Goal: Task Accomplishment & Management: Use online tool/utility

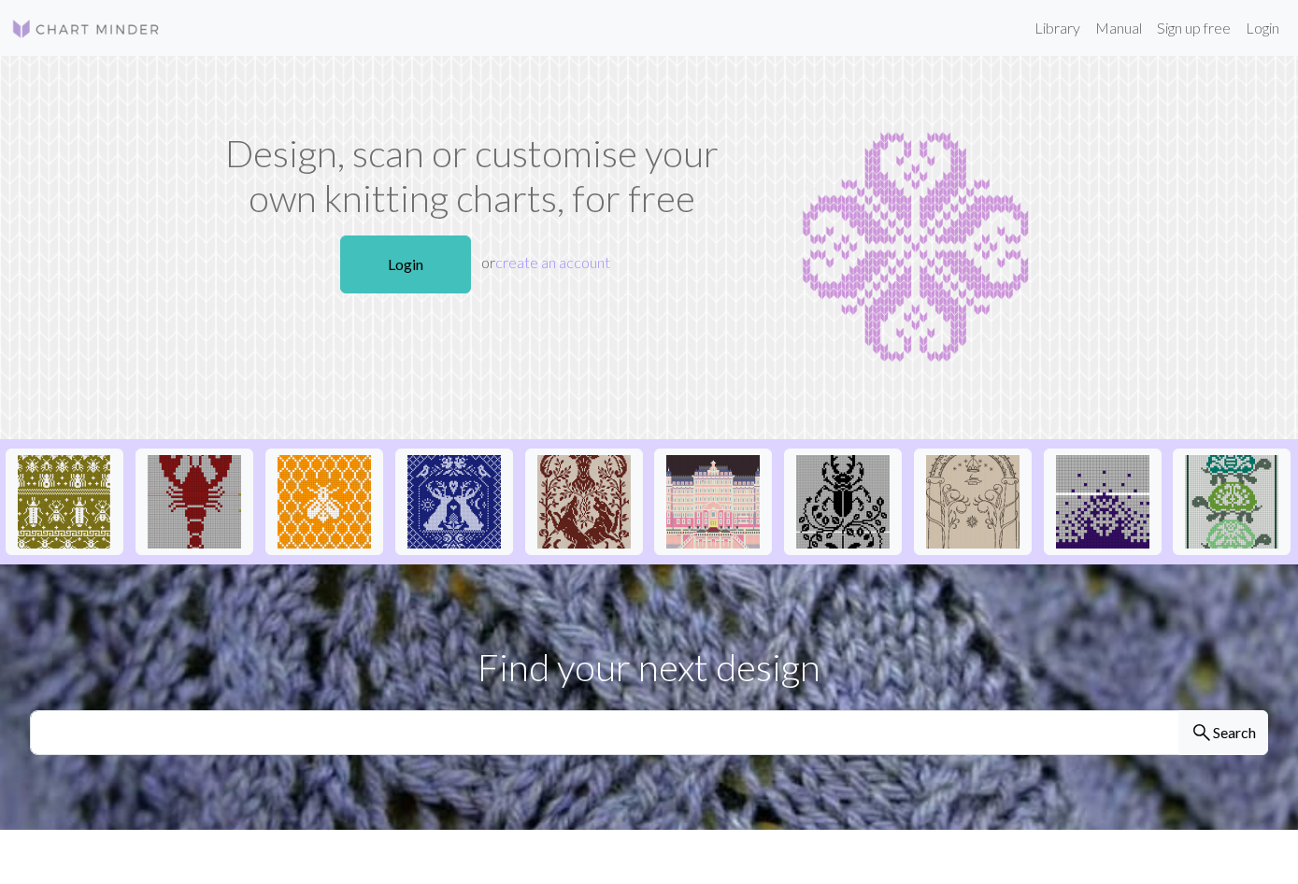
click at [422, 278] on link "Login" at bounding box center [405, 265] width 131 height 58
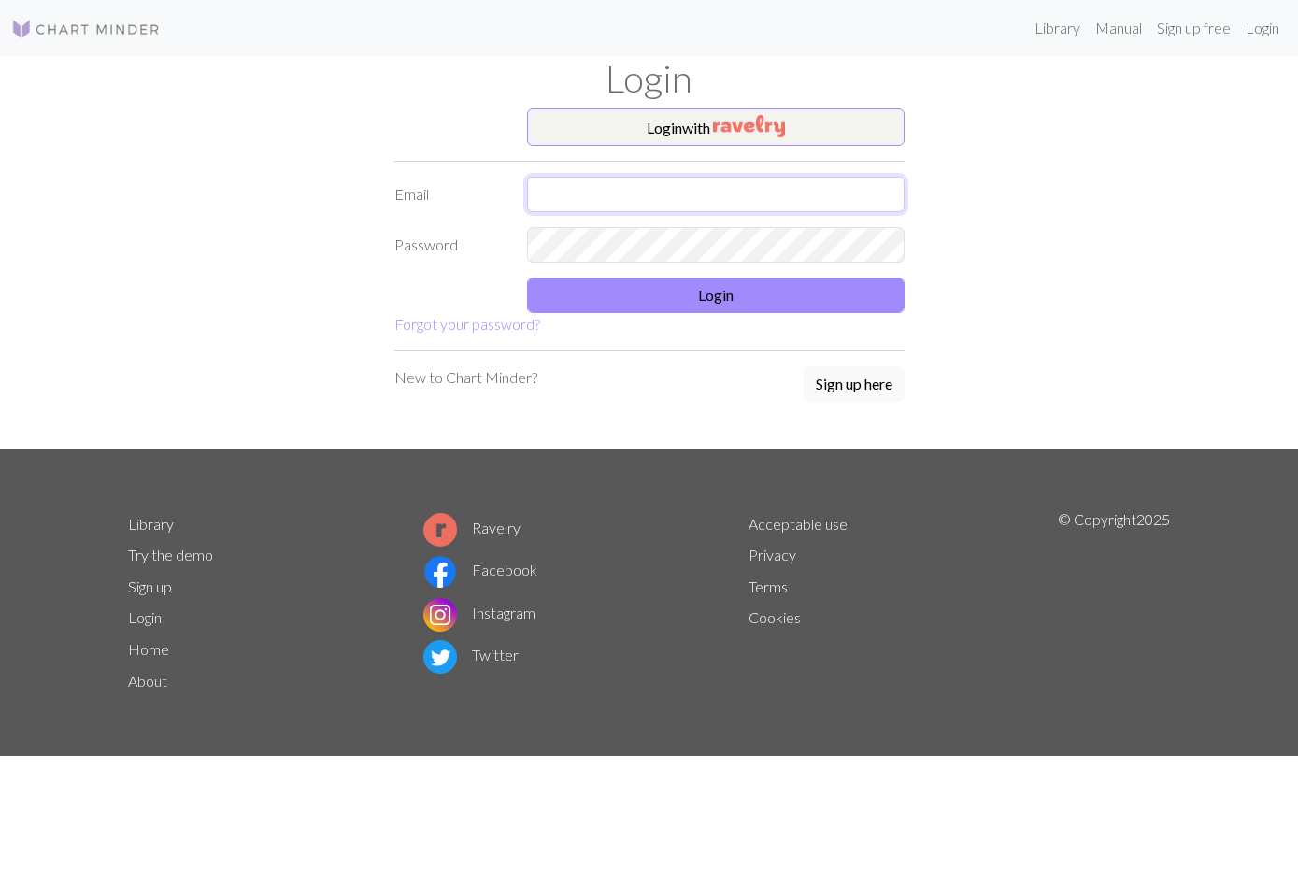
click at [836, 201] on input "text" at bounding box center [716, 195] width 378 height 36
type input "[EMAIL_ADDRESS][DOMAIN_NAME]"
click at [897, 287] on button "Login" at bounding box center [716, 296] width 378 height 36
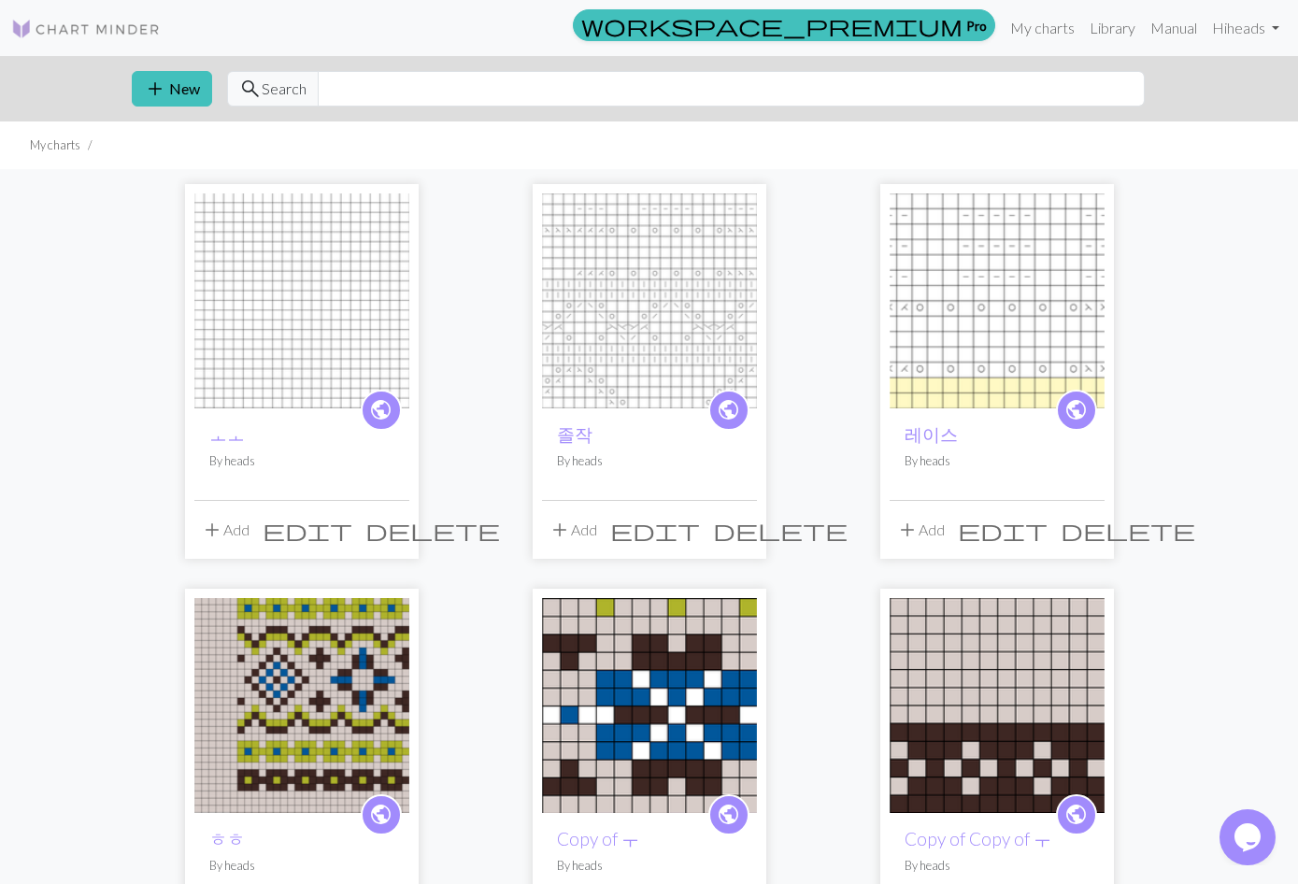
click at [358, 357] on img at bounding box center [301, 300] width 215 height 215
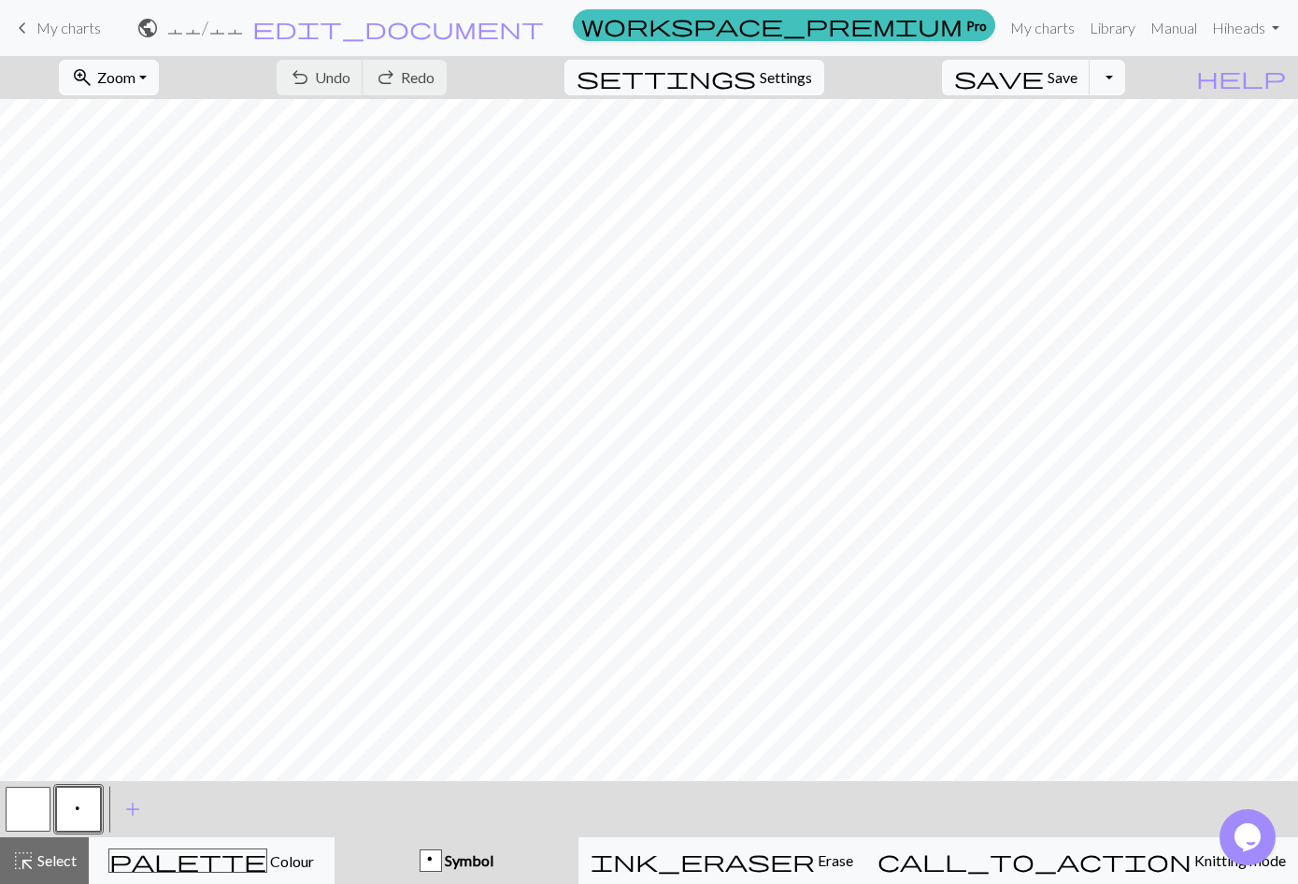
click at [90, 818] on button "p" at bounding box center [78, 809] width 45 height 45
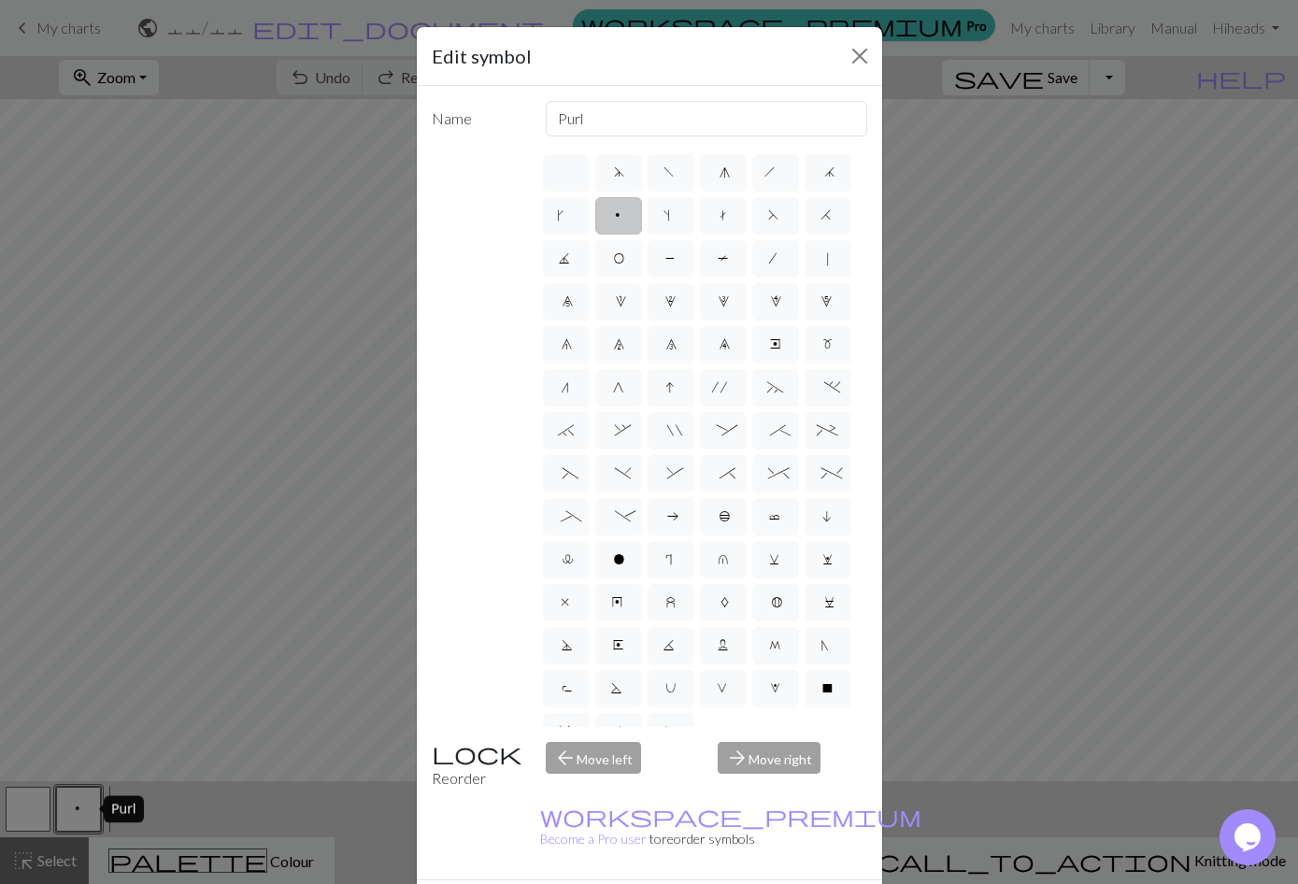
click at [290, 560] on div "Edit symbol Name Purl d f g h j k p s t F H J O P T / | 0 1 2 3 4 5 6 7 8 9 e m…" at bounding box center [649, 442] width 1298 height 884
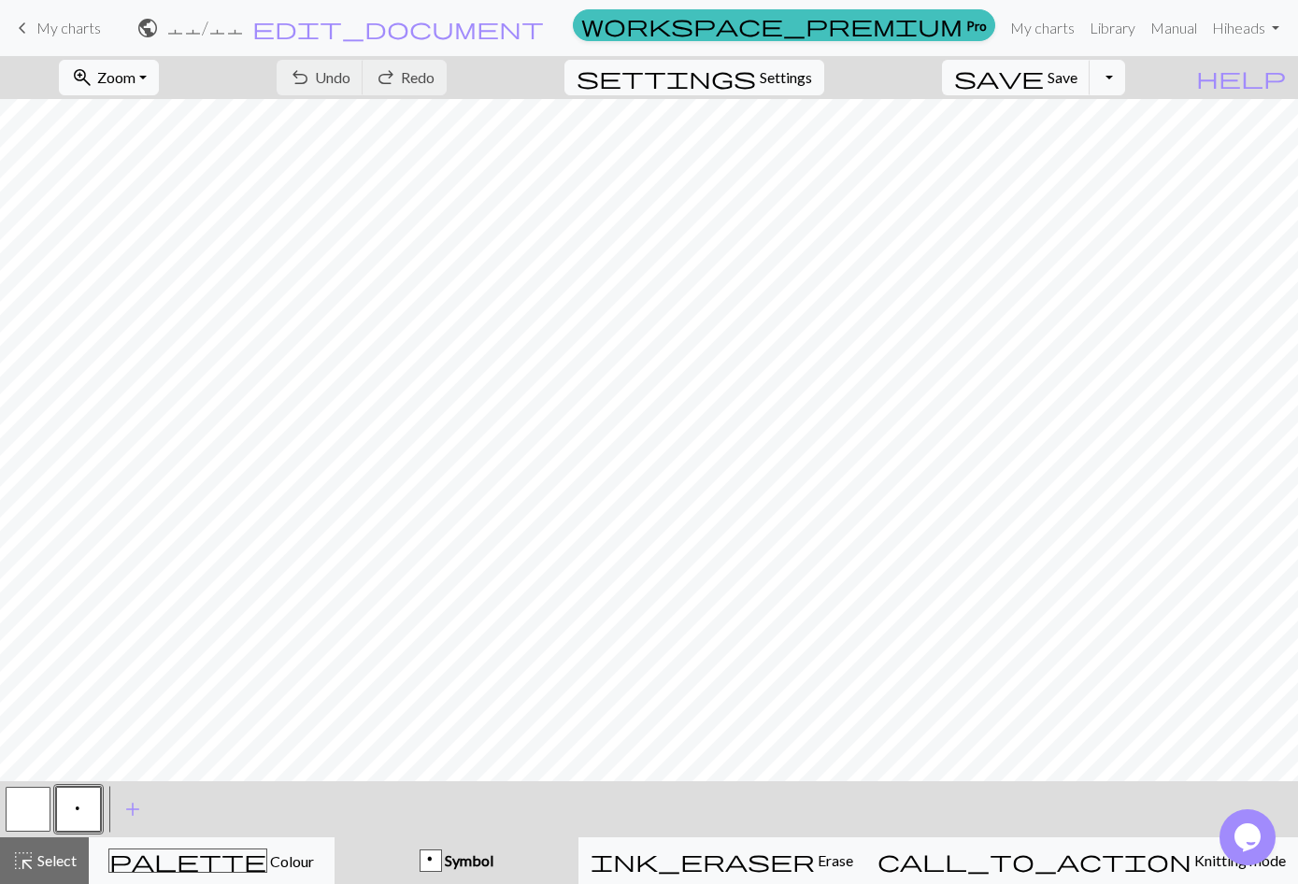
click at [812, 81] on span "Settings" at bounding box center [786, 77] width 52 height 22
select select "aran"
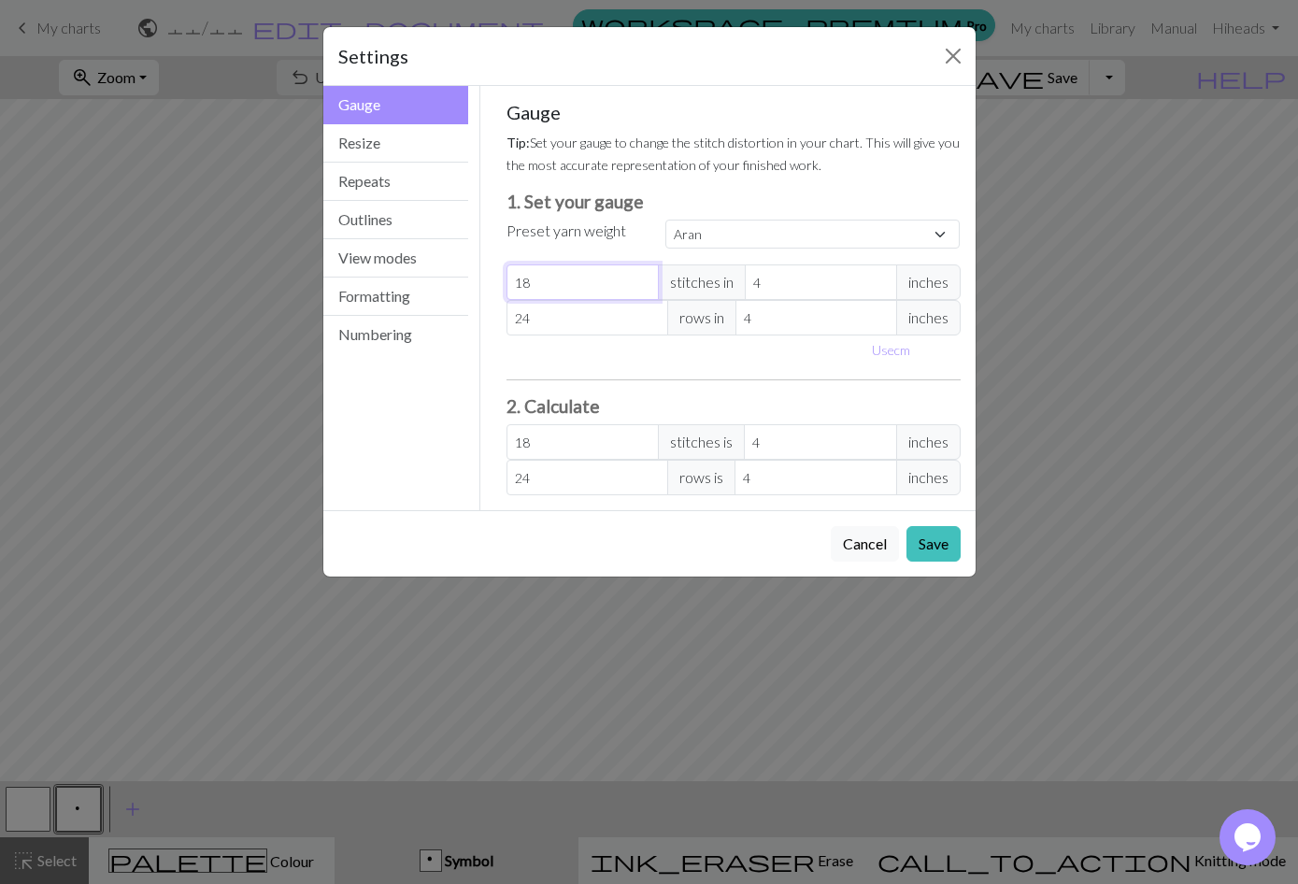
click at [589, 291] on input "18" at bounding box center [583, 282] width 152 height 36
click at [608, 289] on input "18" at bounding box center [583, 282] width 152 height 36
type input "1"
select select "custom"
type input "1"
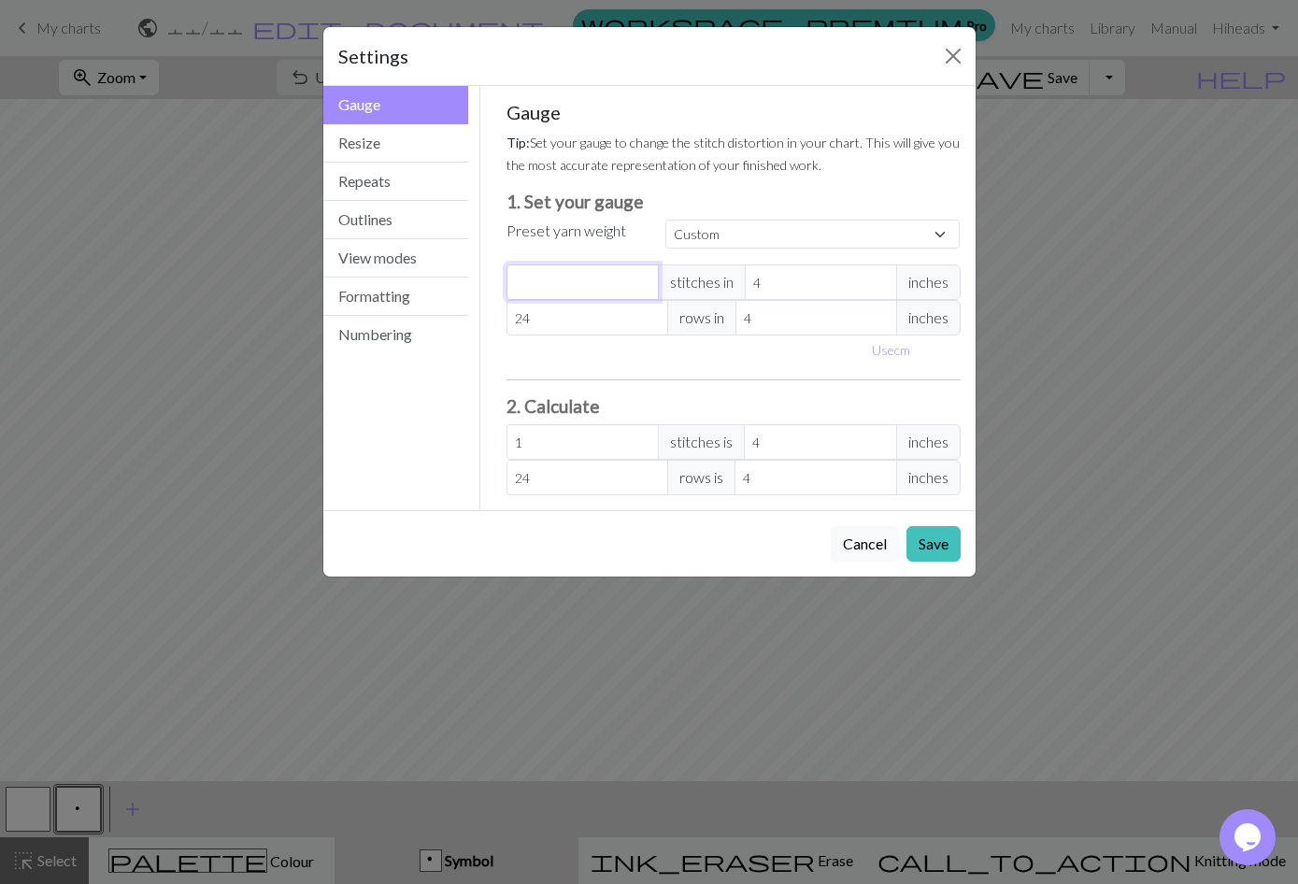
type input "0"
type input "3"
type input "30"
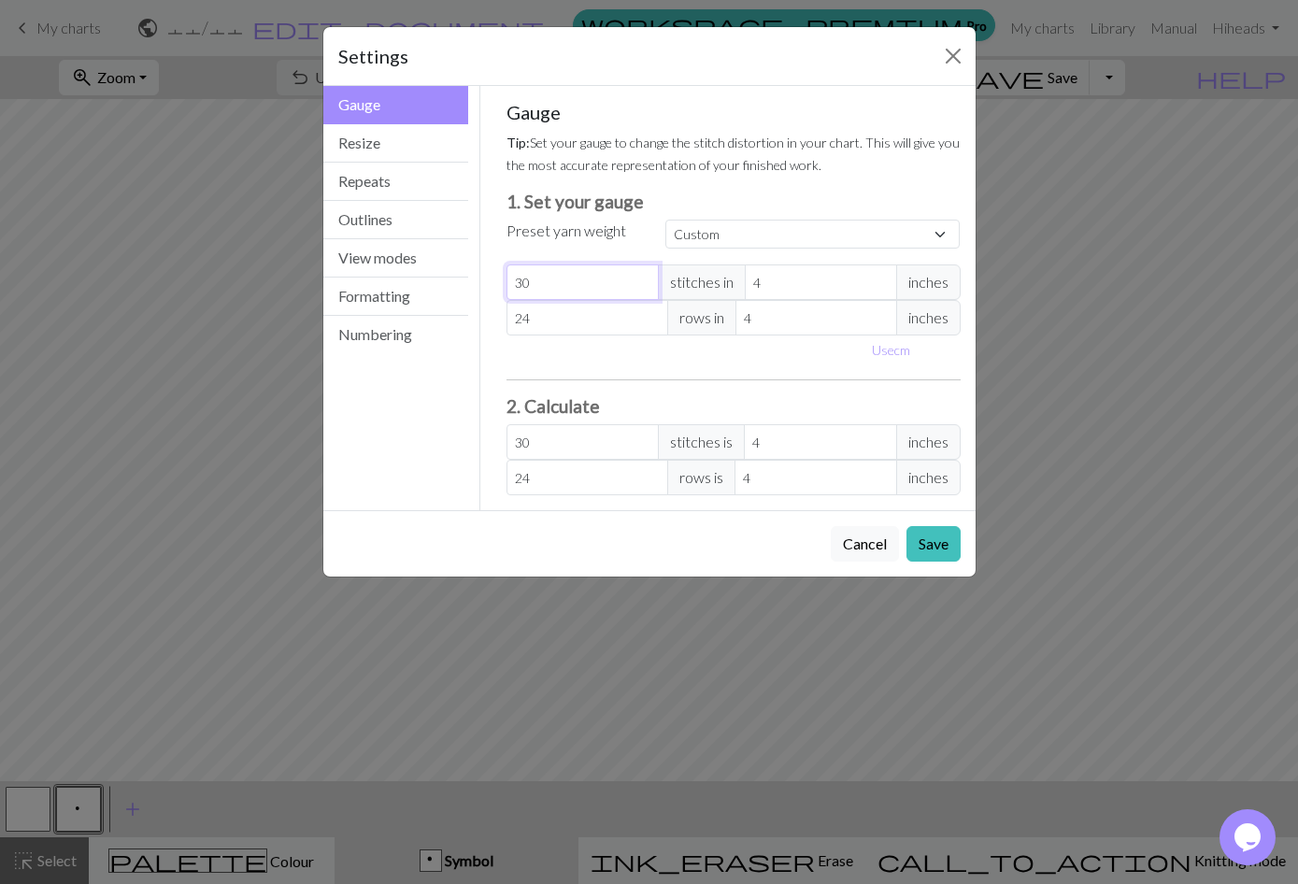
type input "30"
click at [577, 321] on input "24" at bounding box center [588, 318] width 162 height 36
type input "2"
type input "0"
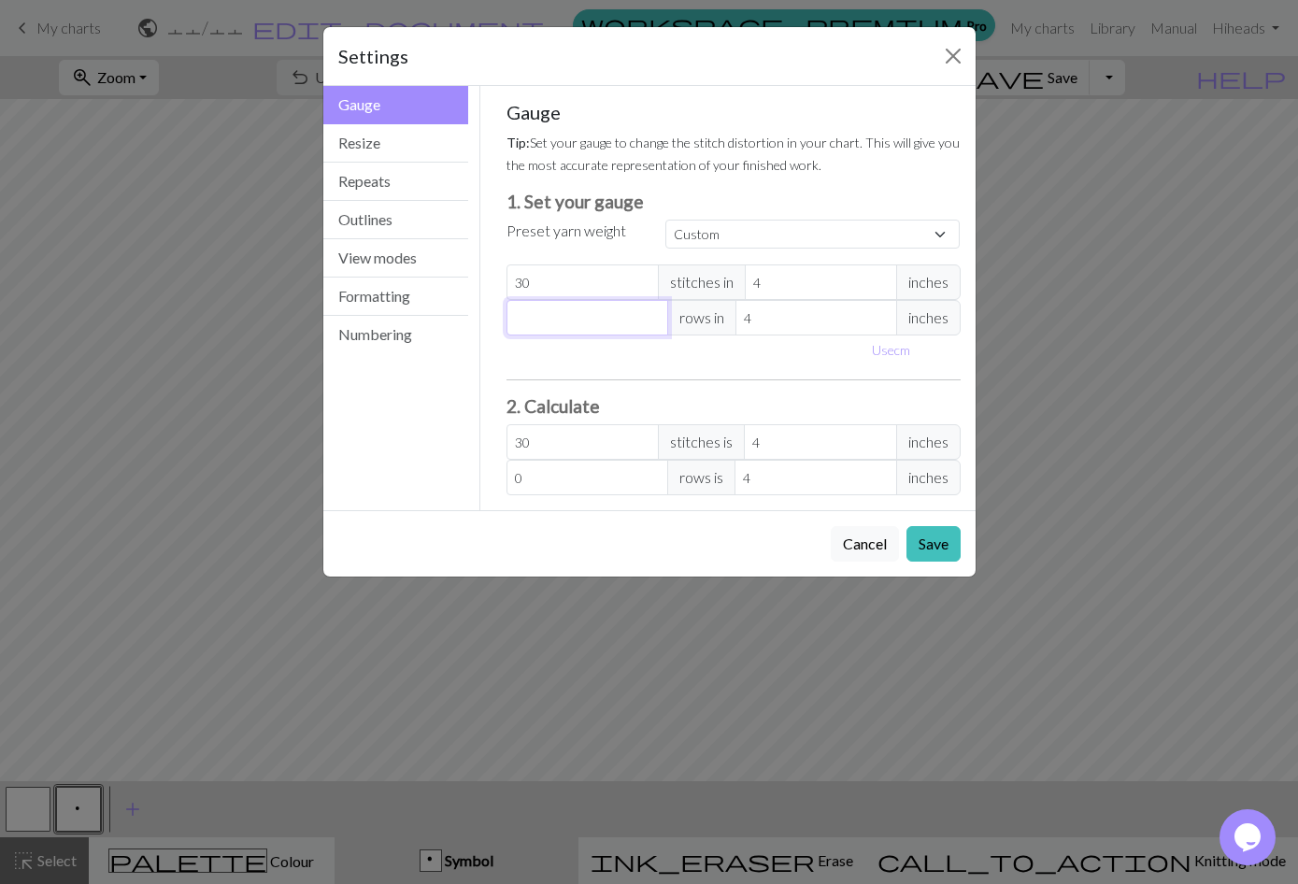
type input "3"
type input "30"
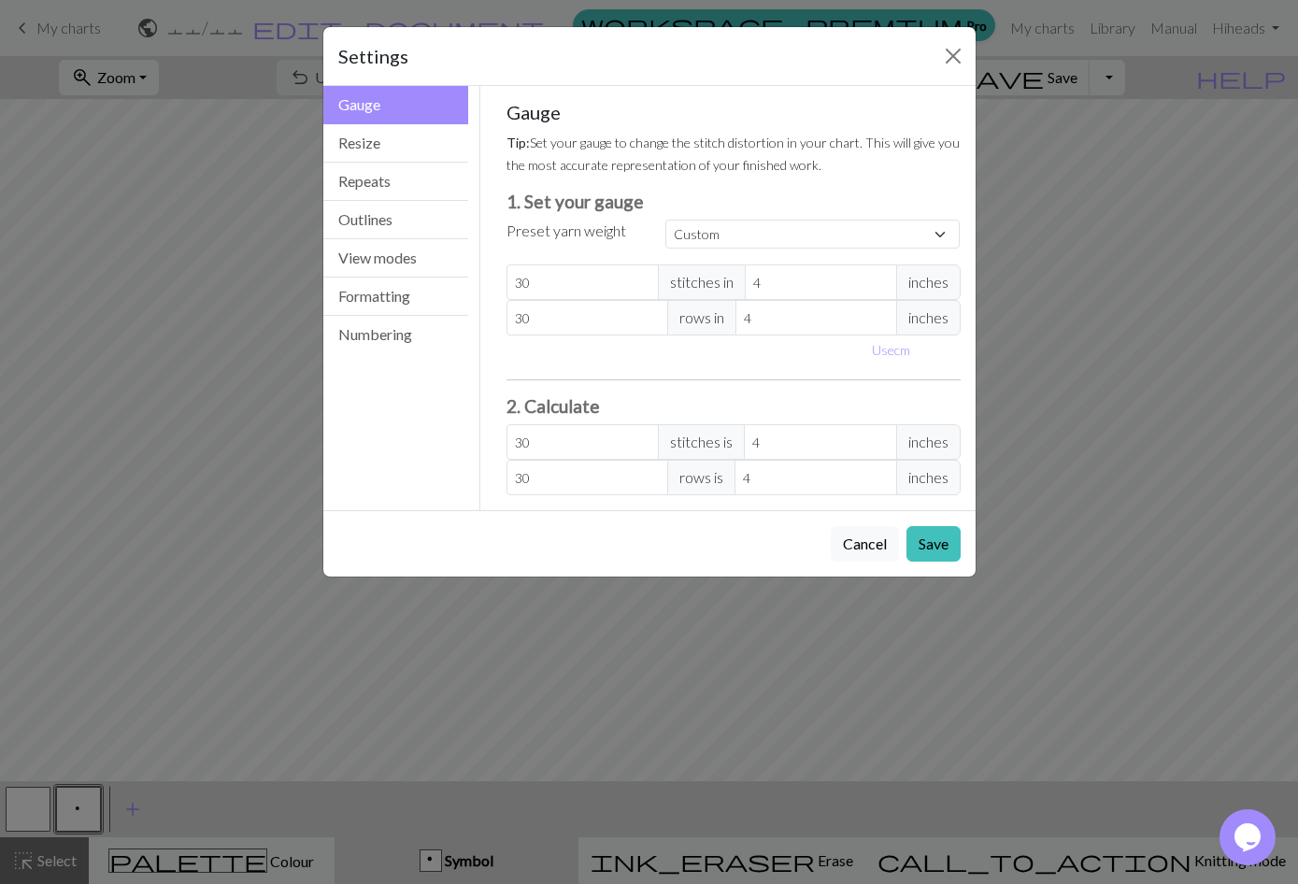
click at [935, 547] on button "Save" at bounding box center [934, 544] width 54 height 36
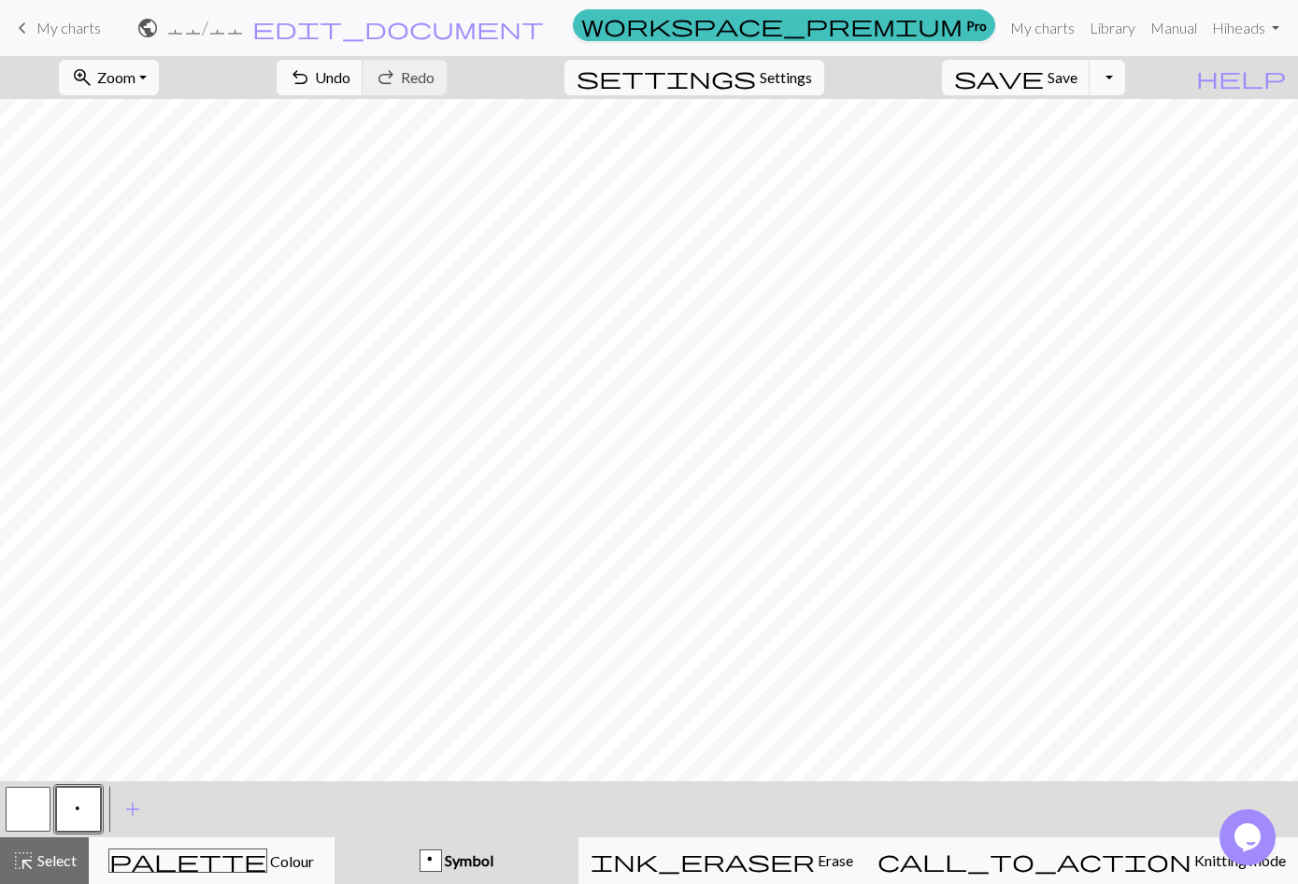
click at [793, 89] on button "settings Settings" at bounding box center [695, 78] width 260 height 36
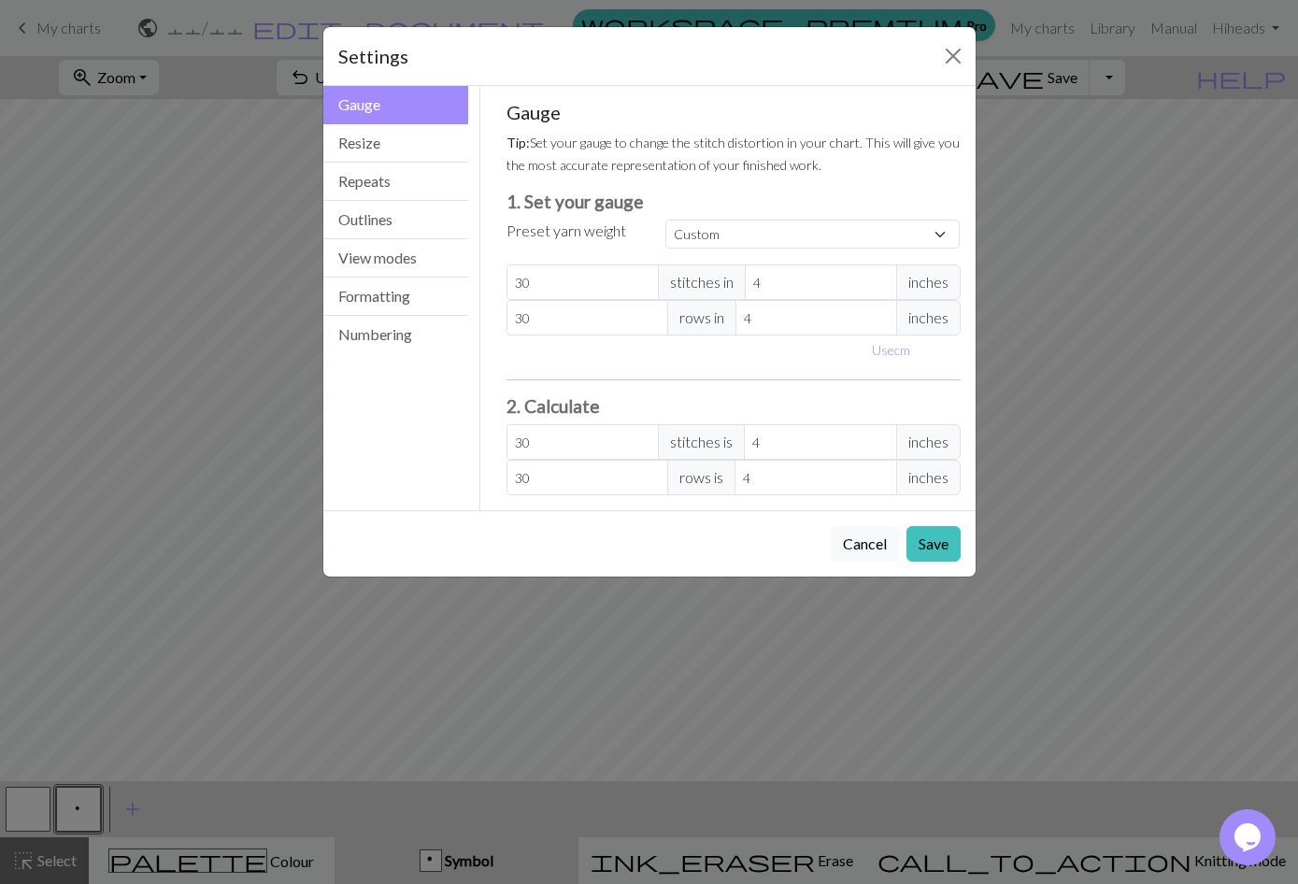
click at [946, 277] on span "inches" at bounding box center [928, 282] width 64 height 36
click at [924, 285] on span "inches" at bounding box center [928, 282] width 64 height 36
click at [364, 150] on button "Resize" at bounding box center [396, 143] width 146 height 38
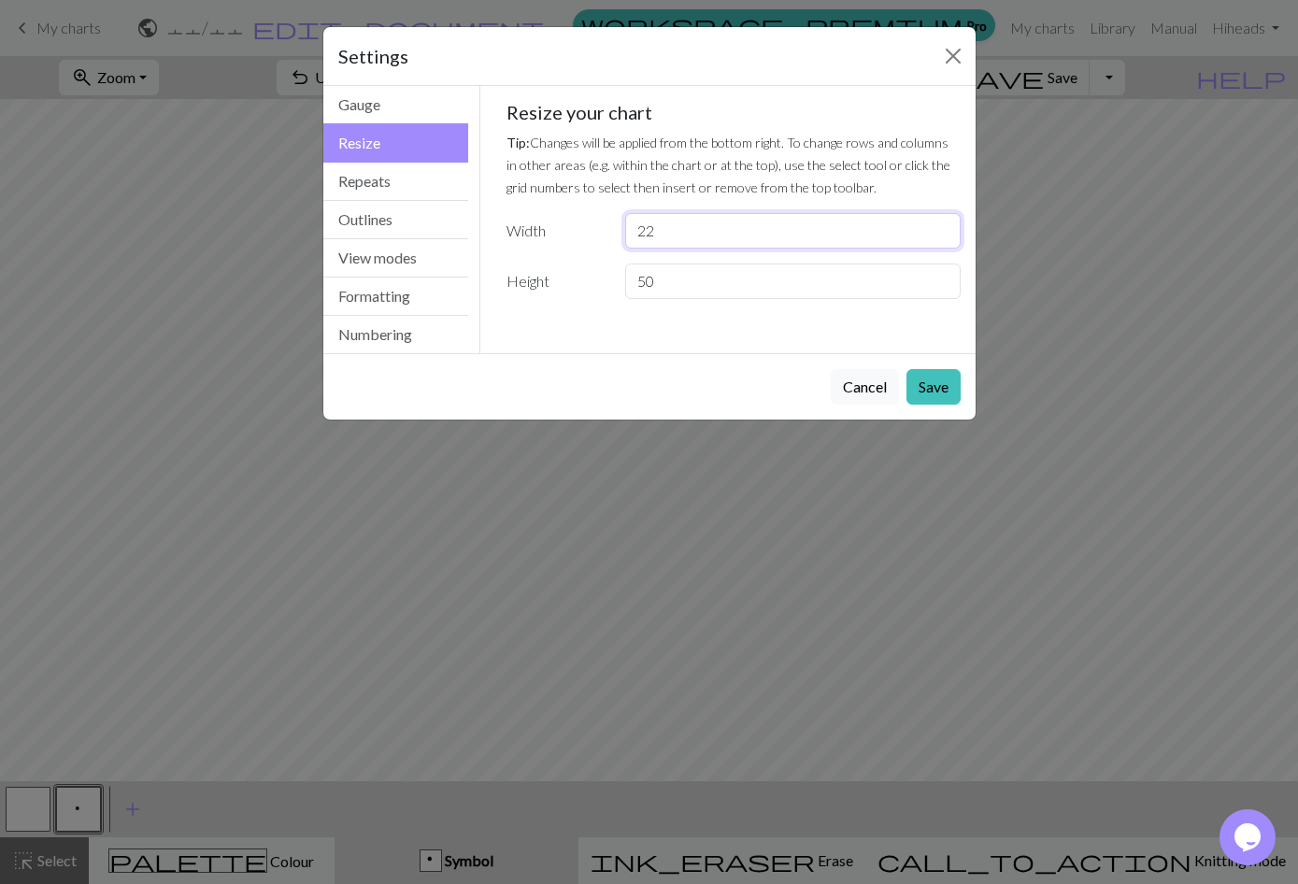
click at [673, 236] on input "22" at bounding box center [792, 231] width 335 height 36
type input "2"
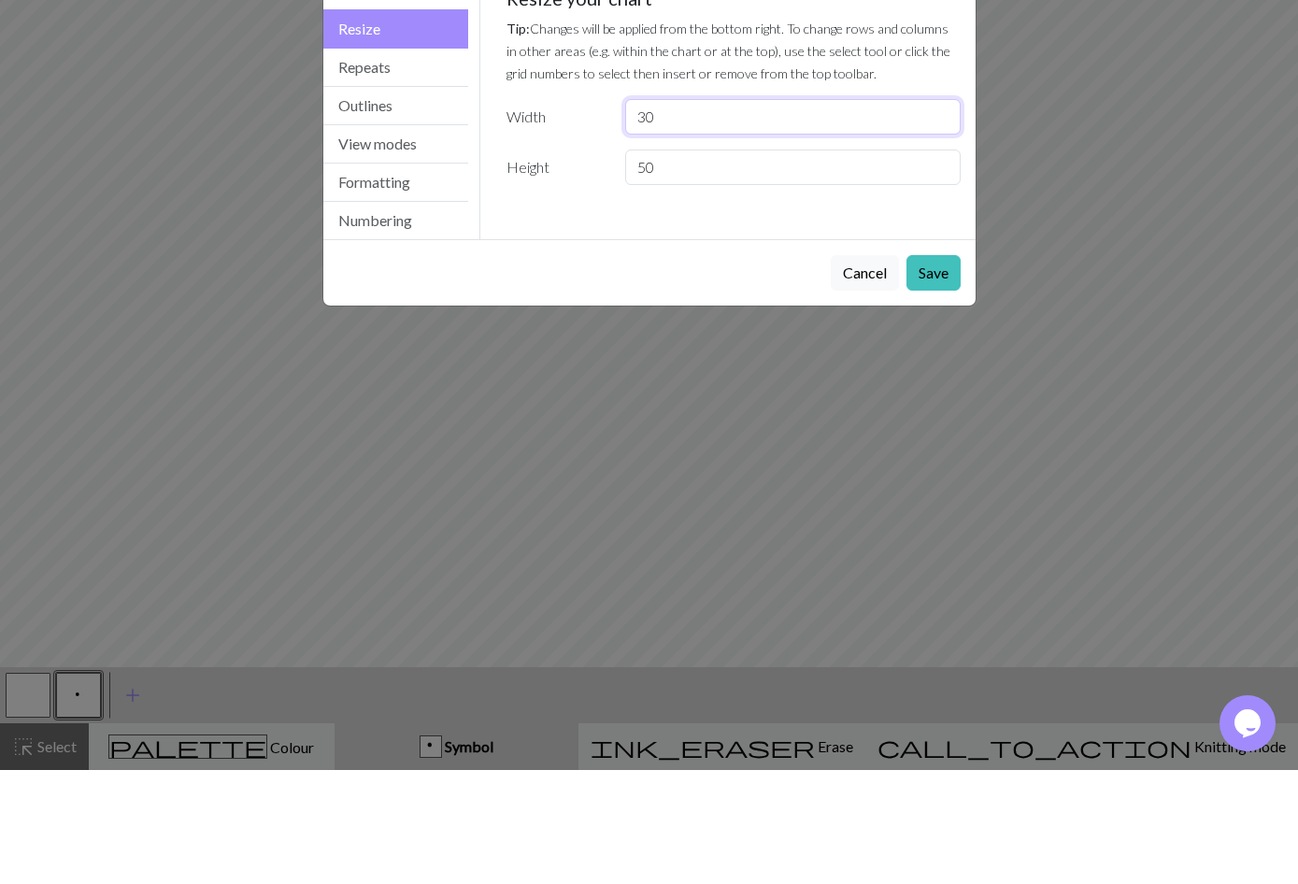
type input "30"
click at [732, 264] on input "50" at bounding box center [792, 282] width 335 height 36
type input "5"
type input "30"
click at [933, 369] on button "Save" at bounding box center [934, 387] width 54 height 36
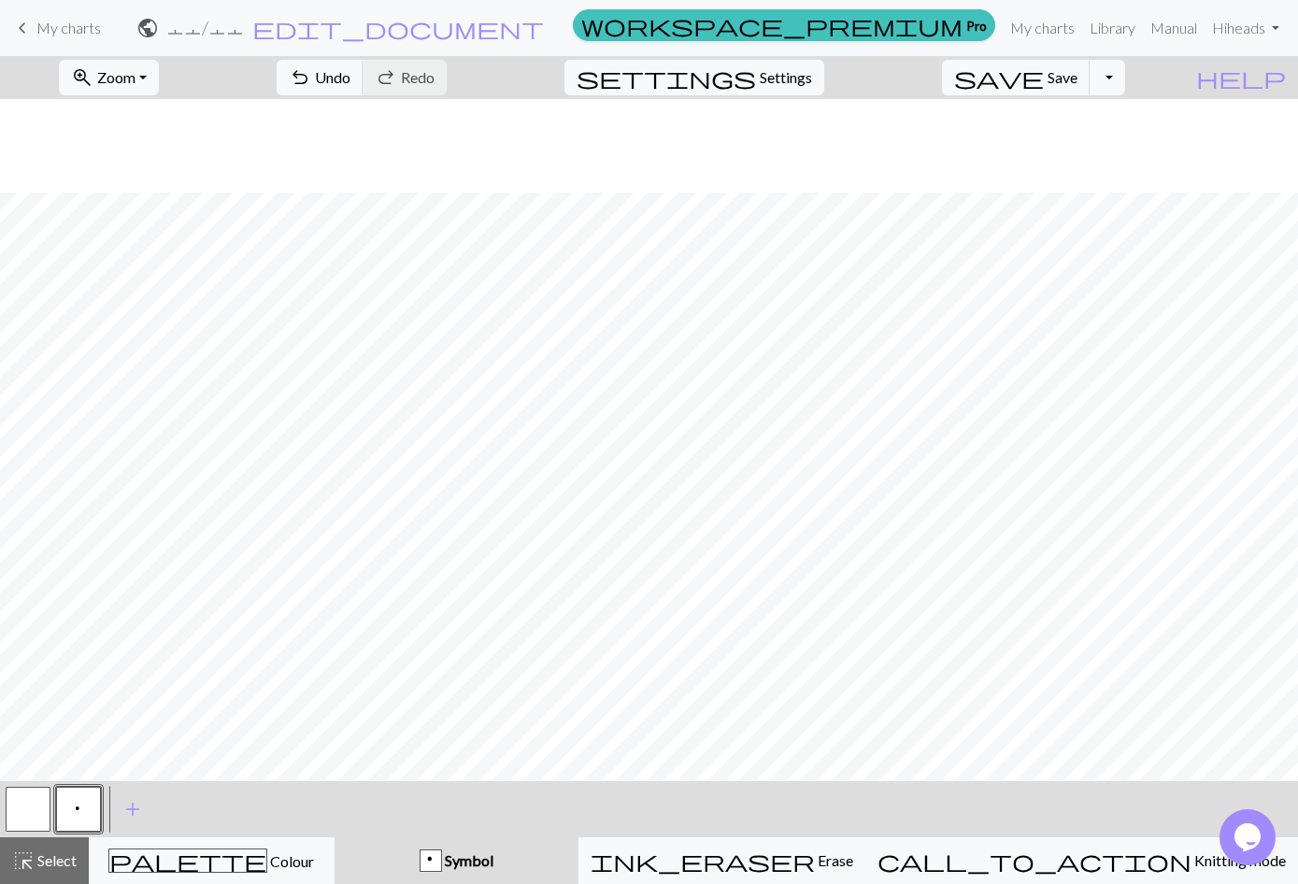
scroll to position [107, 0]
click at [107, 838] on button "palette Colour Colour" at bounding box center [212, 860] width 246 height 47
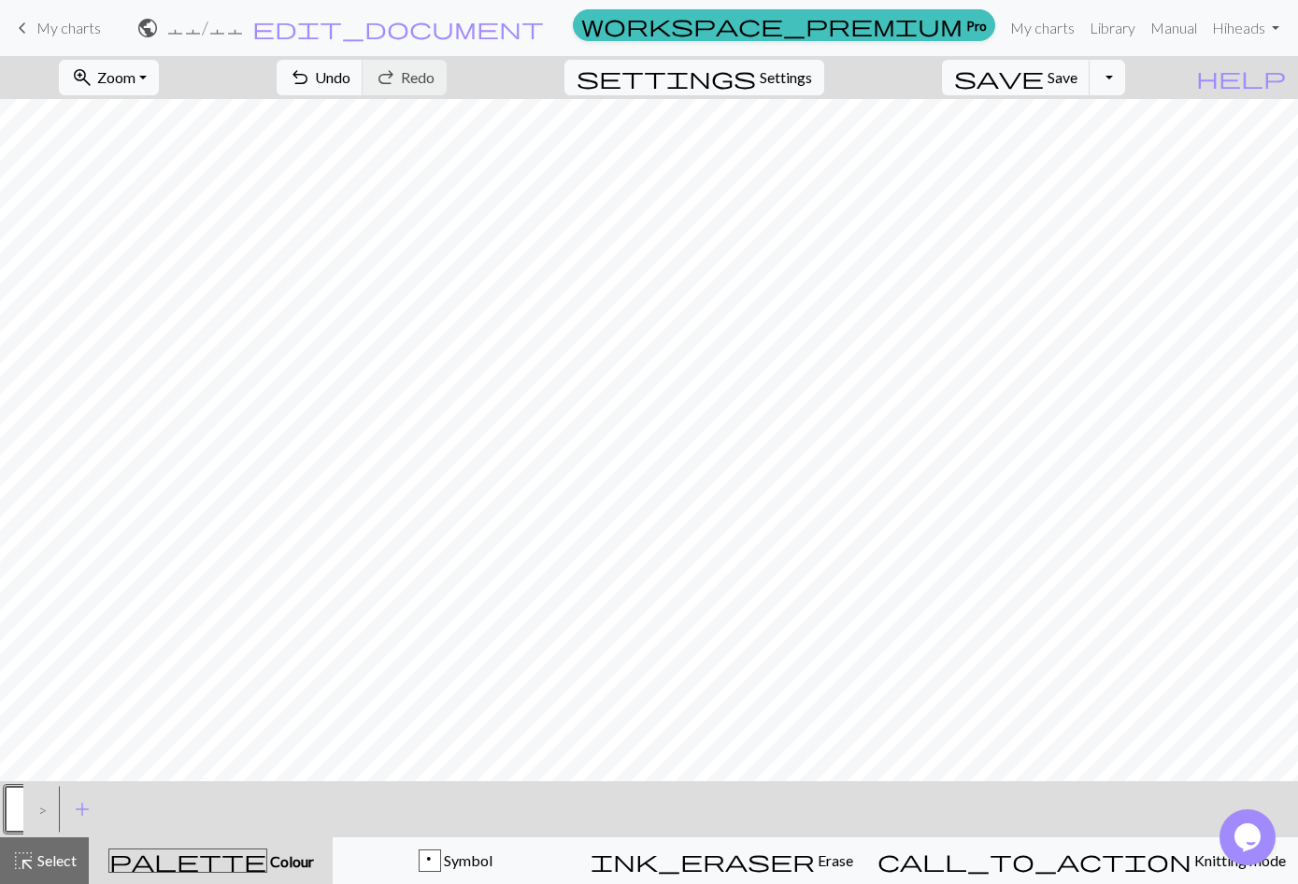
click at [36, 814] on div ">" at bounding box center [38, 809] width 30 height 50
click at [85, 811] on span "add" at bounding box center [82, 809] width 22 height 26
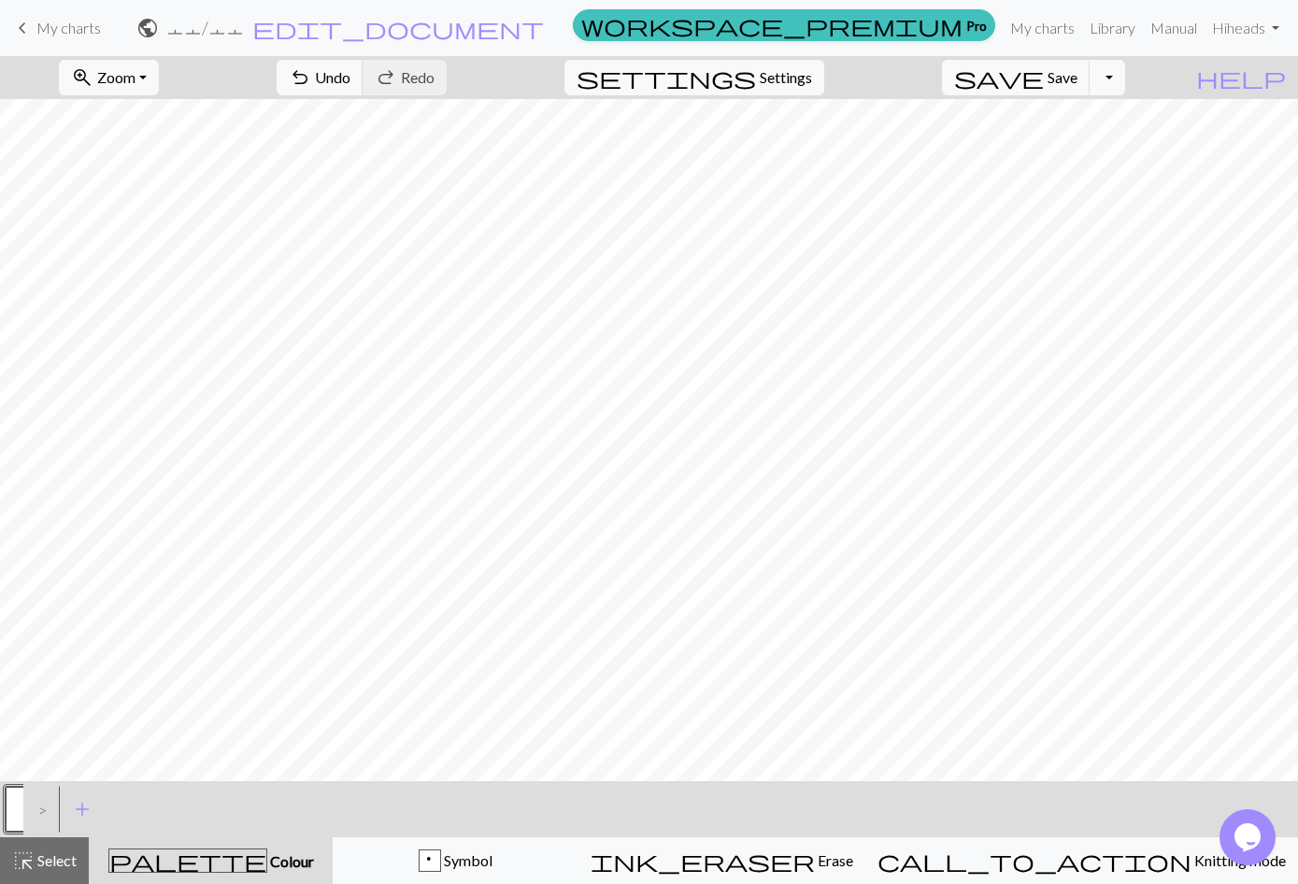
click at [21, 799] on button "button" at bounding box center [28, 809] width 45 height 45
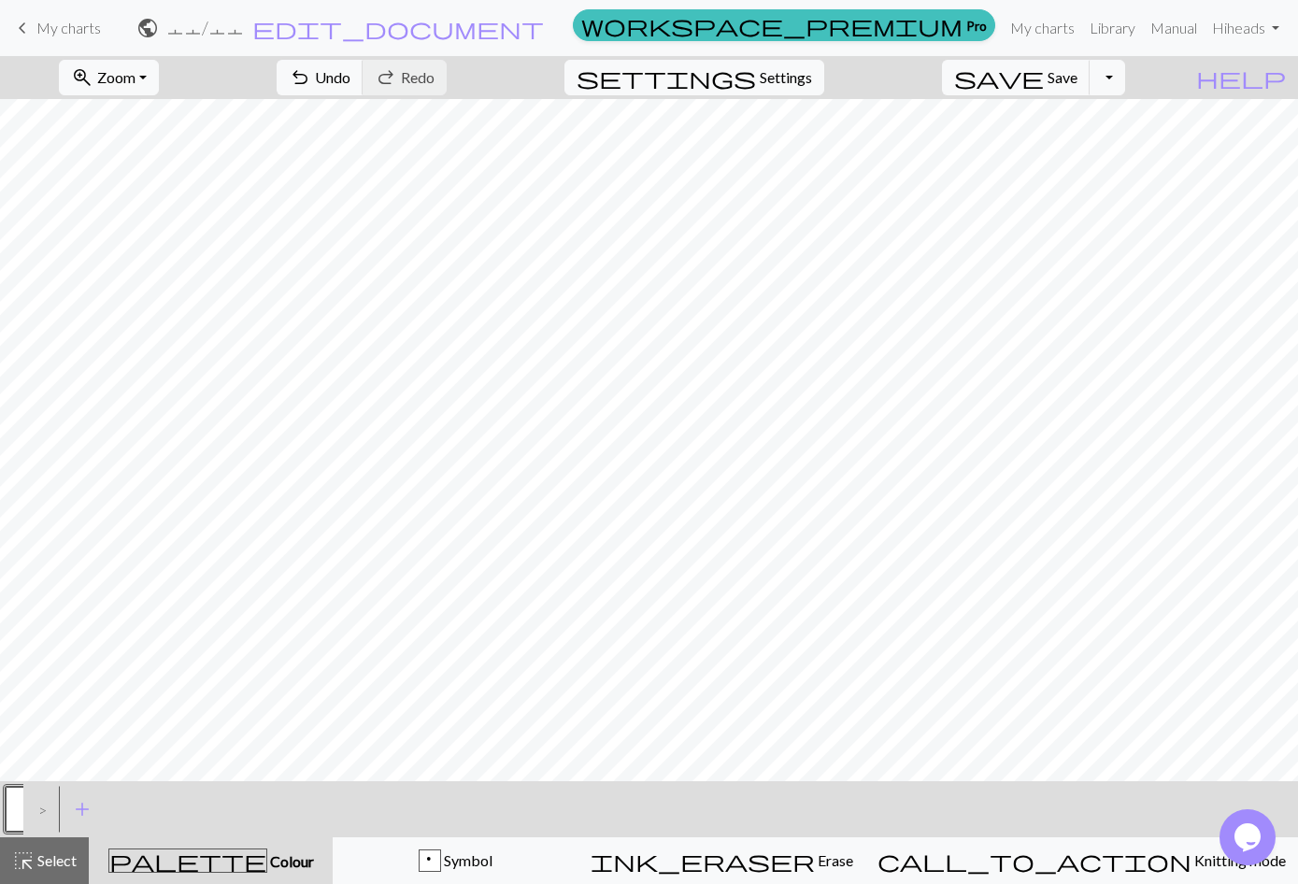
click at [566, 861] on div "p Symbol" at bounding box center [456, 861] width 222 height 22
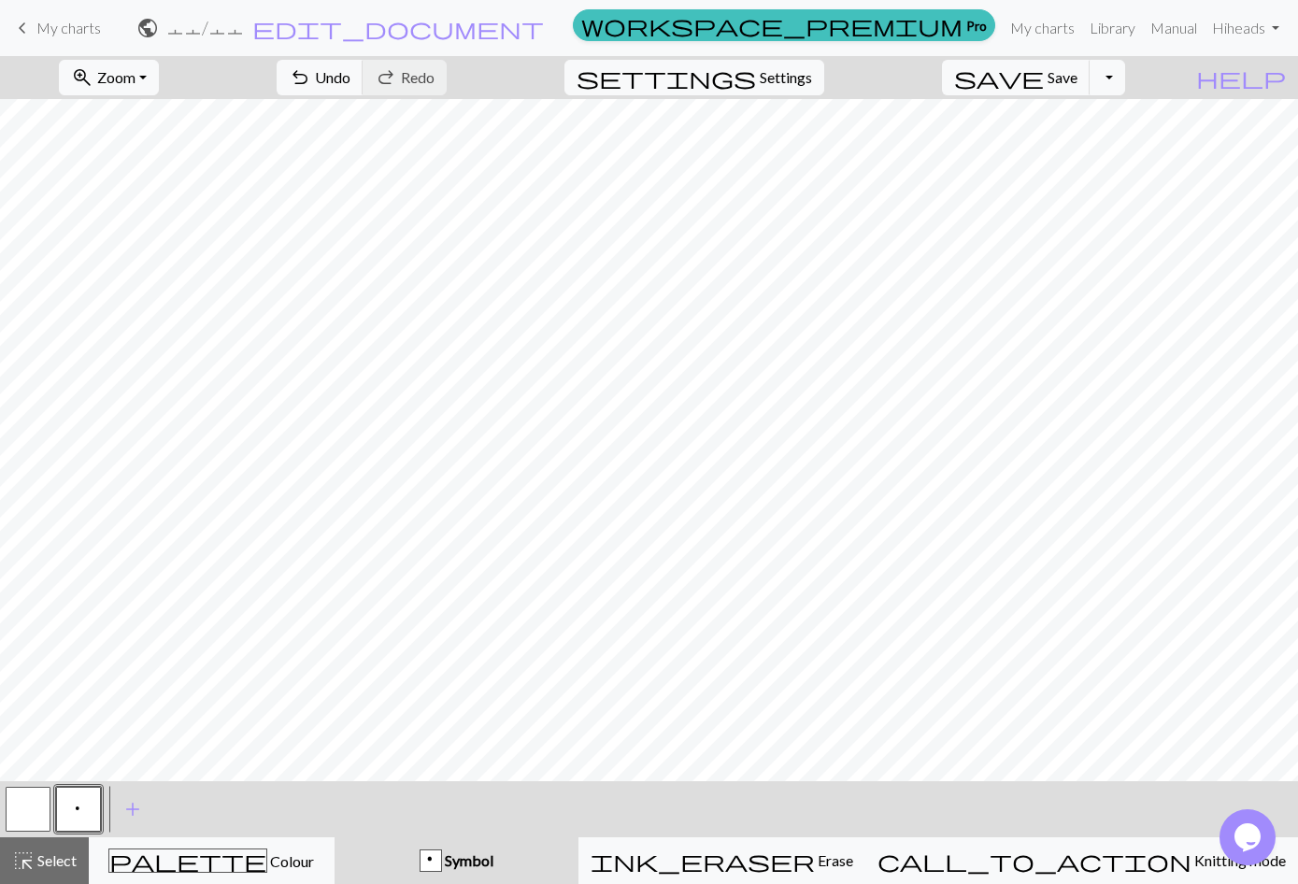
click at [129, 814] on span "add" at bounding box center [132, 809] width 22 height 26
click at [115, 808] on button "button" at bounding box center [129, 809] width 45 height 45
click at [130, 817] on button "button" at bounding box center [129, 809] width 45 height 45
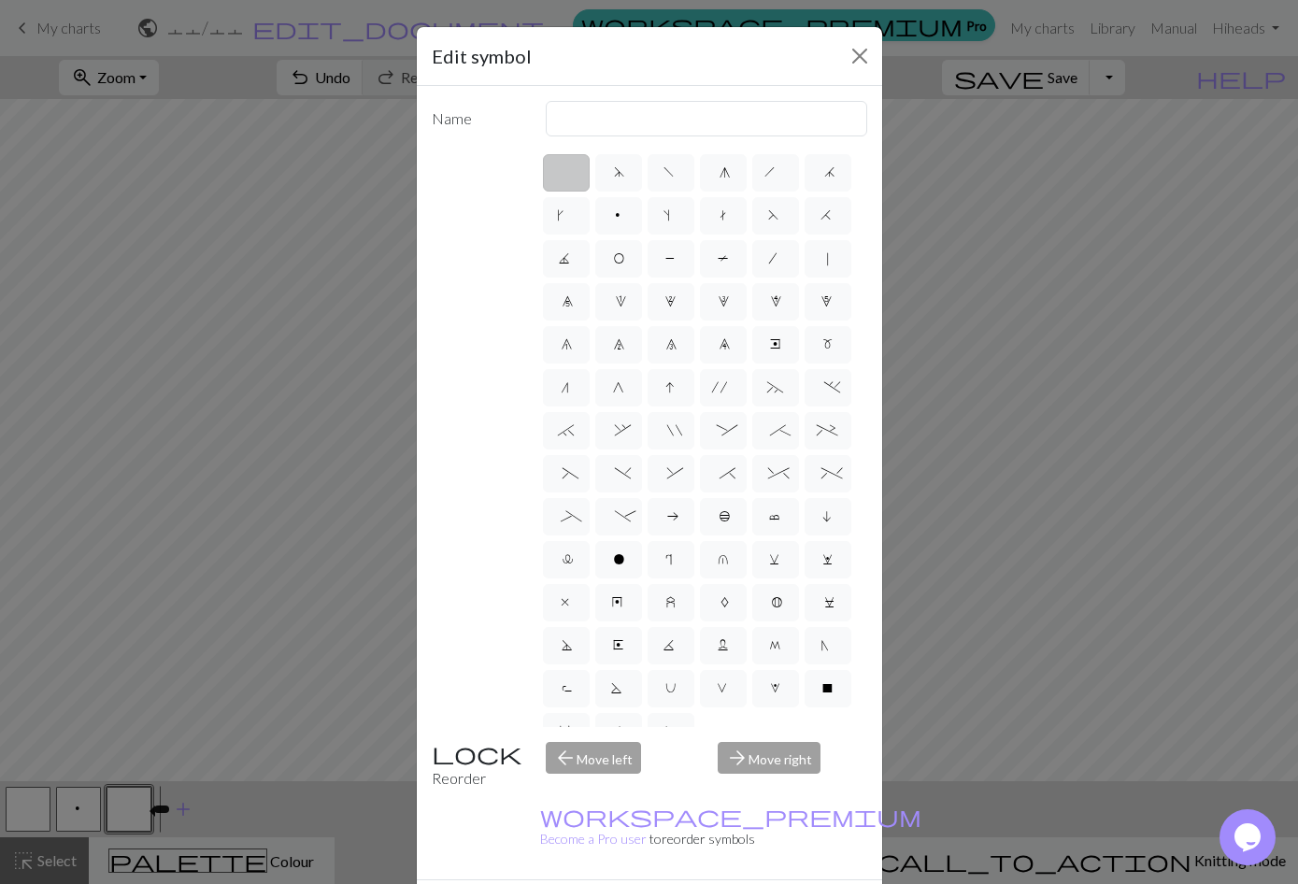
click at [831, 261] on span "|" at bounding box center [828, 260] width 8 height 19
click at [831, 259] on input "|" at bounding box center [830, 253] width 12 height 12
radio input "true"
type input "slip stitch"
click at [132, 804] on div "Edit symbol Name slip stitch d f g h j k p s t F H J O P T / | 0 1 2 3 4 5 6 7 …" at bounding box center [649, 442] width 1298 height 884
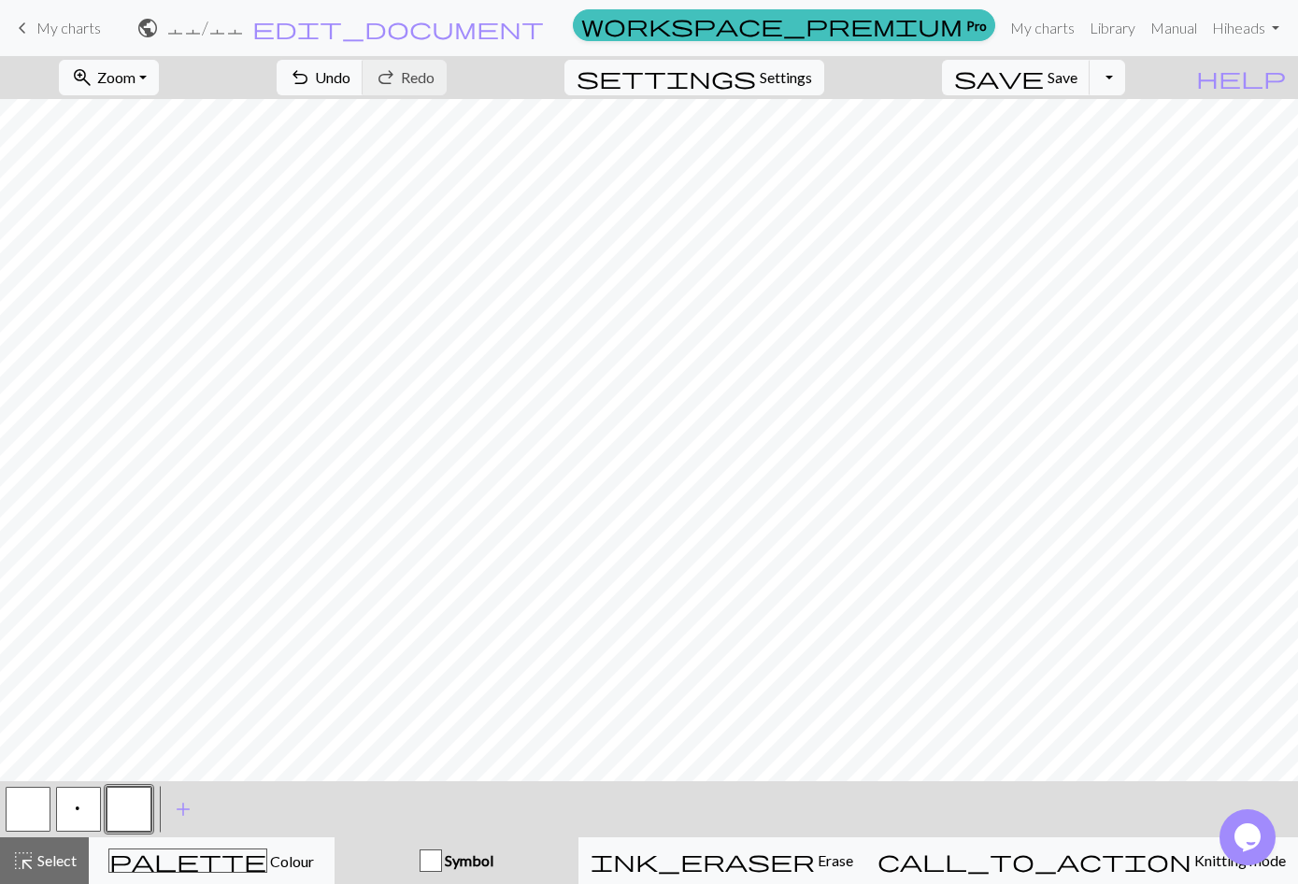
click at [139, 808] on button "button" at bounding box center [129, 809] width 45 height 45
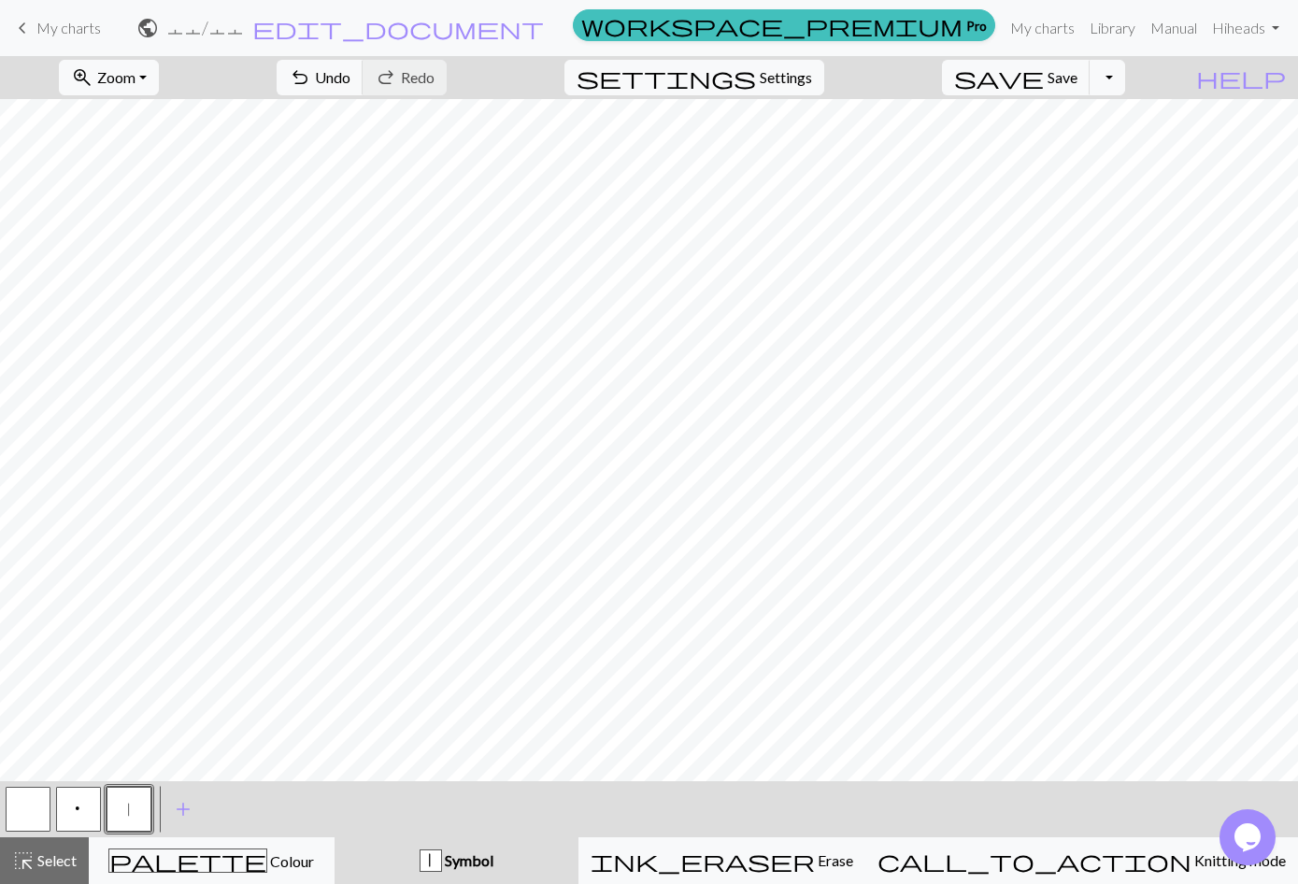
click at [184, 827] on button "add Add a symbol" at bounding box center [183, 809] width 47 height 47
click at [177, 820] on button "button" at bounding box center [179, 809] width 45 height 45
click at [236, 815] on span "add" at bounding box center [233, 809] width 22 height 26
click at [236, 815] on button "button" at bounding box center [229, 809] width 45 height 45
click at [183, 808] on button "button" at bounding box center [179, 809] width 45 height 45
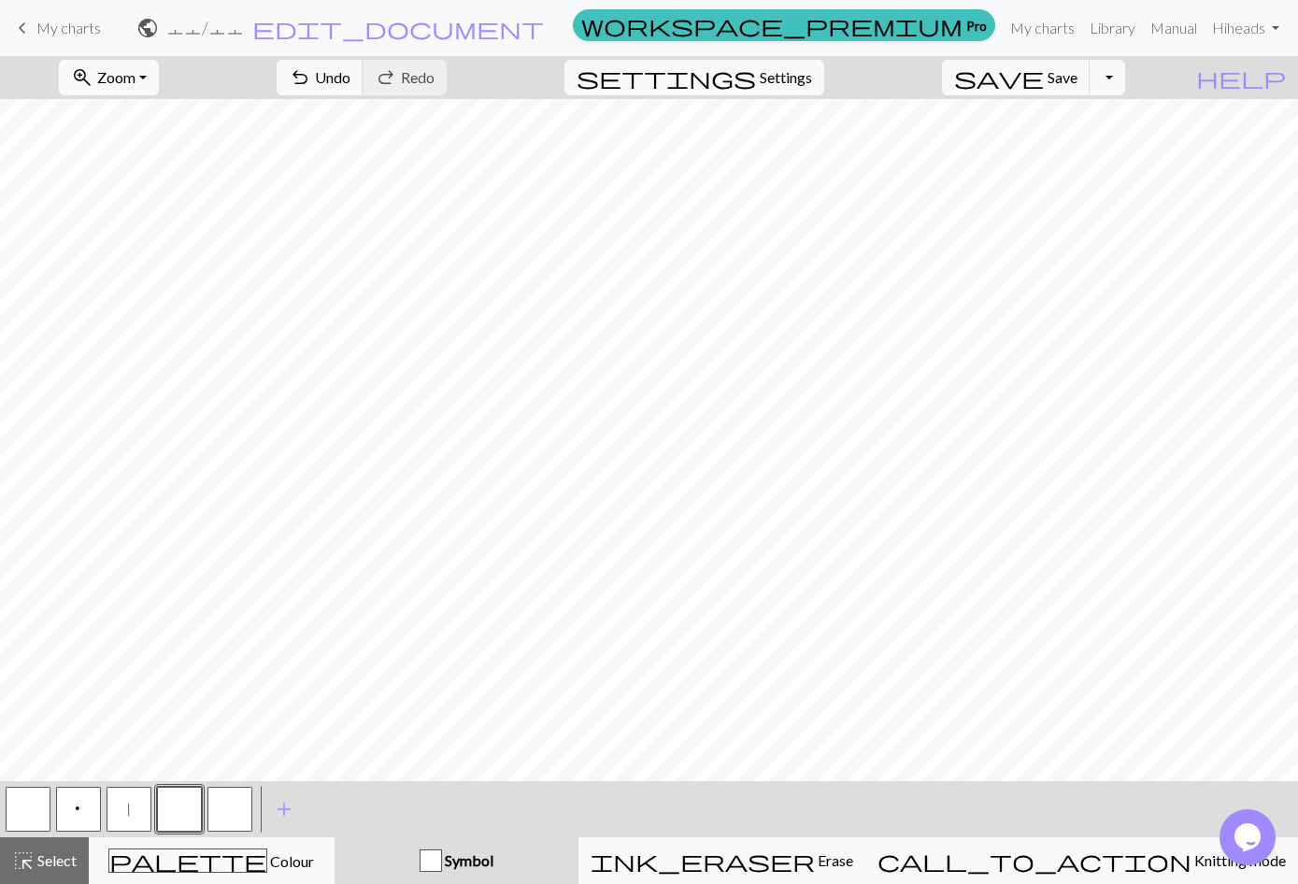
click at [170, 814] on button "button" at bounding box center [179, 809] width 45 height 45
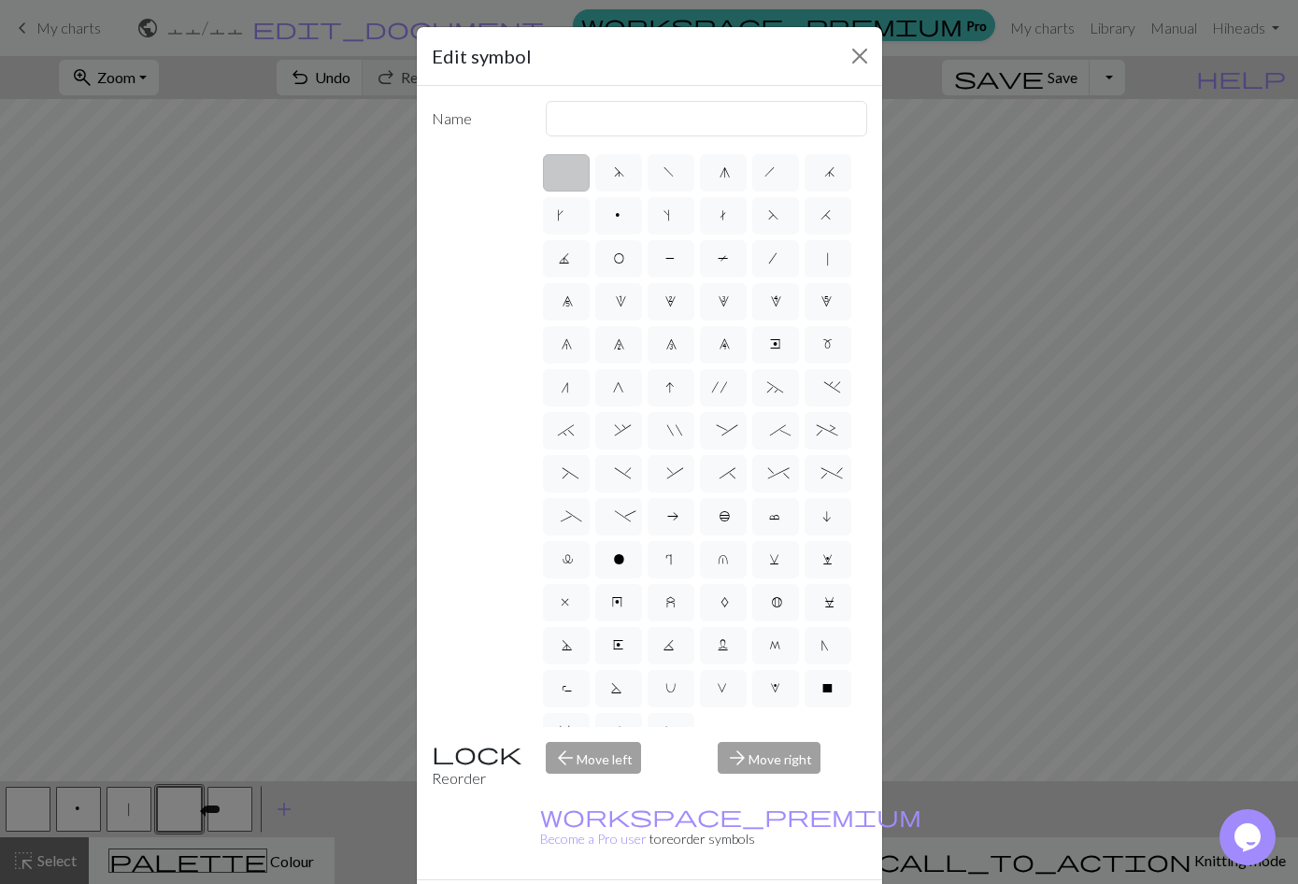
click at [777, 222] on span "F" at bounding box center [775, 217] width 15 height 19
click at [777, 216] on input "F" at bounding box center [774, 210] width 12 height 12
radio input "true"
type input "ssk"
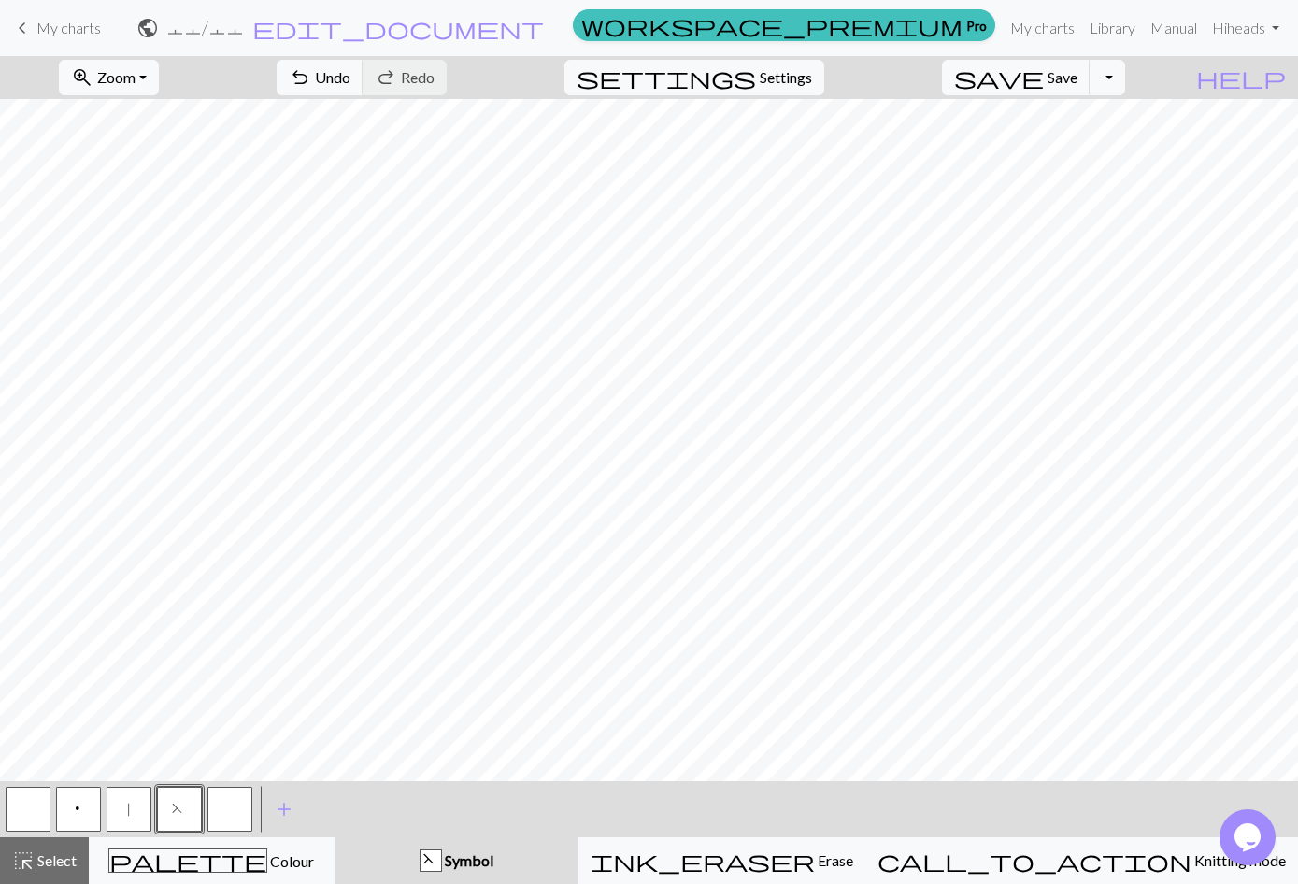
click at [228, 818] on button "button" at bounding box center [229, 809] width 45 height 45
click at [235, 822] on button "button" at bounding box center [229, 809] width 45 height 45
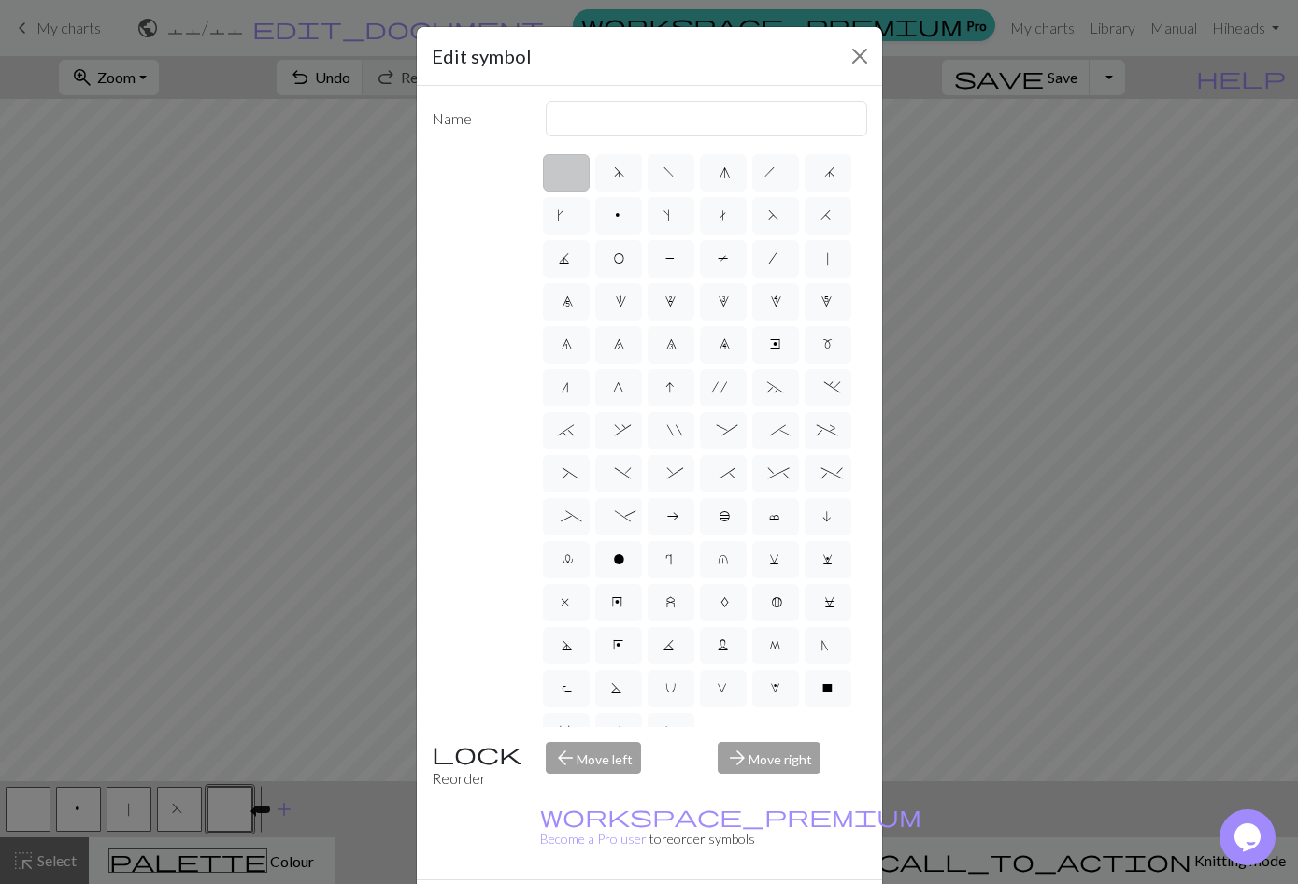
click at [830, 224] on label "H" at bounding box center [828, 215] width 47 height 37
click at [830, 216] on input "H" at bounding box center [827, 210] width 12 height 12
radio input "true"
type input "k2tog"
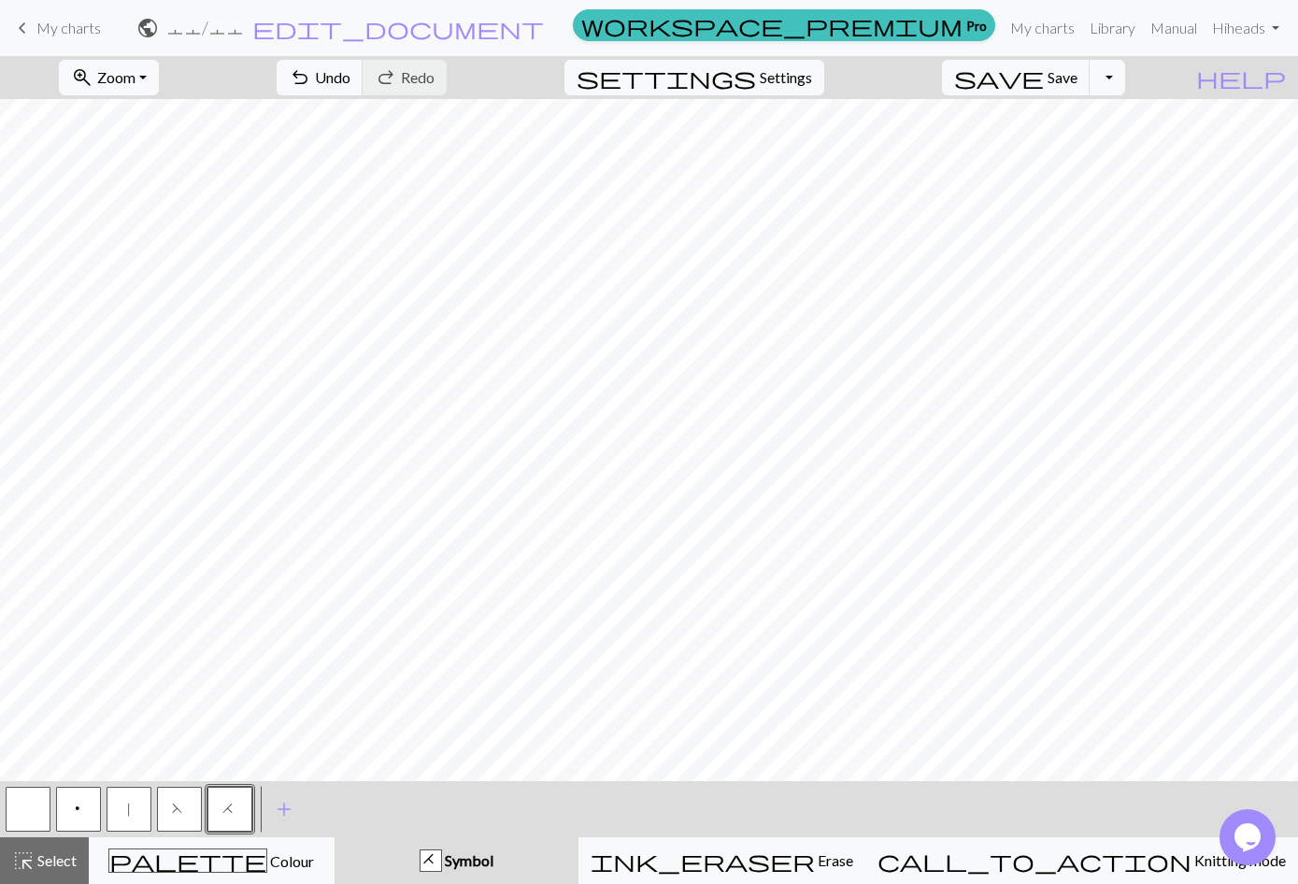
click at [291, 820] on span "add" at bounding box center [284, 809] width 22 height 26
click at [279, 820] on button "button" at bounding box center [280, 809] width 45 height 45
click at [280, 819] on button "button" at bounding box center [280, 809] width 45 height 45
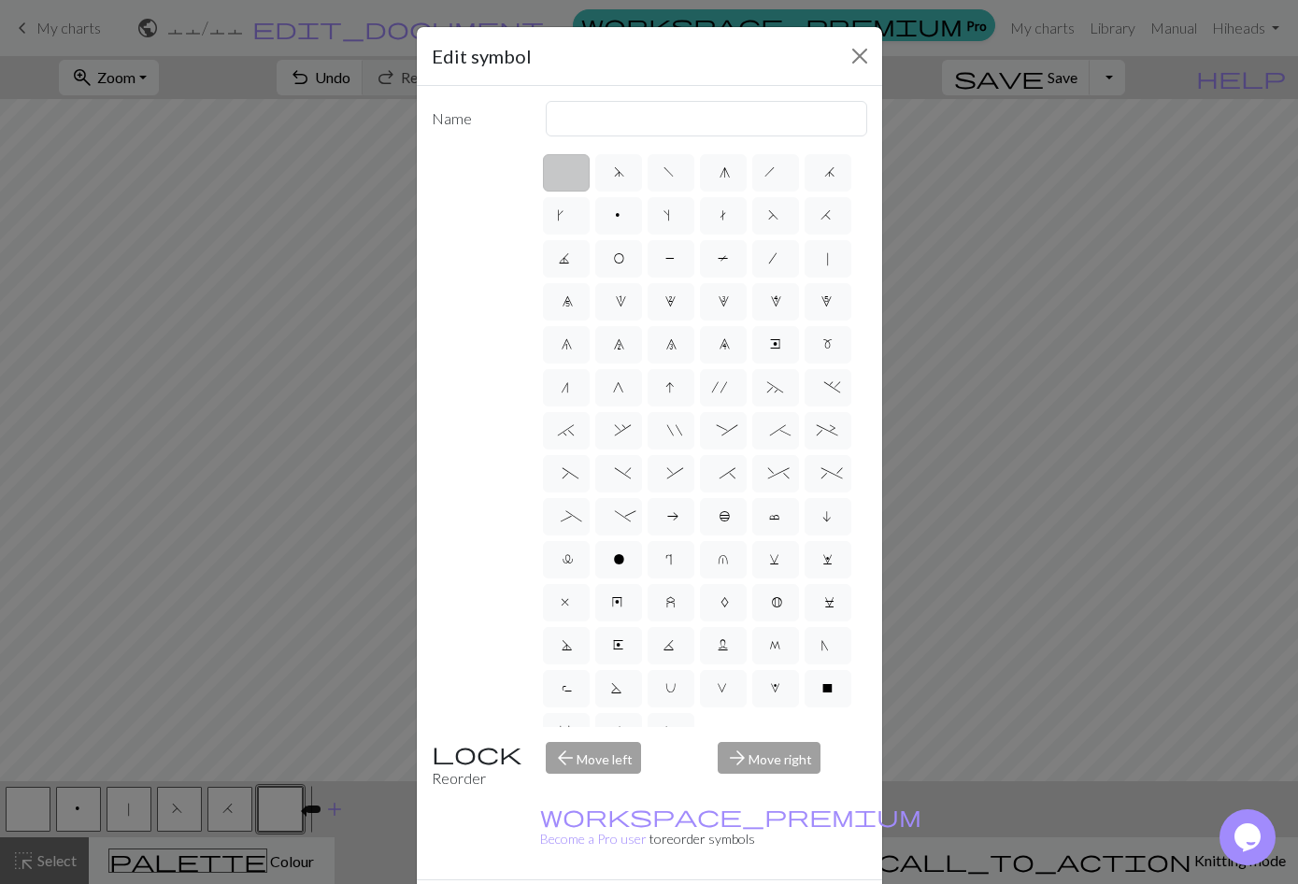
click at [627, 169] on label "d" at bounding box center [618, 172] width 47 height 37
click at [626, 169] on input "d" at bounding box center [620, 167] width 12 height 12
radio input "true"
type input "sk2p"
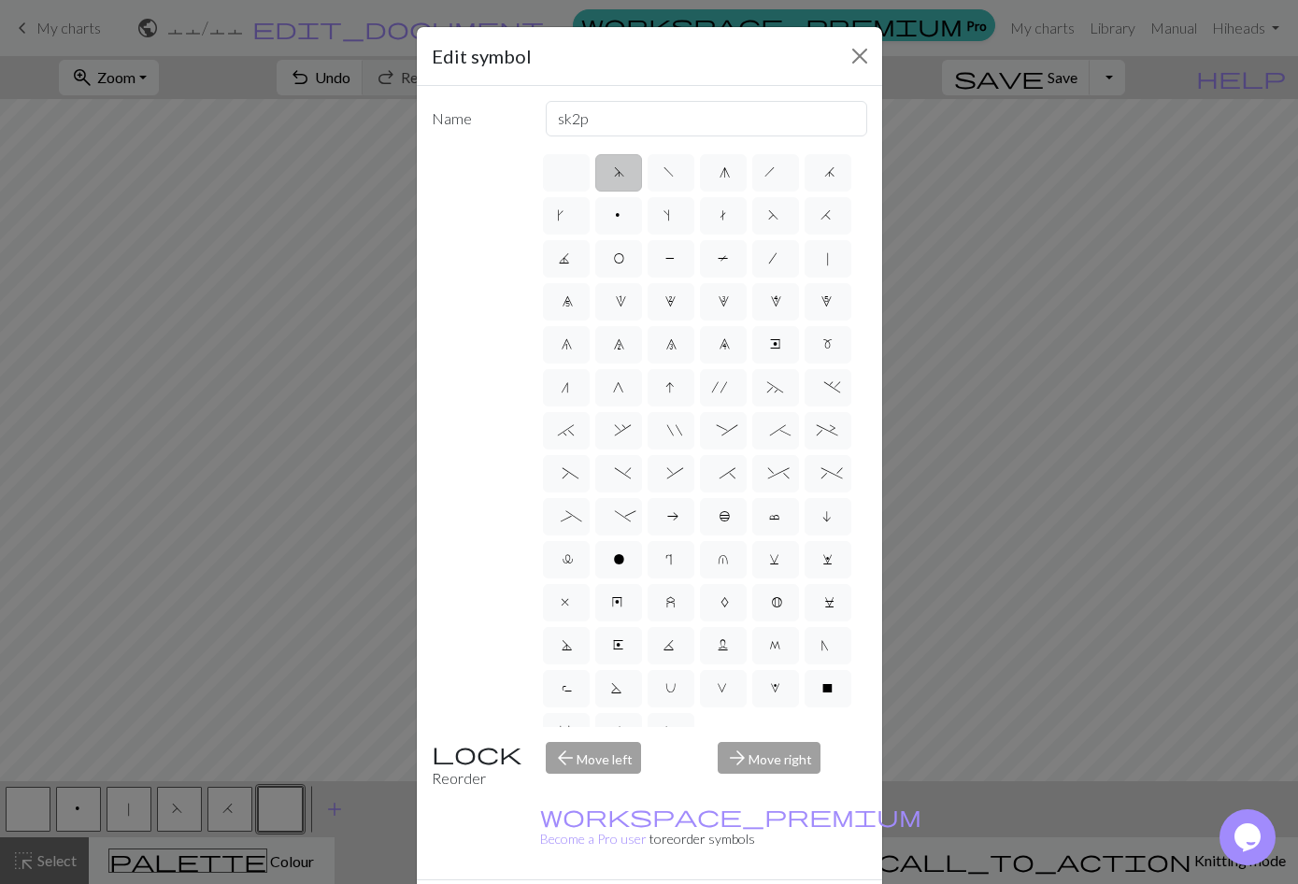
click at [767, 877] on button "ink_eraser Erase Erase" at bounding box center [722, 860] width 287 height 47
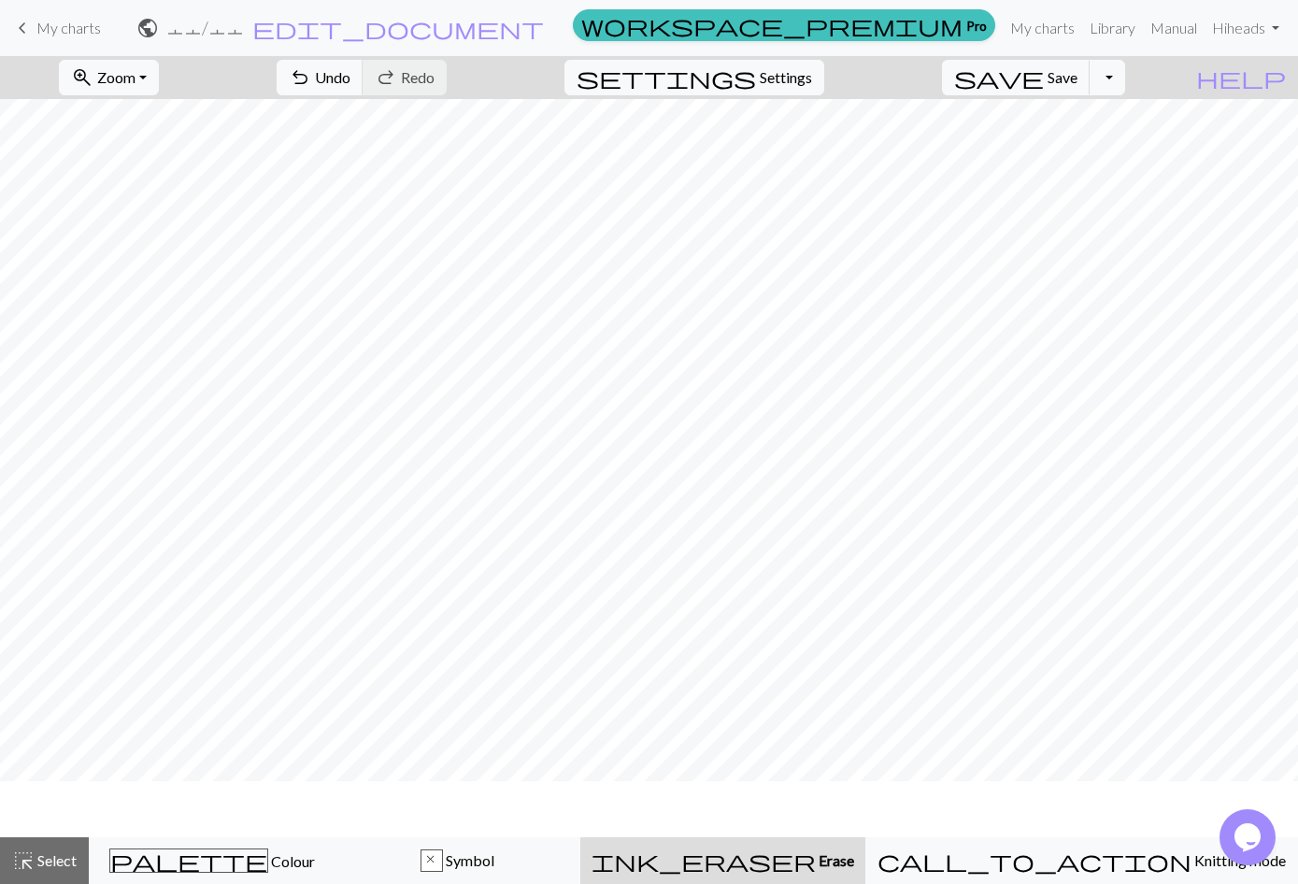
scroll to position [50, 0]
click at [494, 865] on span "Symbol" at bounding box center [468, 860] width 51 height 18
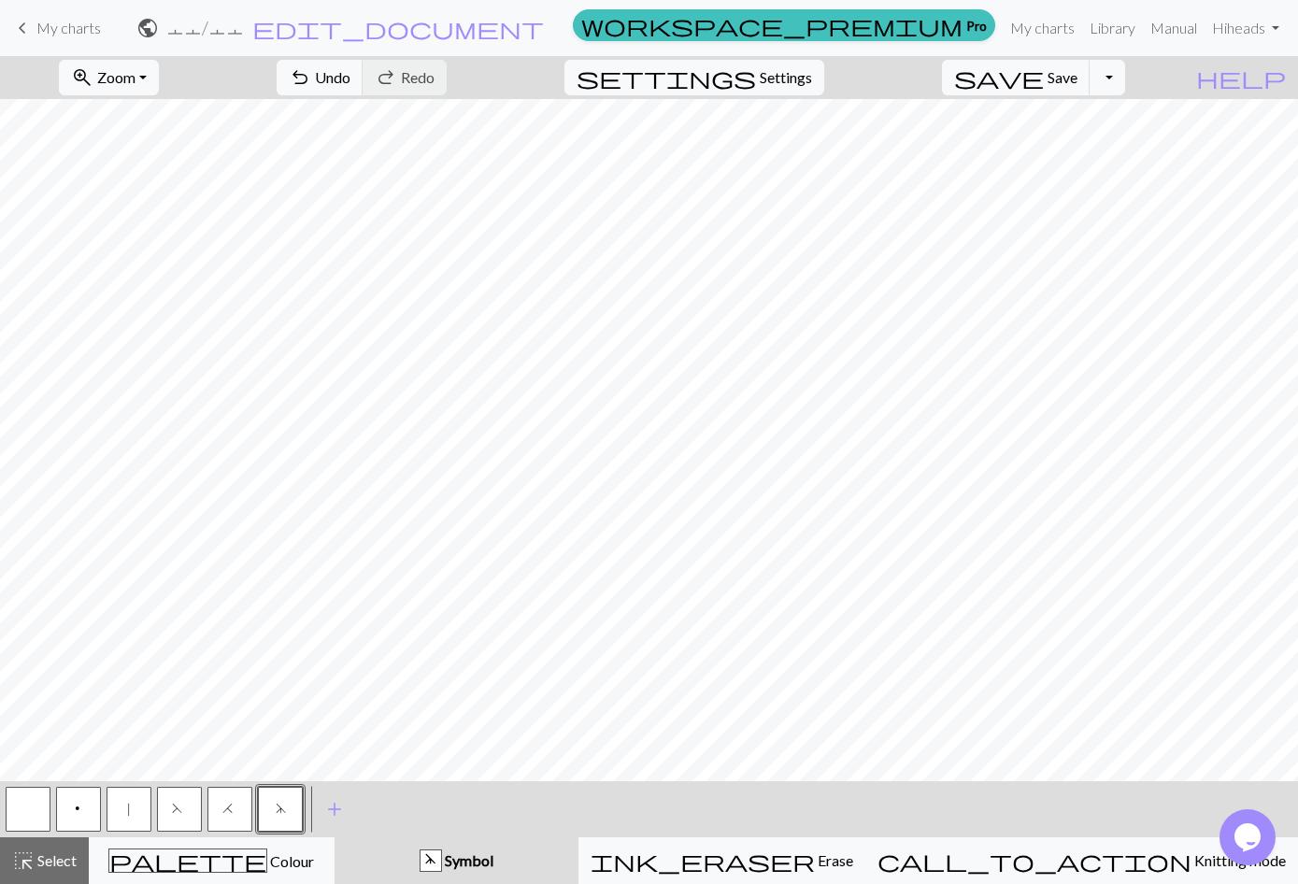
click at [327, 815] on span "add" at bounding box center [334, 809] width 22 height 26
click at [323, 816] on button "button" at bounding box center [330, 809] width 45 height 45
click at [324, 810] on button "button" at bounding box center [330, 809] width 45 height 45
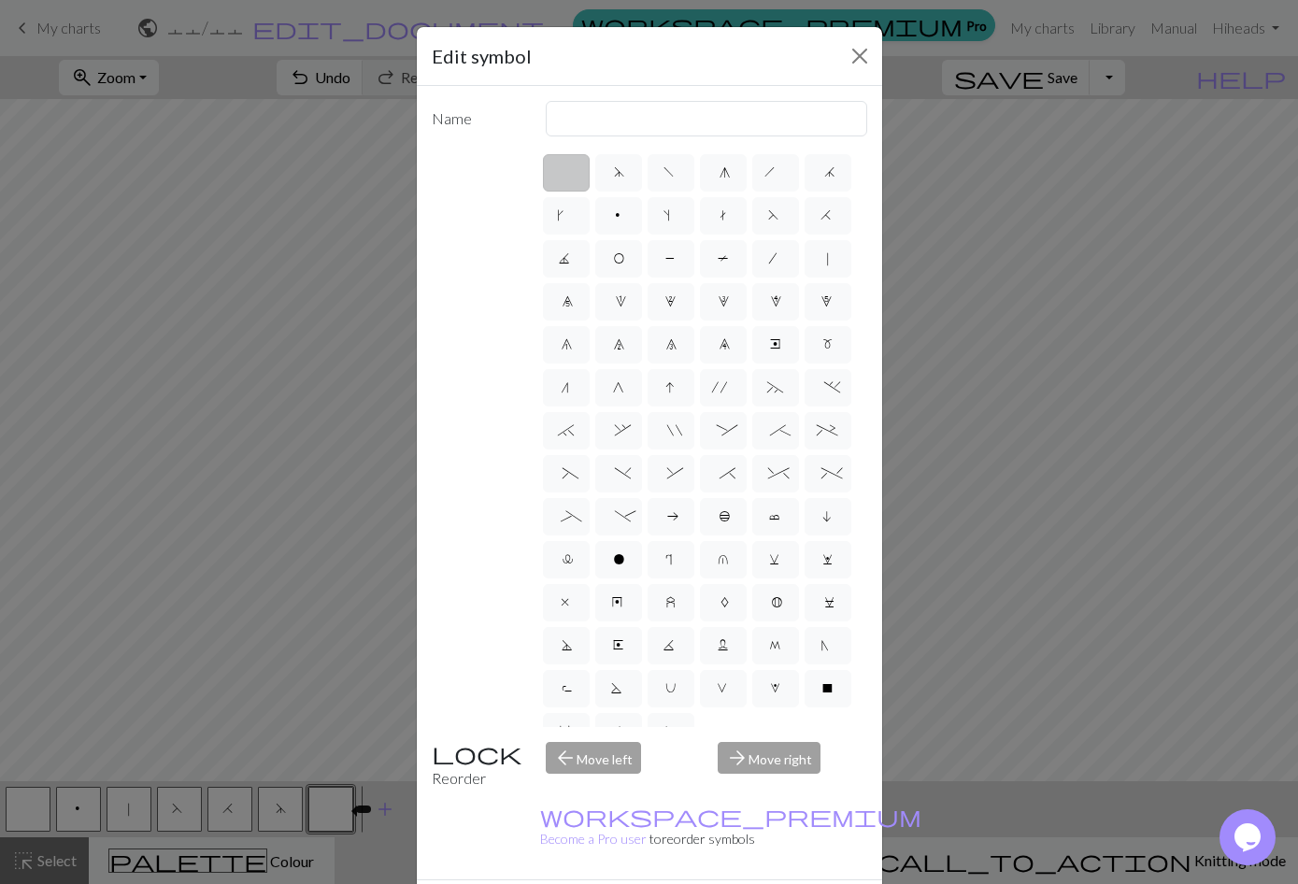
click at [628, 257] on label "O" at bounding box center [618, 258] width 47 height 37
click at [625, 257] on input "O" at bounding box center [619, 253] width 12 height 12
radio input "true"
type input "yo"
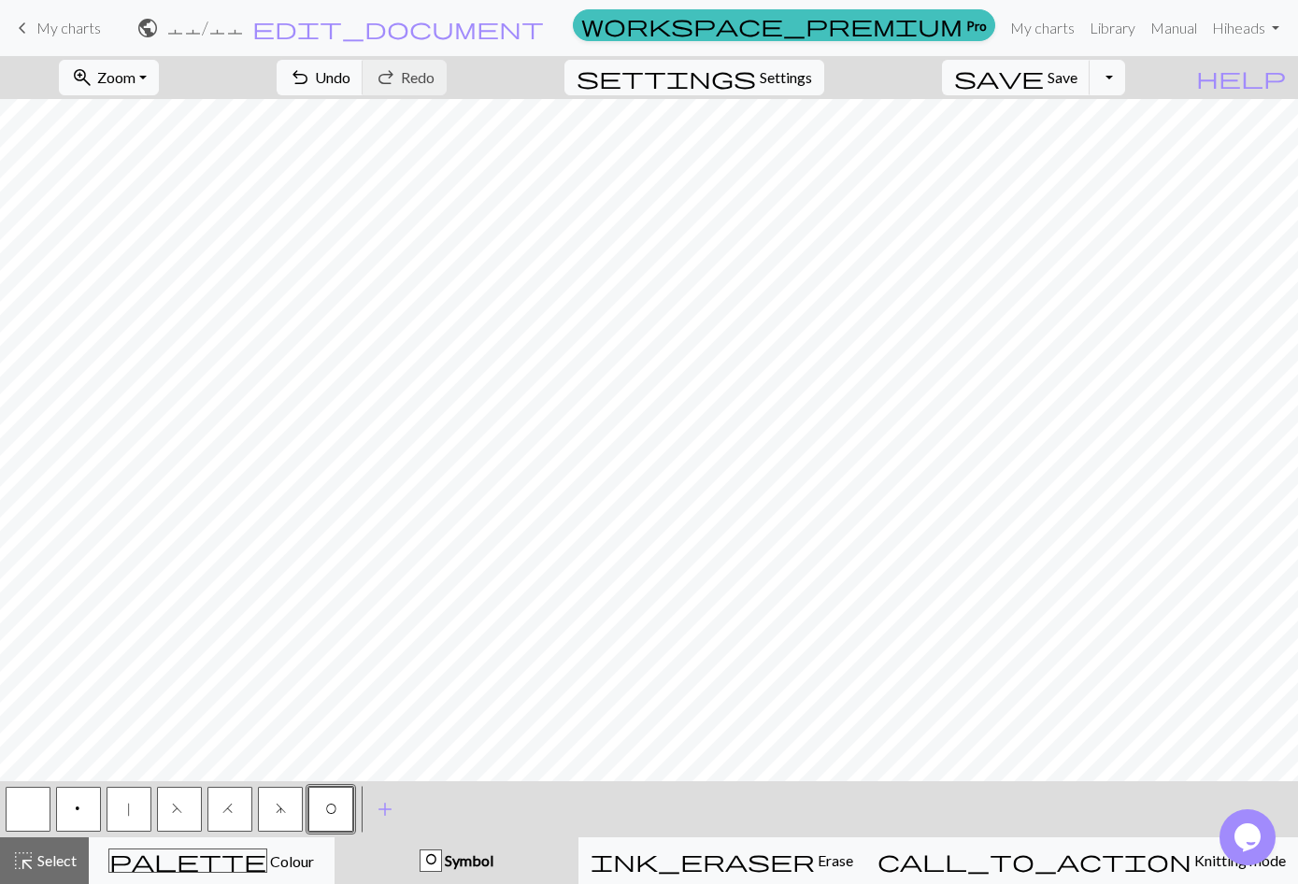
click at [121, 817] on button "|" at bounding box center [129, 809] width 45 height 45
click at [336, 817] on span "O" at bounding box center [330, 811] width 11 height 19
click at [236, 814] on button "H" at bounding box center [229, 809] width 45 height 45
click at [135, 812] on button "|" at bounding box center [129, 809] width 45 height 45
click at [322, 818] on button "O" at bounding box center [330, 809] width 45 height 45
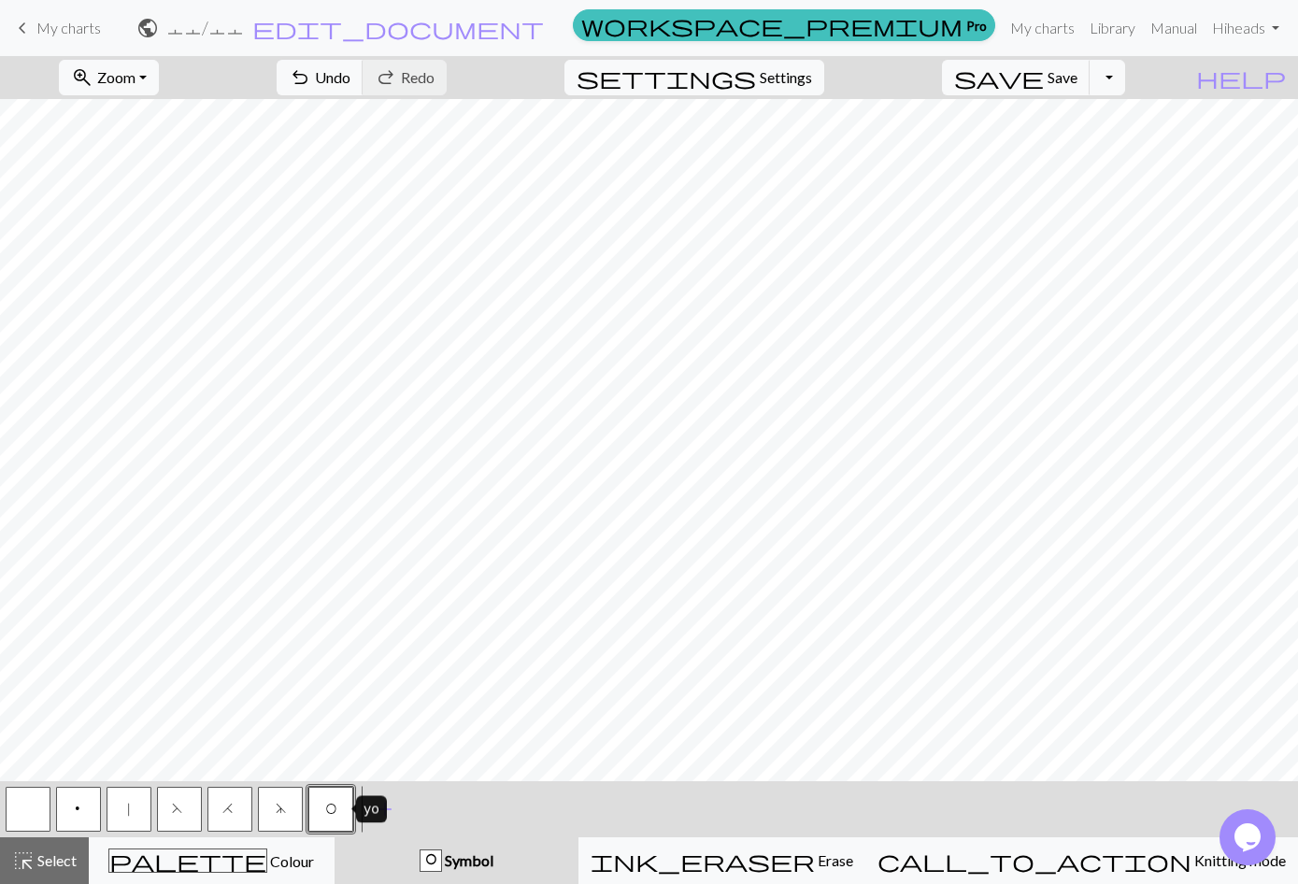
click at [177, 817] on span "F" at bounding box center [179, 811] width 15 height 19
click at [330, 815] on span "O" at bounding box center [330, 811] width 11 height 19
click at [393, 809] on span "add" at bounding box center [385, 809] width 22 height 26
click at [391, 817] on button "button" at bounding box center [381, 809] width 45 height 45
click at [391, 810] on button "button" at bounding box center [381, 809] width 45 height 45
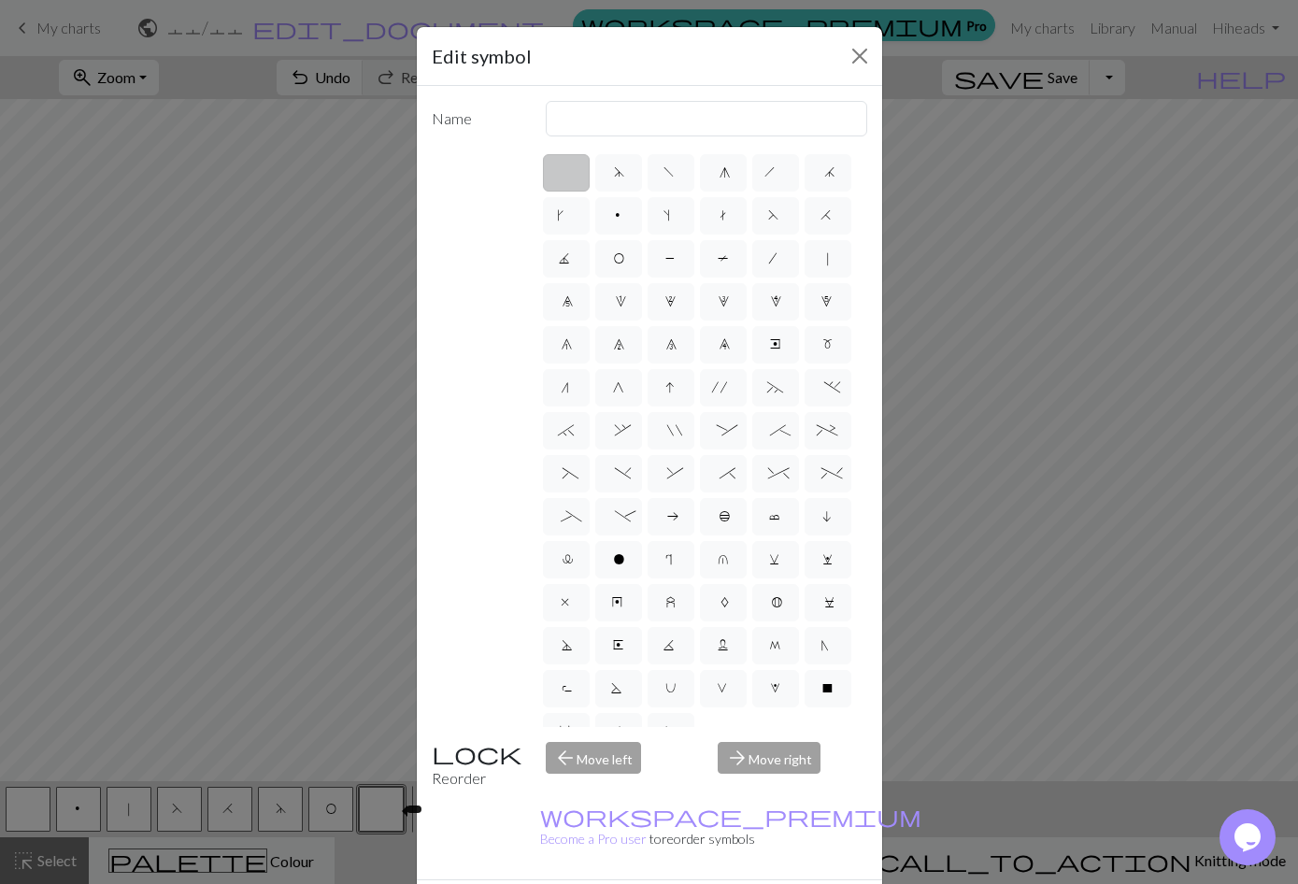
click at [674, 261] on span "P" at bounding box center [670, 260] width 11 height 19
click at [674, 259] on input "P" at bounding box center [671, 253] width 12 height 12
radio input "true"
type input "purl"
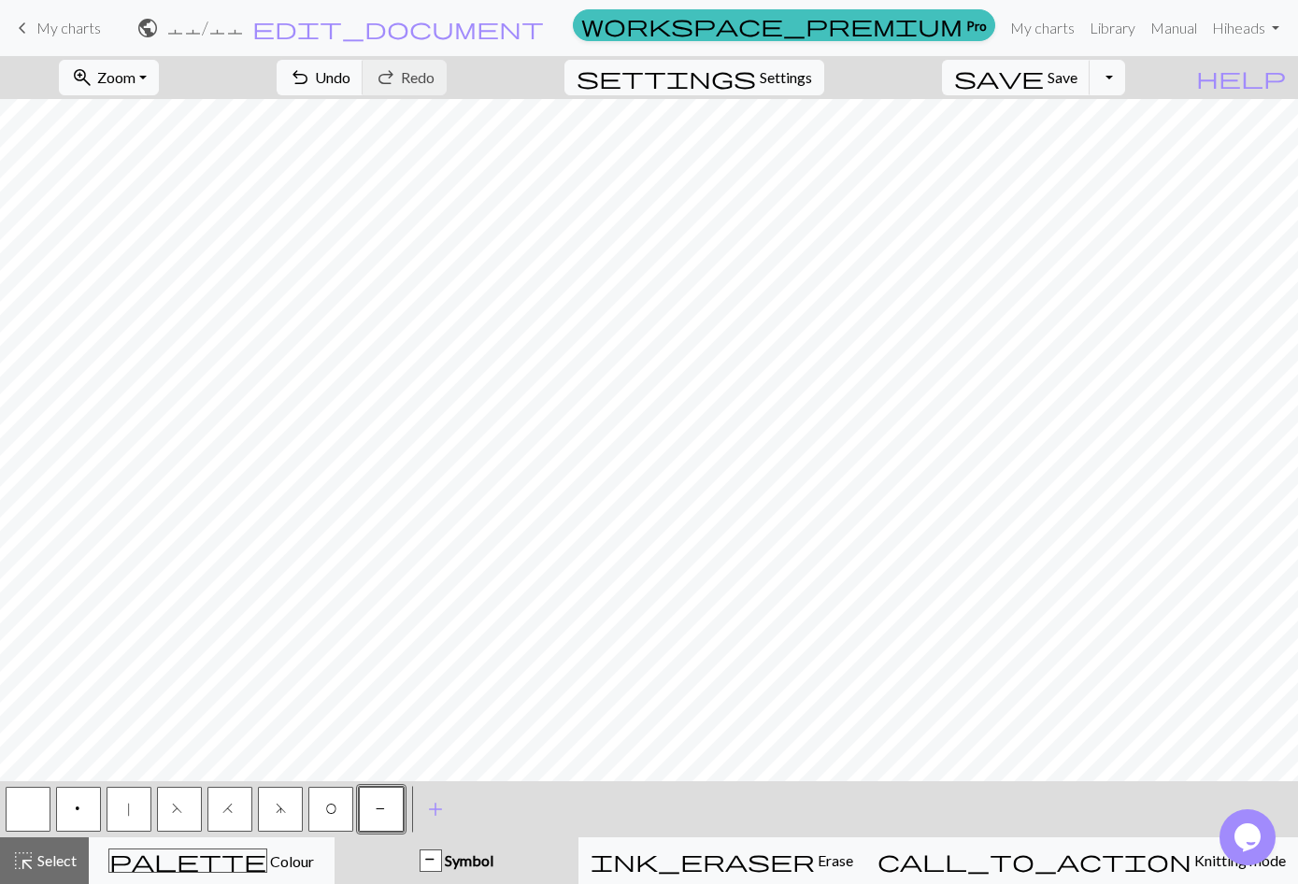
click at [34, 820] on button "button" at bounding box center [28, 809] width 45 height 45
click at [333, 817] on span "O" at bounding box center [330, 811] width 11 height 19
click at [128, 815] on span "|" at bounding box center [129, 811] width 8 height 19
click at [188, 825] on button "F" at bounding box center [179, 809] width 45 height 45
click at [326, 830] on button "O" at bounding box center [330, 809] width 45 height 45
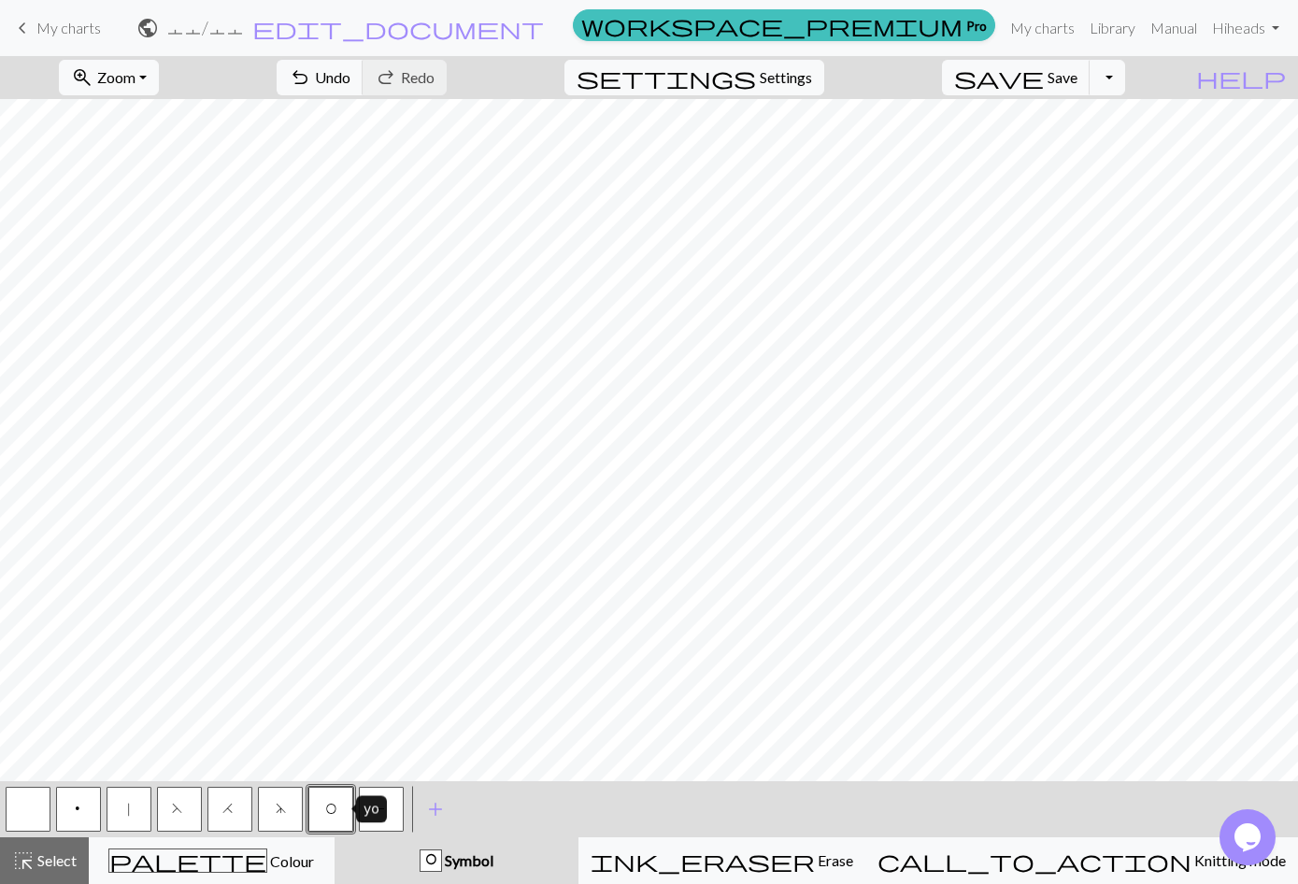
click at [247, 814] on button "H" at bounding box center [229, 809] width 45 height 45
click at [129, 817] on span "|" at bounding box center [129, 811] width 8 height 19
click at [230, 821] on button "H" at bounding box center [229, 809] width 45 height 45
click at [129, 818] on button "|" at bounding box center [129, 809] width 45 height 45
click at [329, 817] on span "O" at bounding box center [330, 811] width 11 height 19
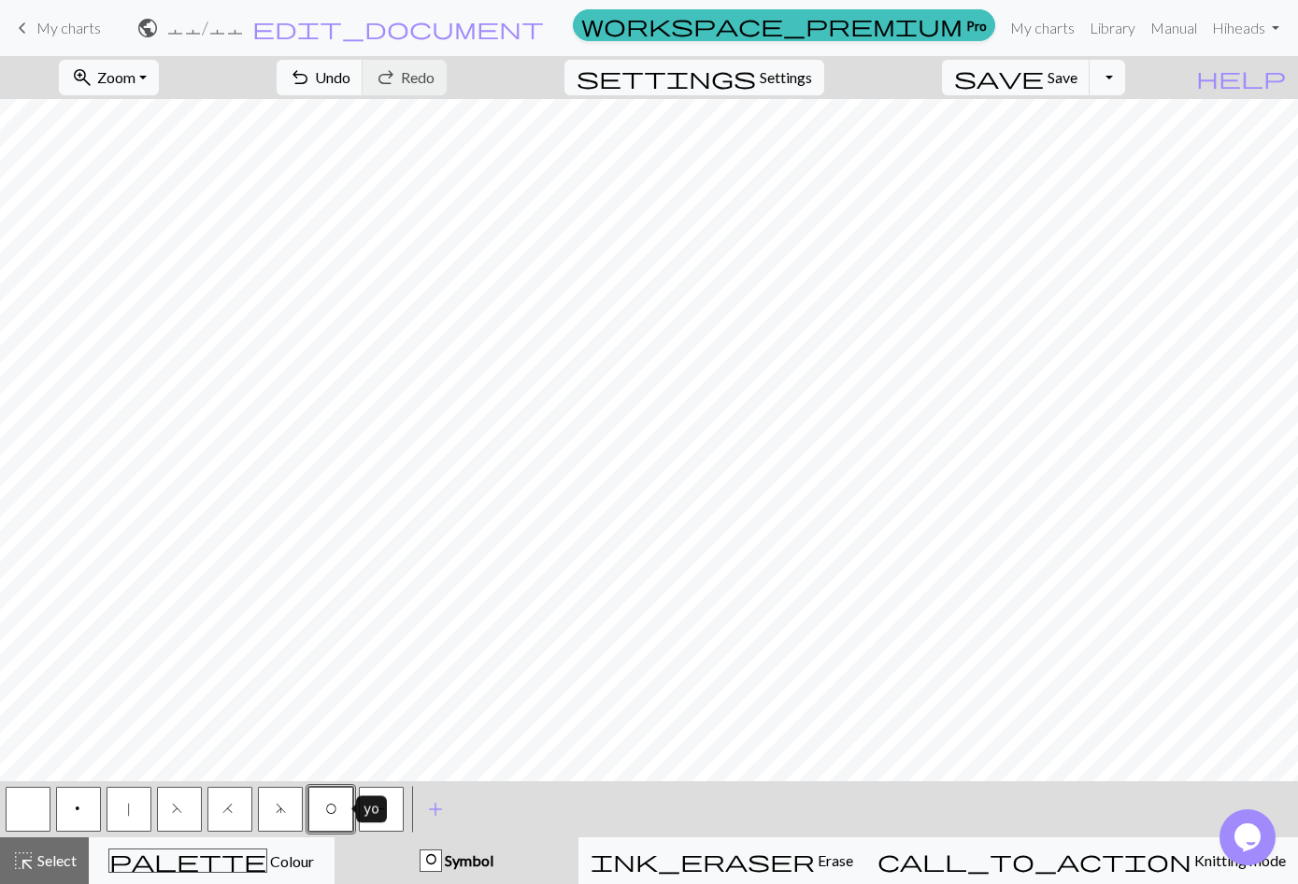
click at [179, 819] on button "F" at bounding box center [179, 809] width 45 height 45
click at [327, 816] on span "O" at bounding box center [330, 811] width 11 height 19
click at [180, 816] on span "F" at bounding box center [179, 811] width 15 height 19
click at [812, 83] on span "Settings" at bounding box center [786, 77] width 52 height 22
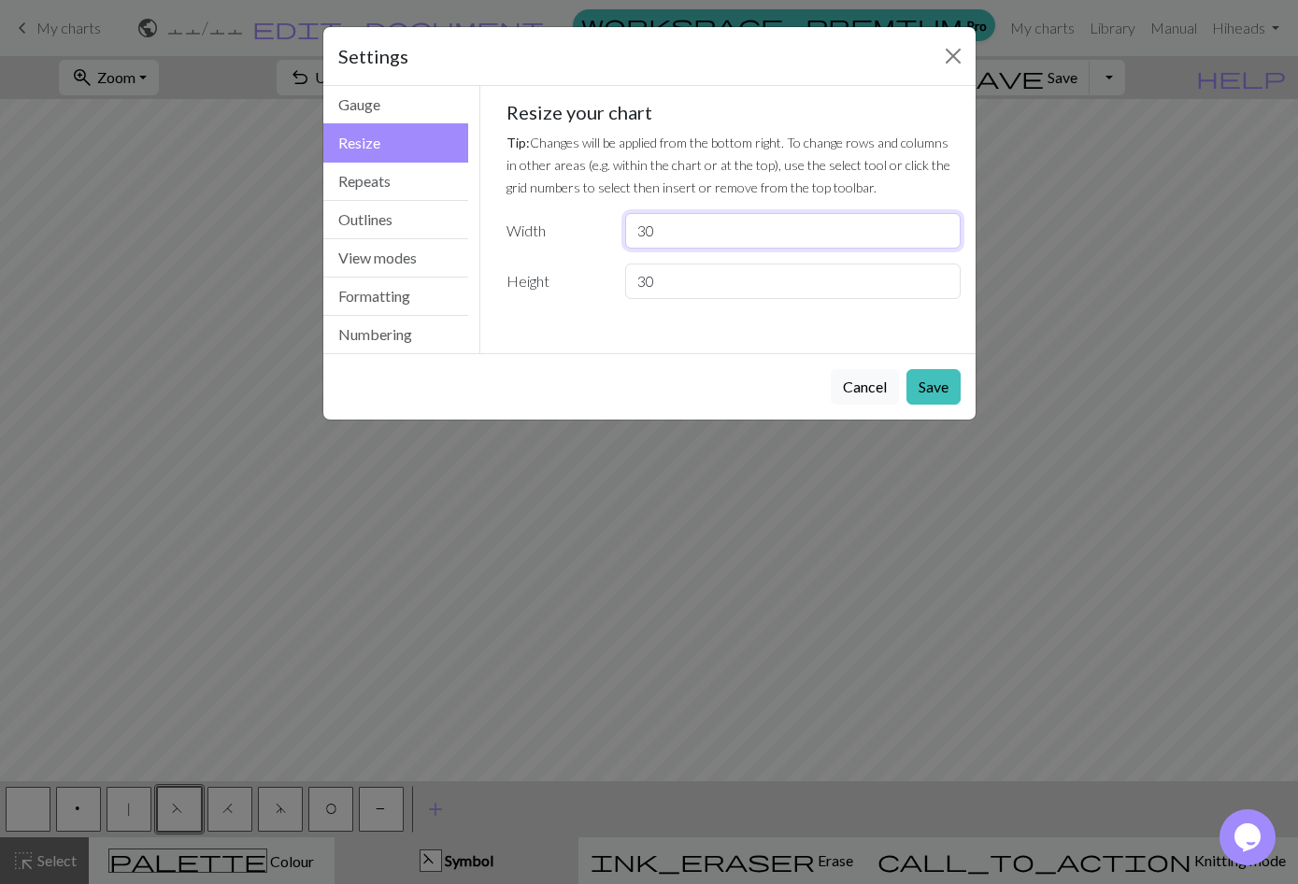
click at [778, 237] on input "30" at bounding box center [792, 231] width 335 height 36
type input "3"
type input "0"
type input "50"
click at [718, 279] on input "30" at bounding box center [792, 282] width 335 height 36
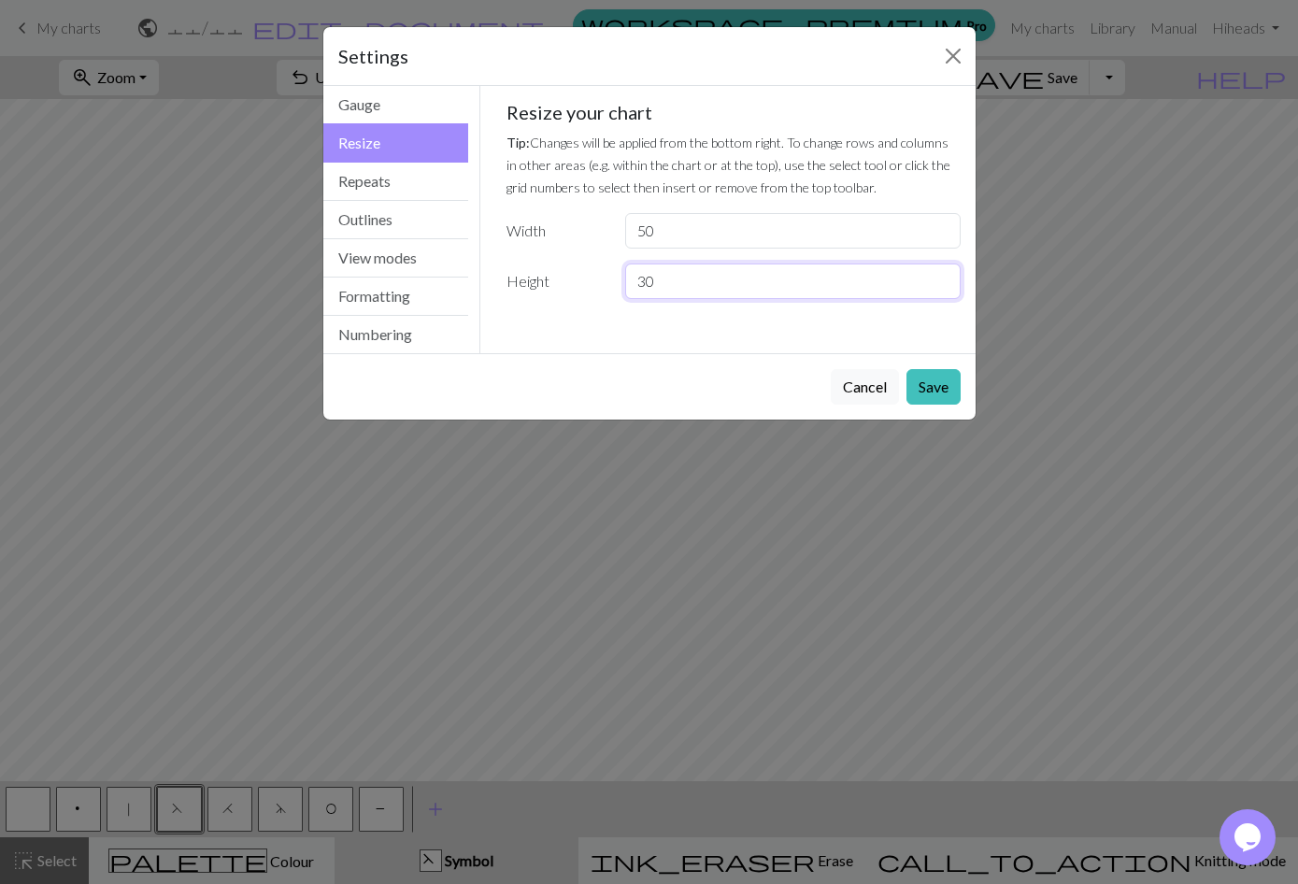
type input "3"
type input "50"
click at [933, 389] on button "Save" at bounding box center [934, 387] width 54 height 36
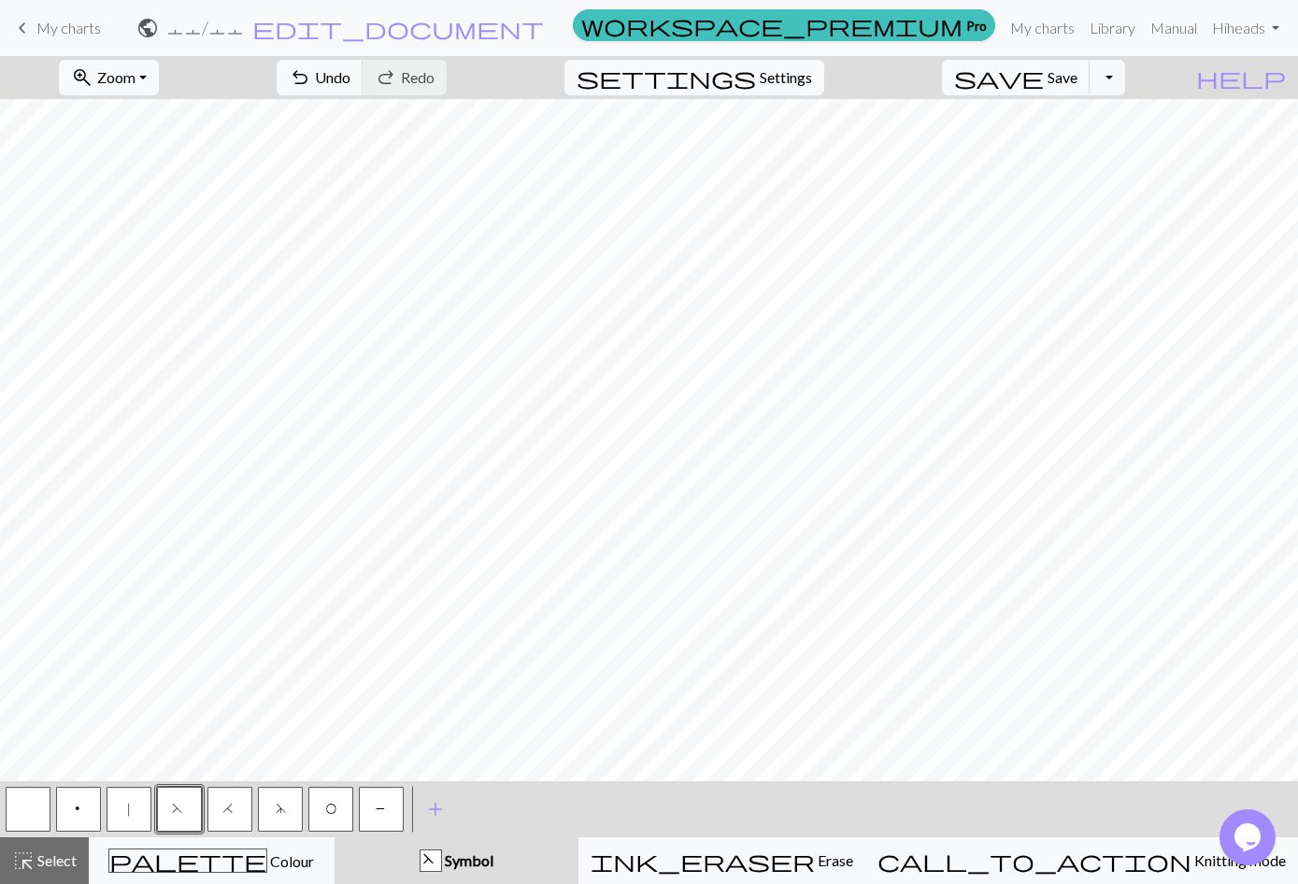
click at [364, 94] on button "undo Undo Undo" at bounding box center [320, 78] width 87 height 36
click at [36, 854] on span "Select" at bounding box center [56, 860] width 42 height 18
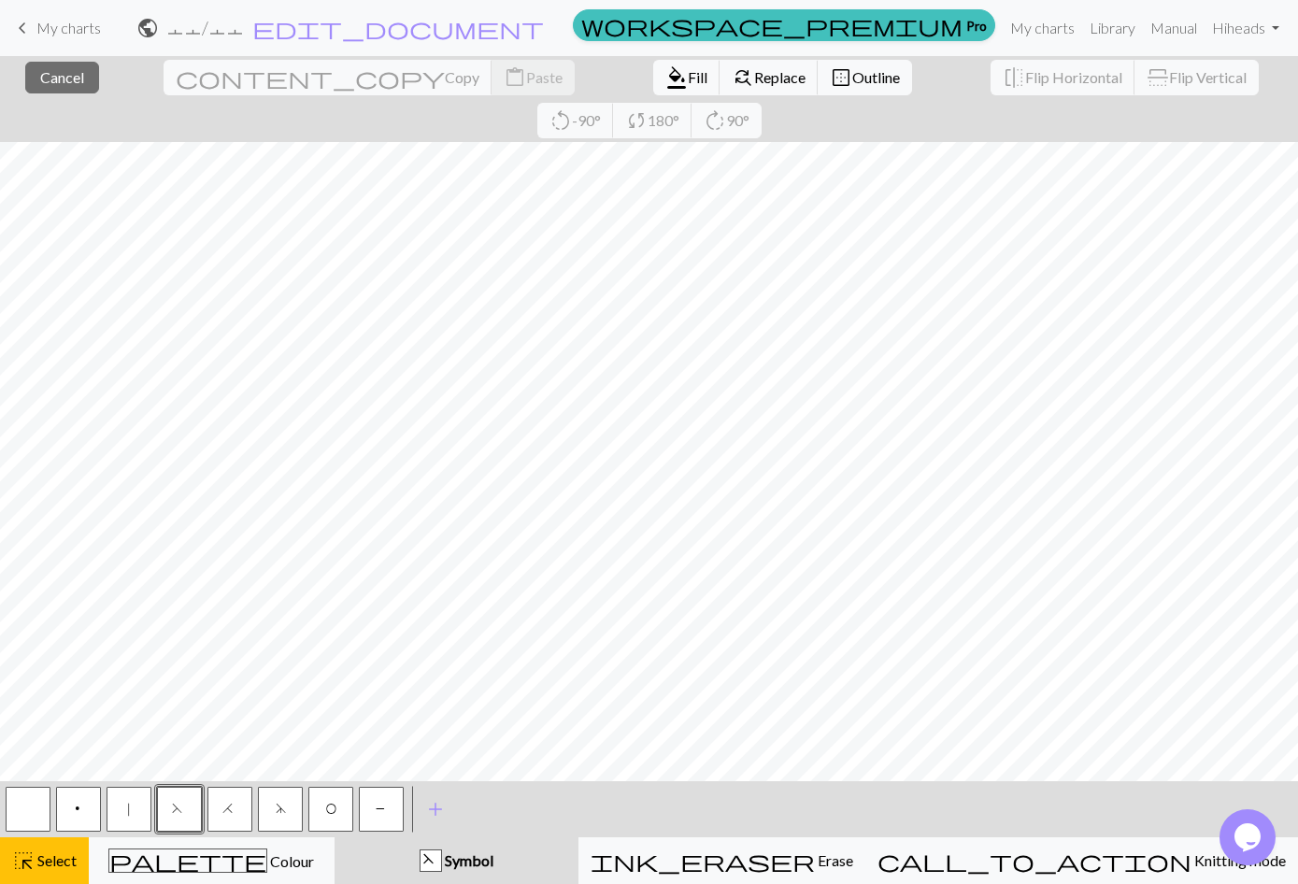
click at [176, 74] on span "content_copy" at bounding box center [310, 77] width 269 height 26
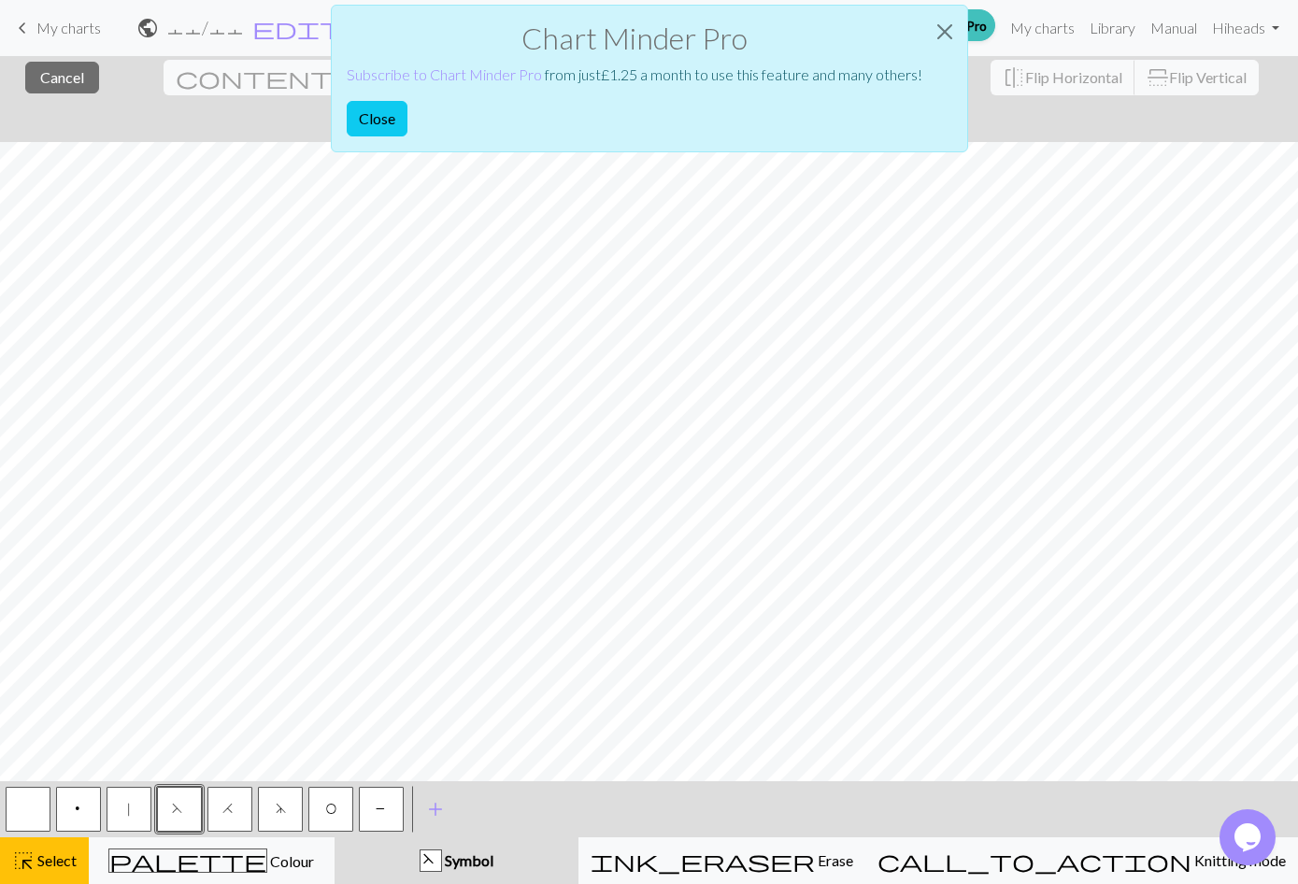
click at [396, 128] on button "Close" at bounding box center [377, 119] width 61 height 36
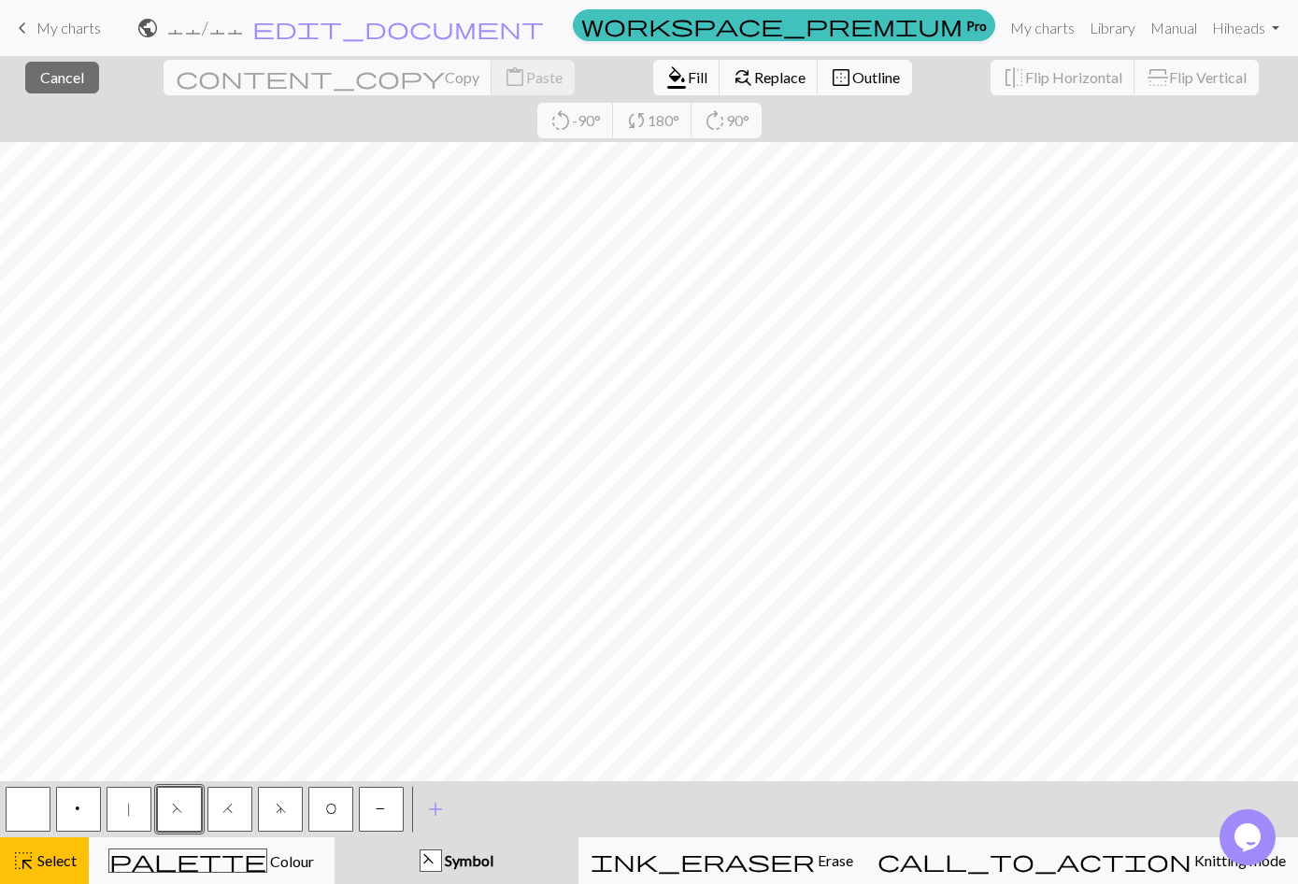
click at [282, 85] on div "content_copy Copy content_paste Paste" at bounding box center [369, 77] width 439 height 43
click at [265, 84] on div "content_copy Copy content_paste Paste" at bounding box center [369, 77] width 439 height 43
click at [445, 78] on span "Copy" at bounding box center [462, 77] width 35 height 18
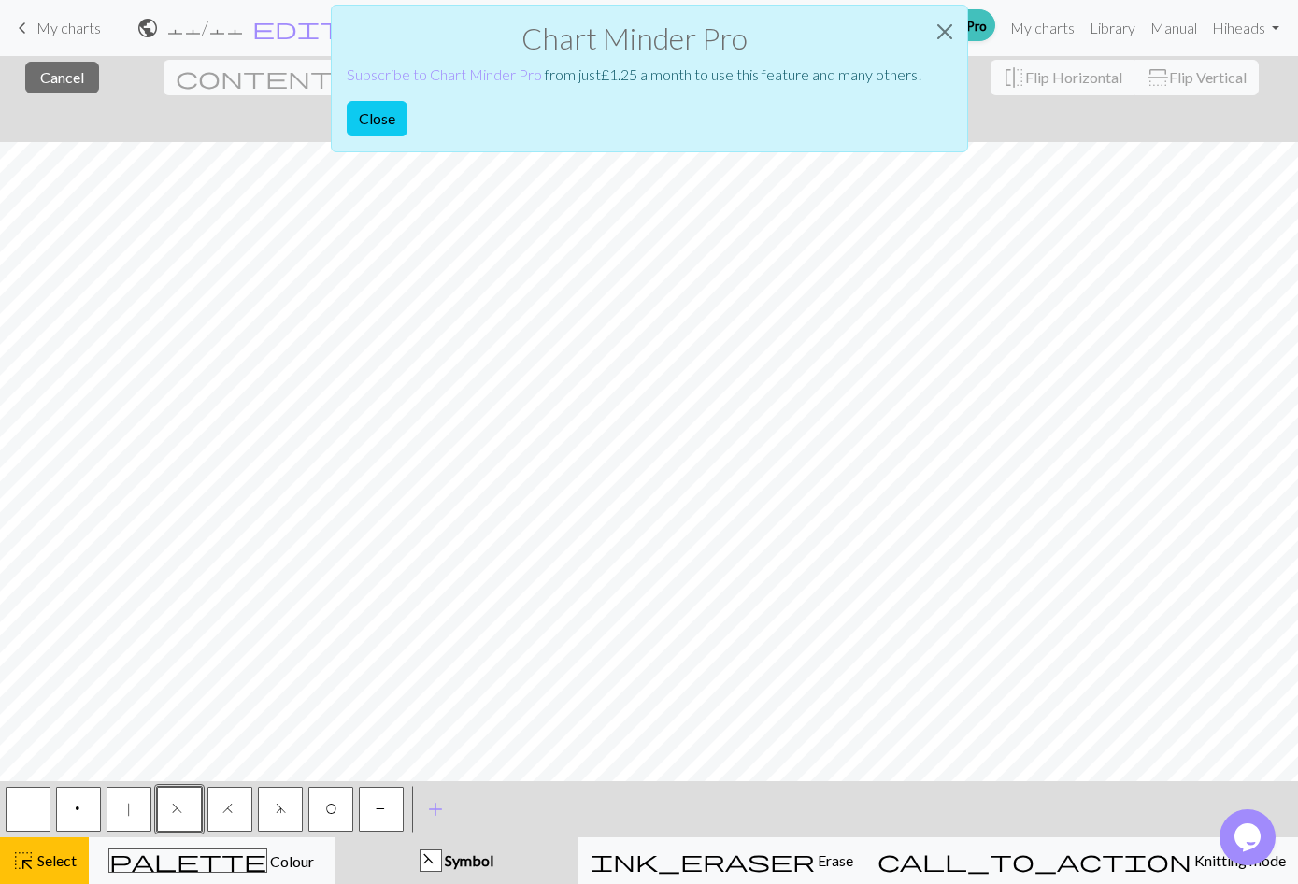
click at [405, 111] on button "Close" at bounding box center [377, 119] width 61 height 36
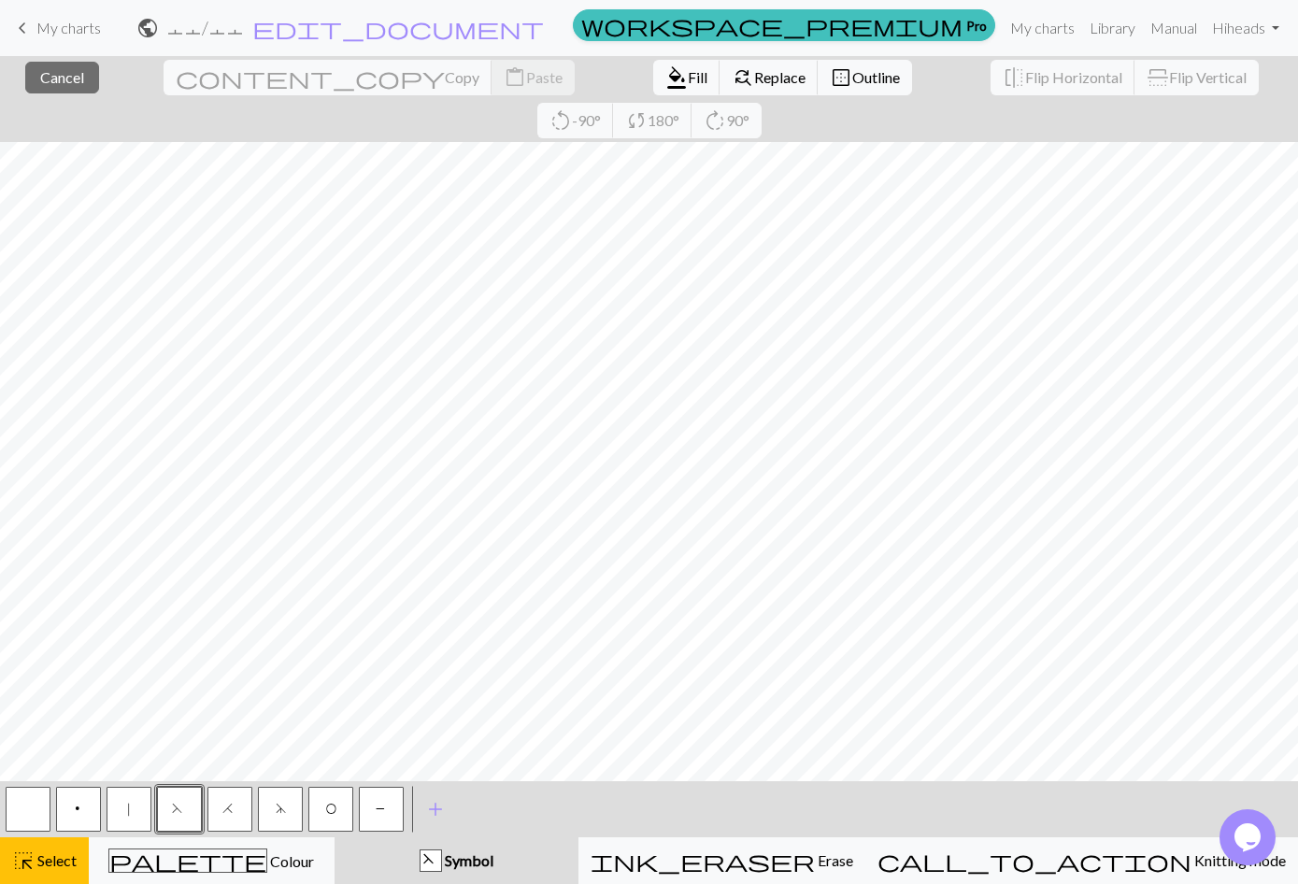
click at [445, 79] on span "Copy" at bounding box center [462, 77] width 35 height 18
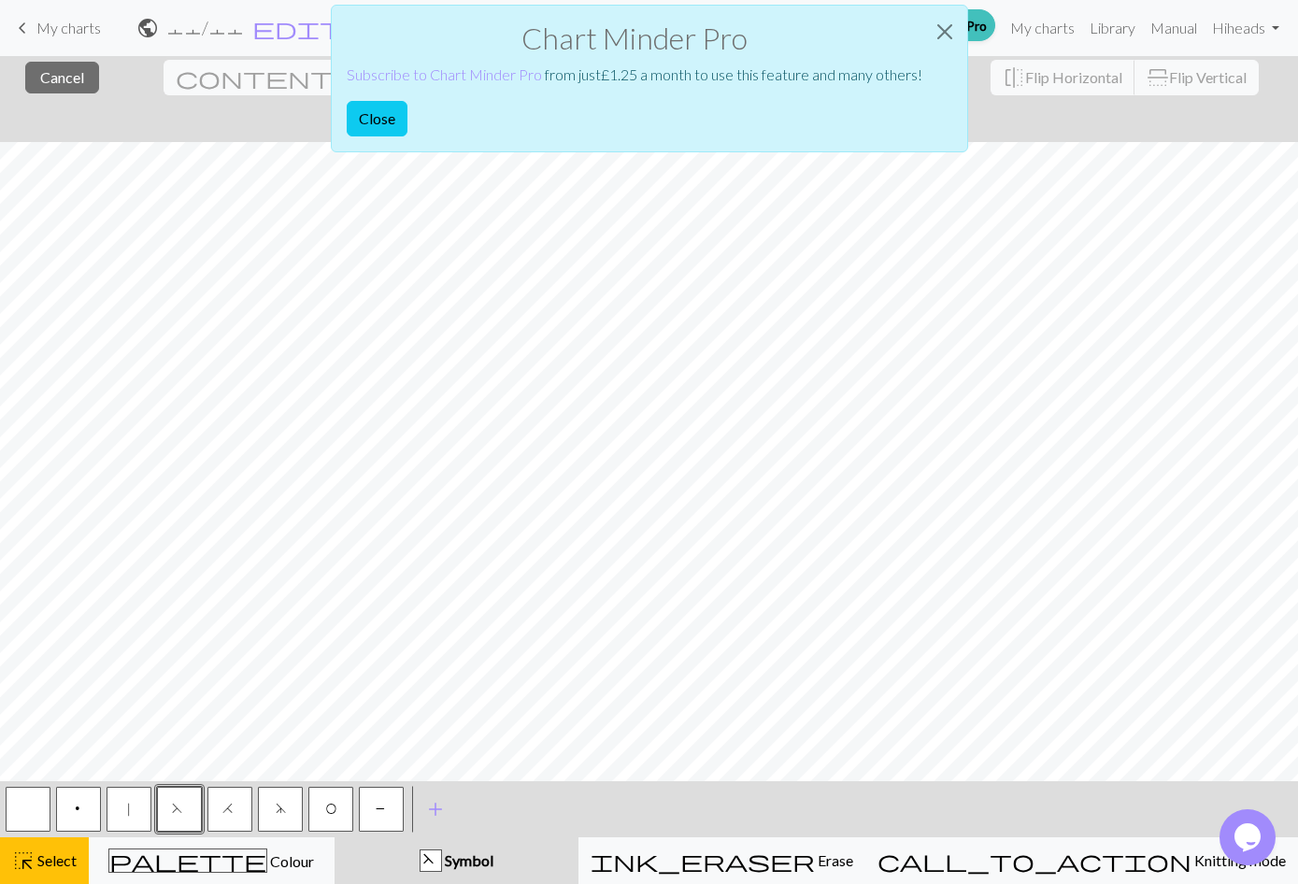
click at [394, 114] on button "Close" at bounding box center [377, 119] width 61 height 36
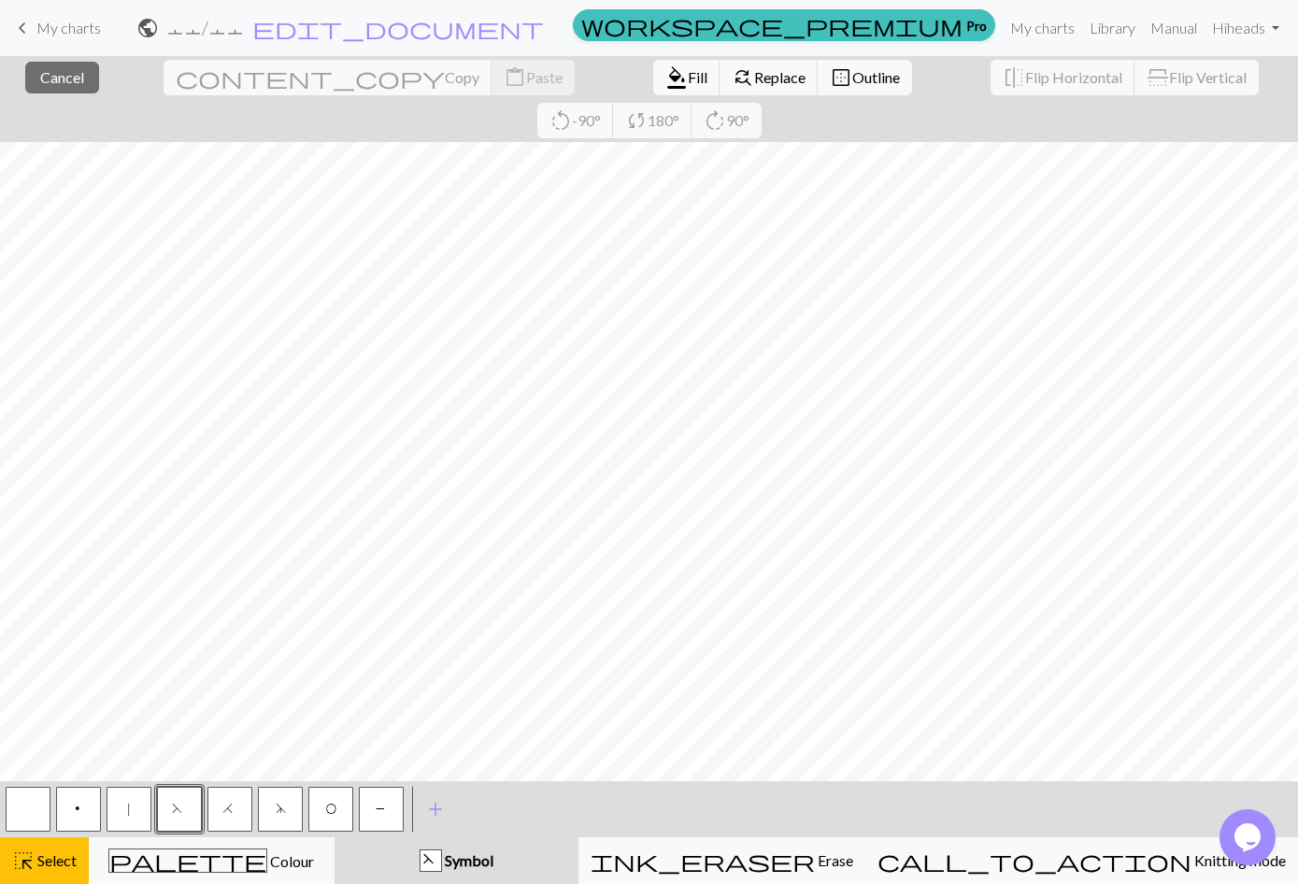
click at [853, 857] on span "Erase" at bounding box center [834, 860] width 38 height 18
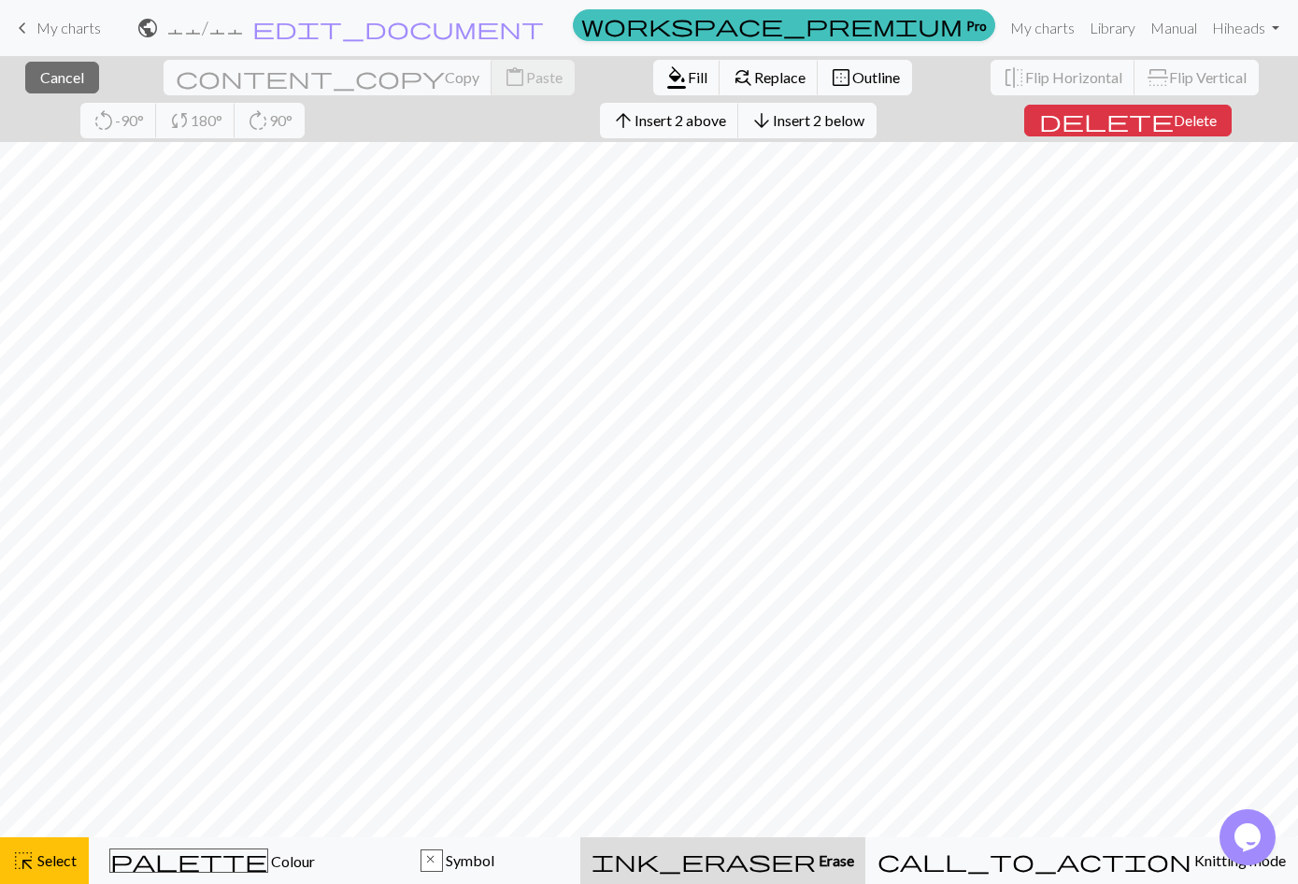
click at [850, 858] on span "Erase" at bounding box center [835, 860] width 38 height 18
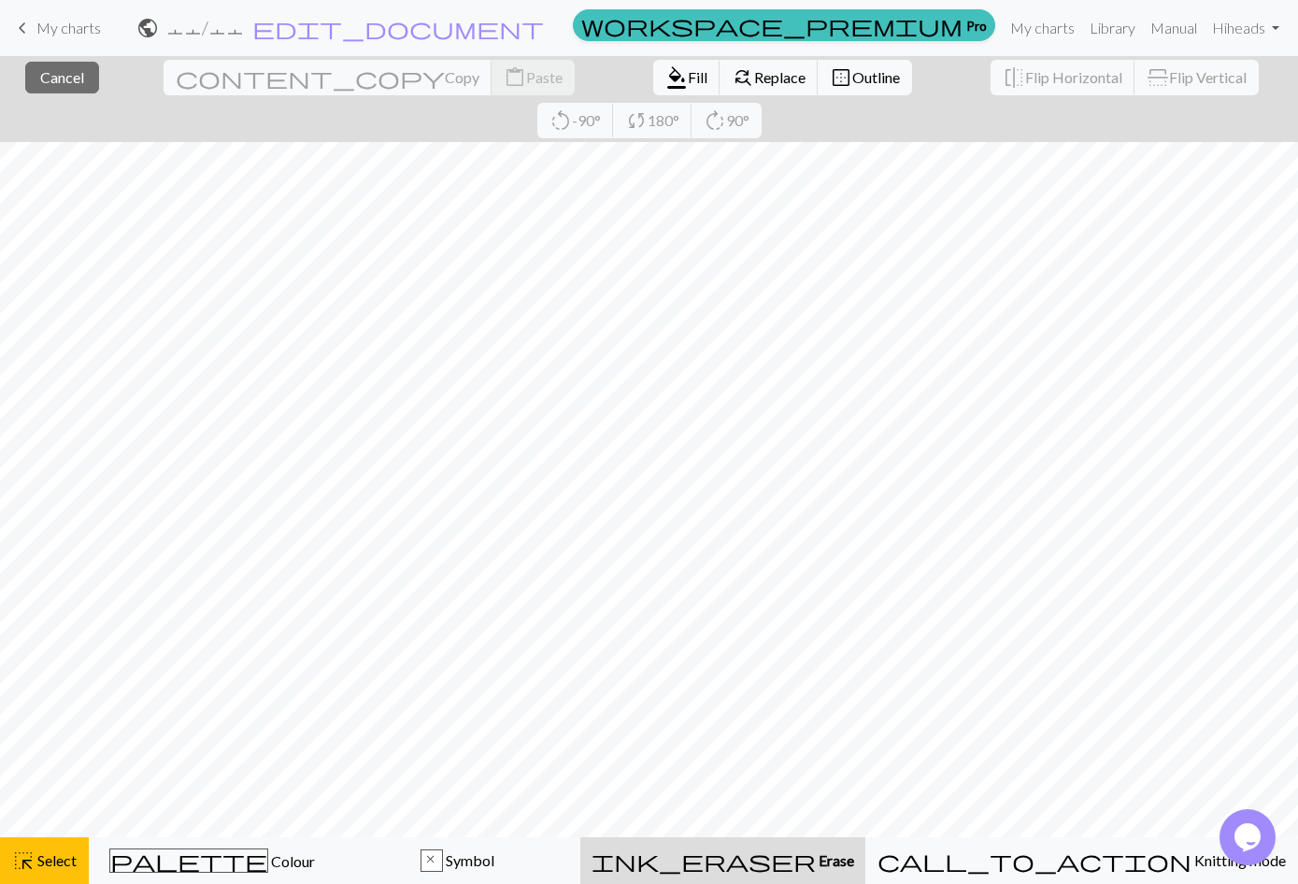
click at [816, 850] on span "ink_eraser" at bounding box center [704, 861] width 224 height 26
click at [57, 859] on span "Select" at bounding box center [56, 860] width 42 height 18
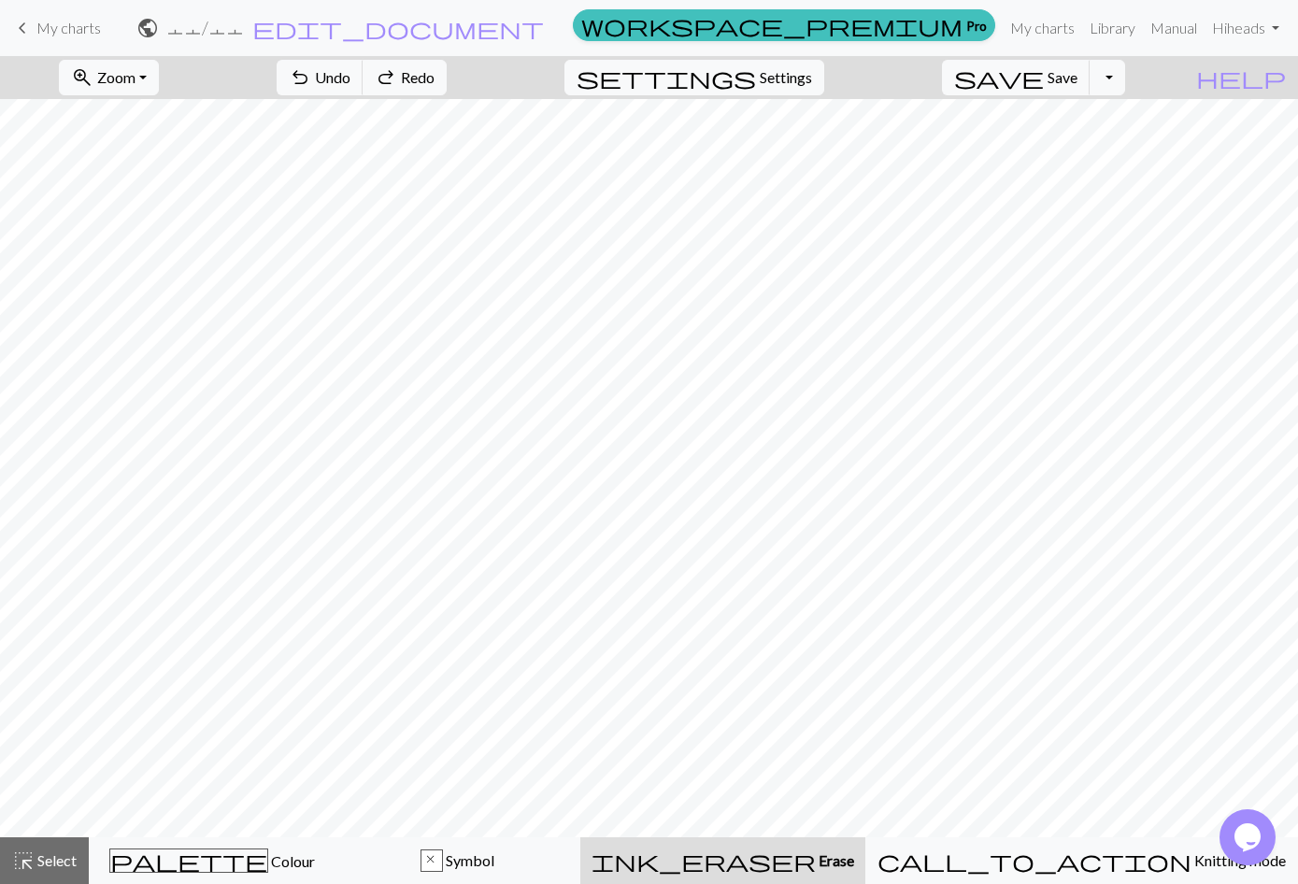
click at [854, 859] on span "Erase" at bounding box center [835, 860] width 38 height 18
click at [350, 85] on span "Undo" at bounding box center [333, 77] width 36 height 18
click at [350, 81] on span "Undo" at bounding box center [333, 77] width 36 height 18
click at [350, 80] on span "Undo" at bounding box center [333, 77] width 36 height 18
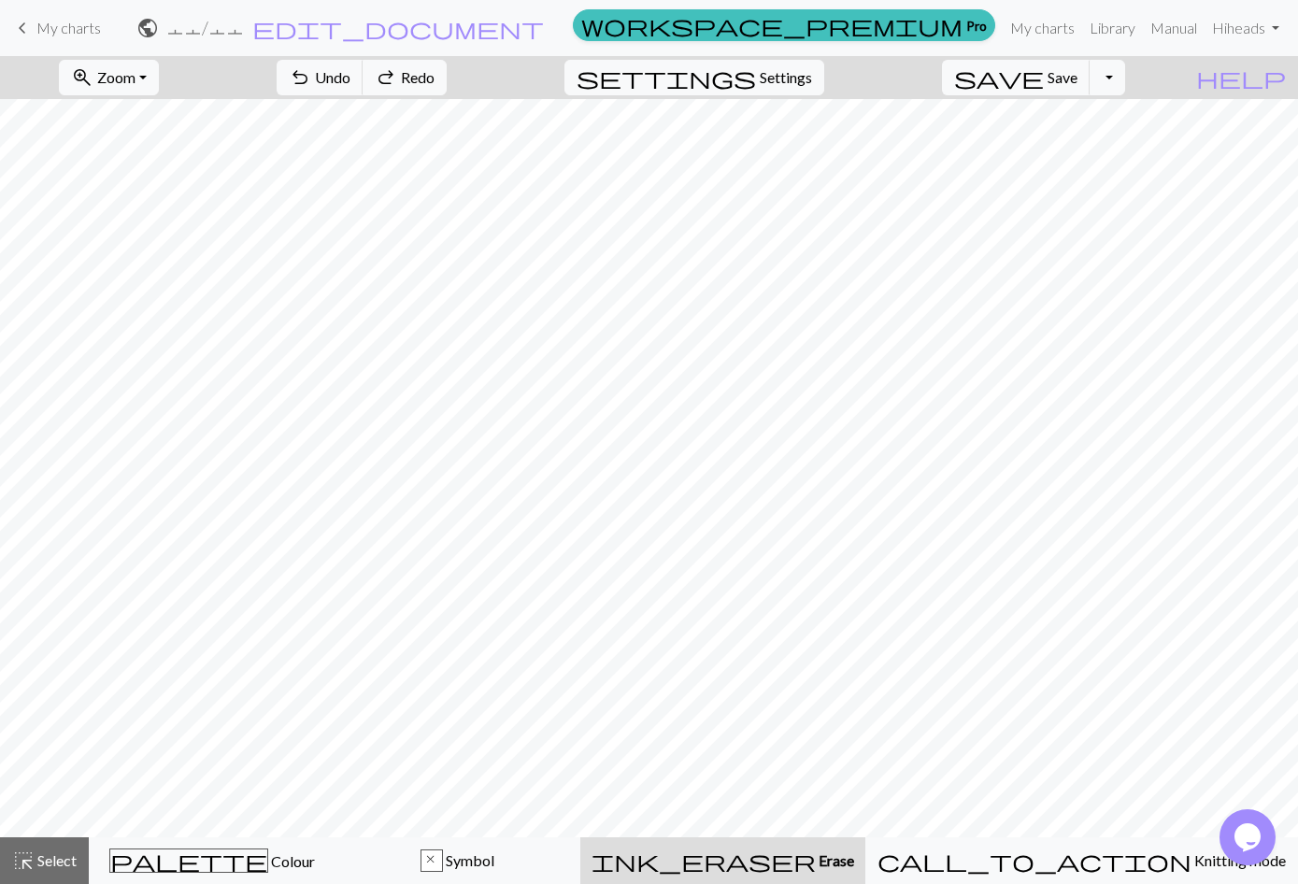
click at [350, 80] on span "Undo" at bounding box center [333, 77] width 36 height 18
click at [350, 79] on span "Undo" at bounding box center [333, 77] width 36 height 18
click at [350, 83] on span "Undo" at bounding box center [333, 77] width 36 height 18
click at [350, 82] on span "Undo" at bounding box center [333, 77] width 36 height 18
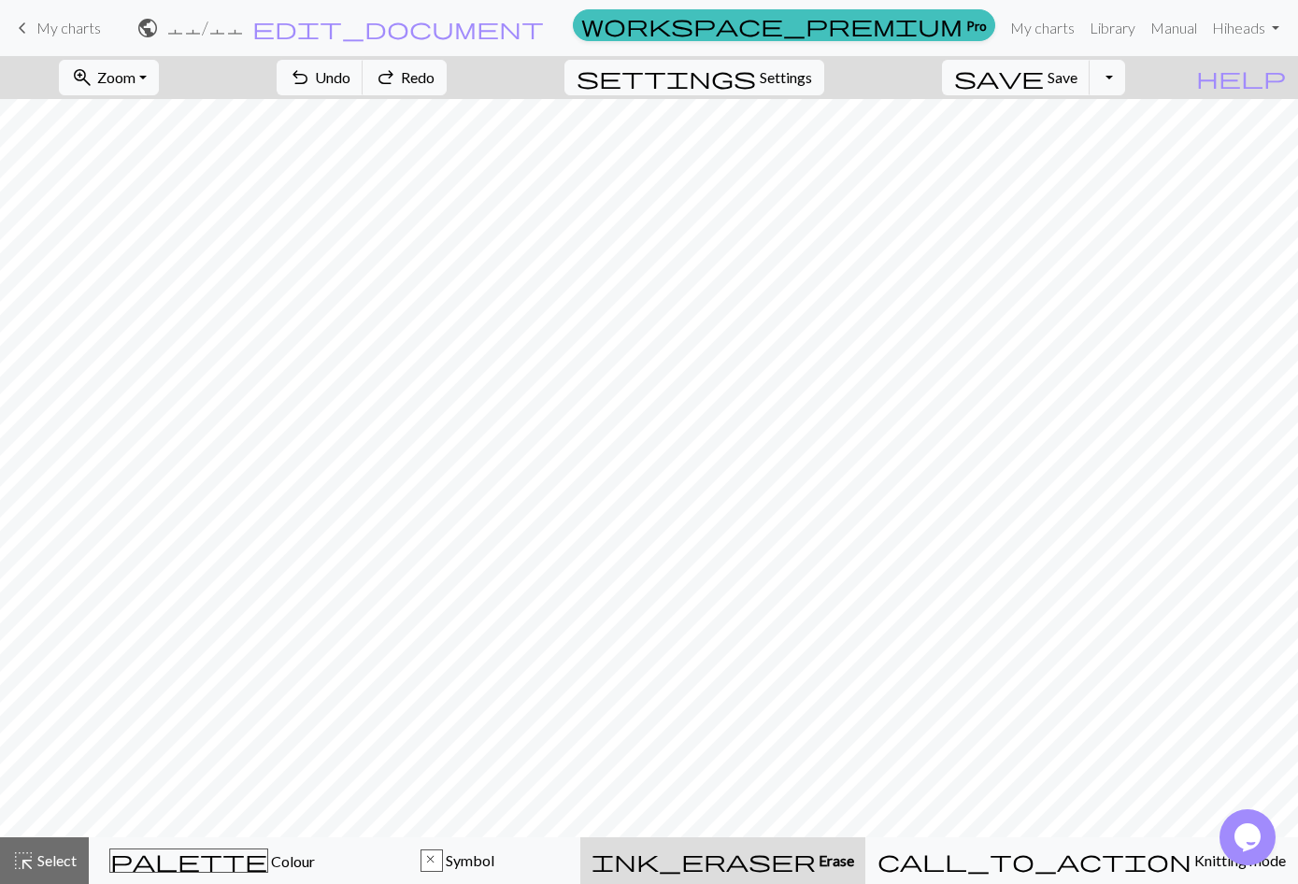
click at [350, 82] on span "Undo" at bounding box center [333, 77] width 36 height 18
click at [350, 85] on span "Undo" at bounding box center [333, 77] width 36 height 18
click at [350, 84] on span "Undo" at bounding box center [333, 77] width 36 height 18
click at [350, 83] on span "Undo" at bounding box center [333, 77] width 36 height 18
click at [350, 82] on span "Undo" at bounding box center [333, 77] width 36 height 18
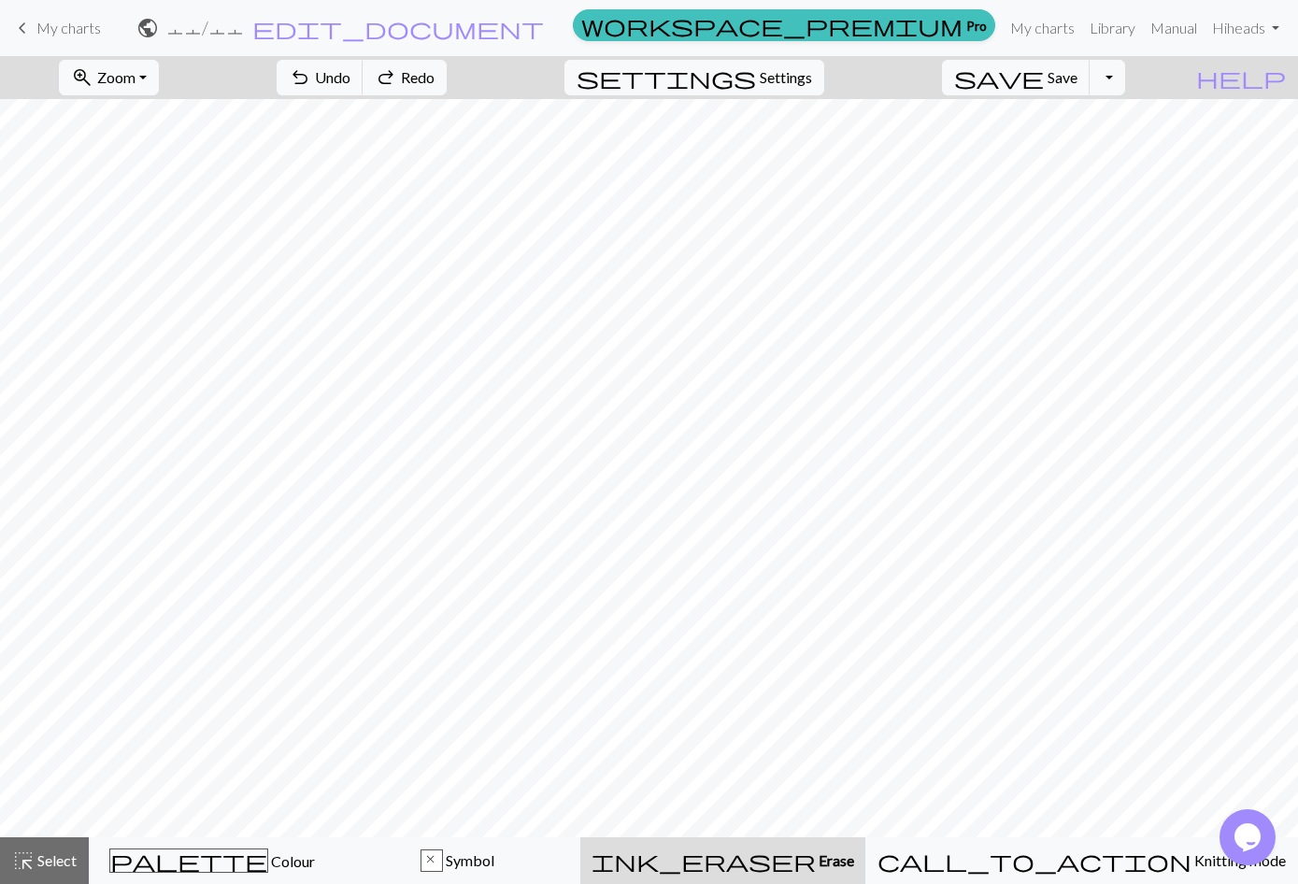
click at [854, 869] on span "Erase" at bounding box center [835, 860] width 38 height 18
click at [824, 93] on button "settings Settings" at bounding box center [695, 78] width 260 height 36
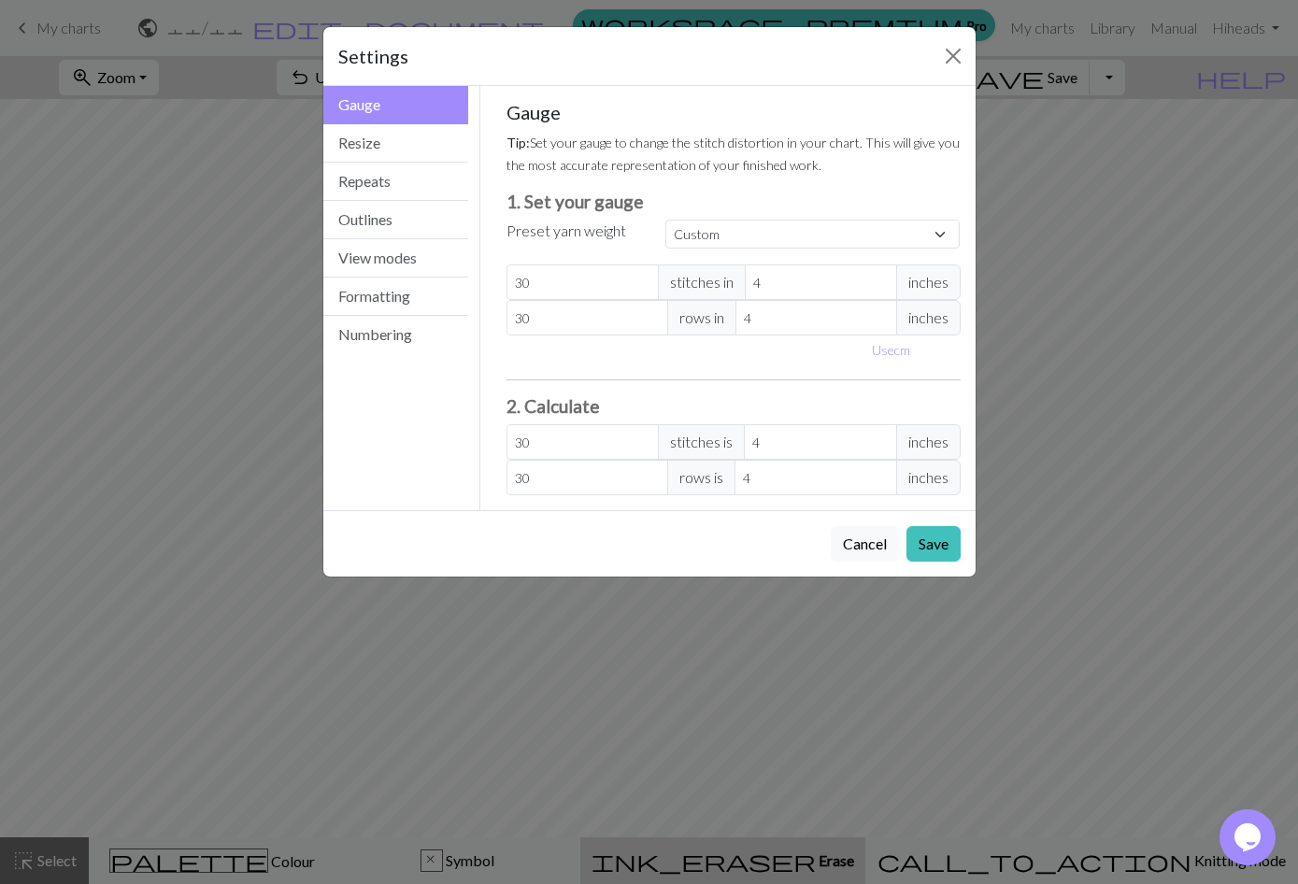
click at [410, 156] on button "Resize" at bounding box center [396, 143] width 146 height 38
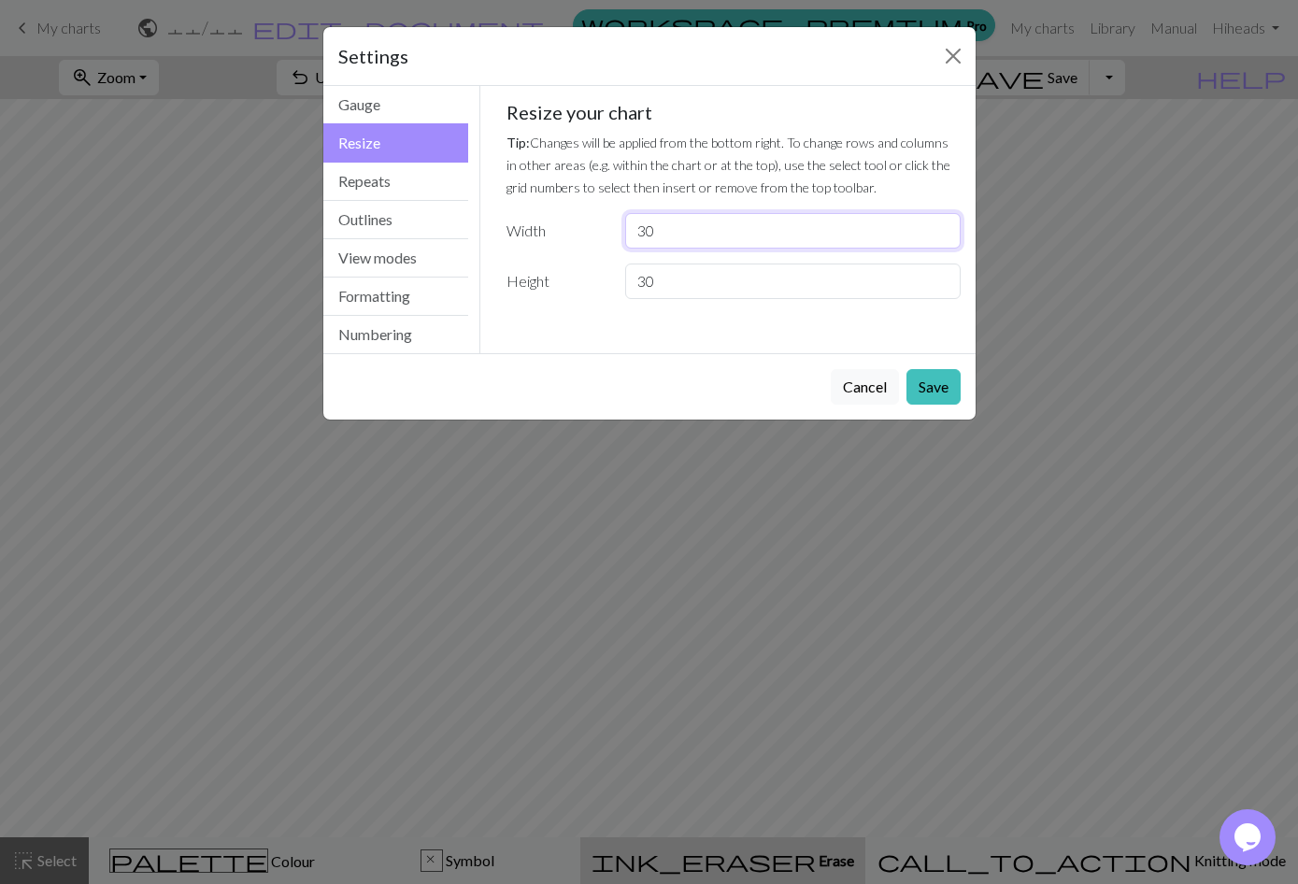
click at [741, 240] on input "30" at bounding box center [792, 231] width 335 height 36
type input "3"
type input "50"
click at [741, 288] on input "30" at bounding box center [792, 282] width 335 height 36
type input "3"
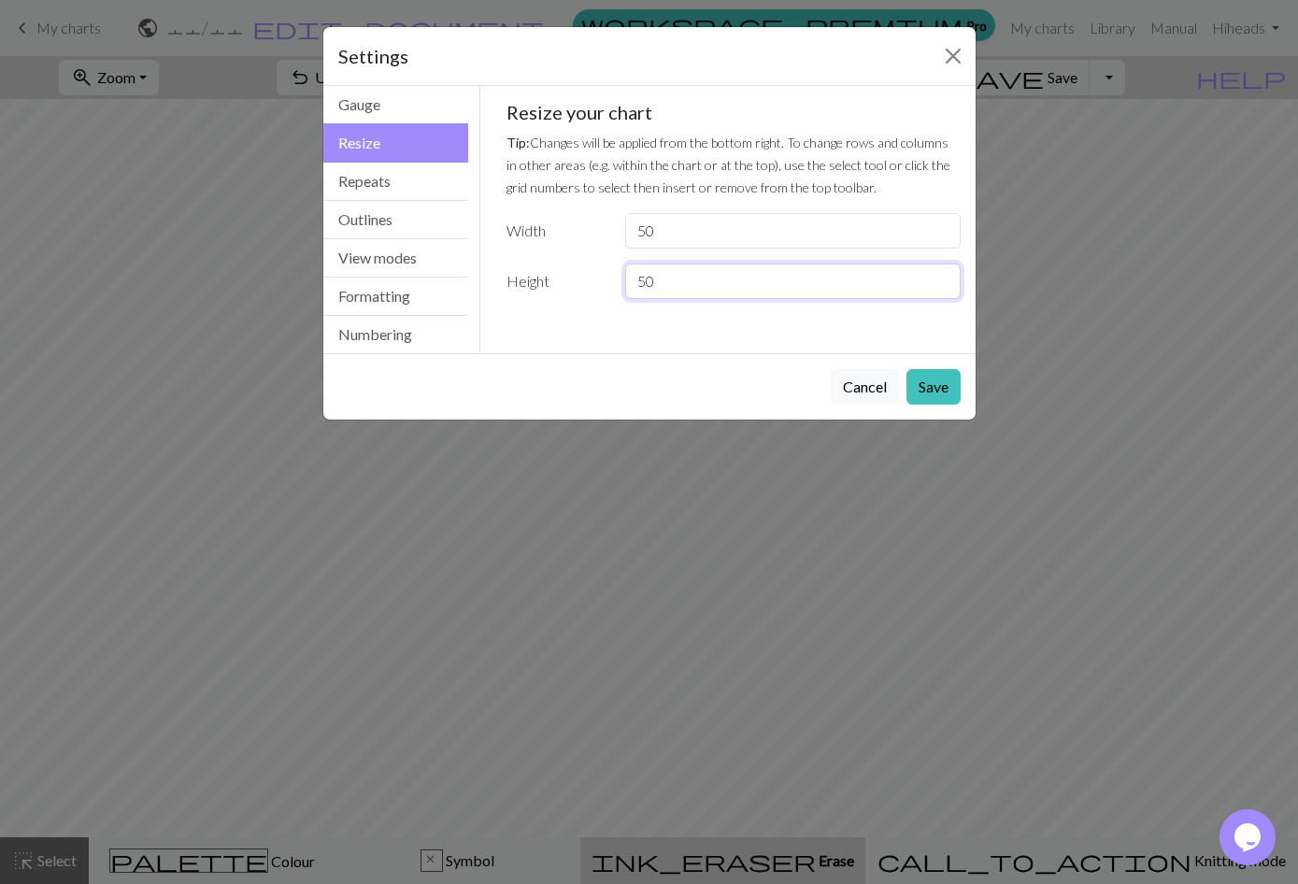
type input "50"
click at [941, 376] on button "Save" at bounding box center [934, 387] width 54 height 36
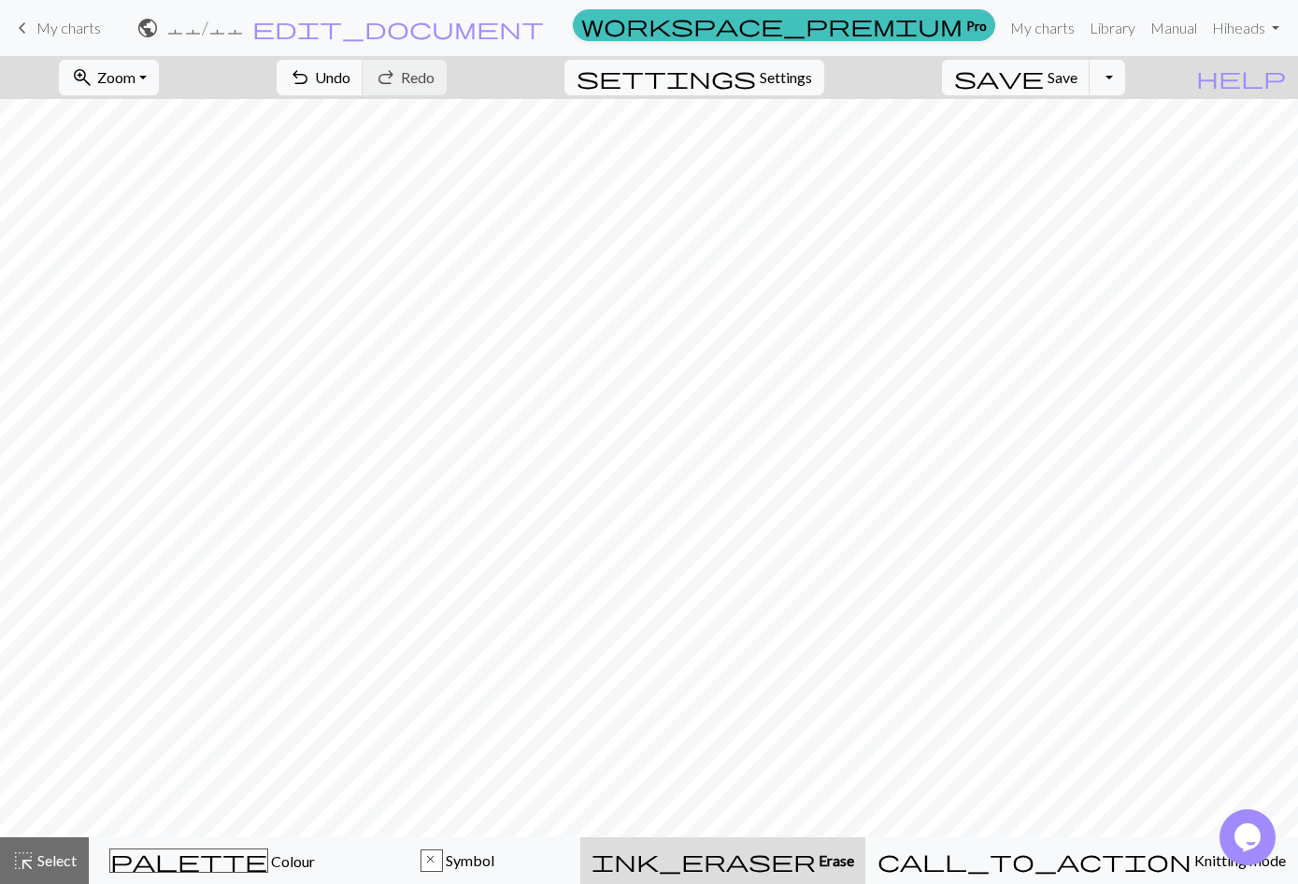
click at [494, 863] on span "Symbol" at bounding box center [468, 860] width 51 height 18
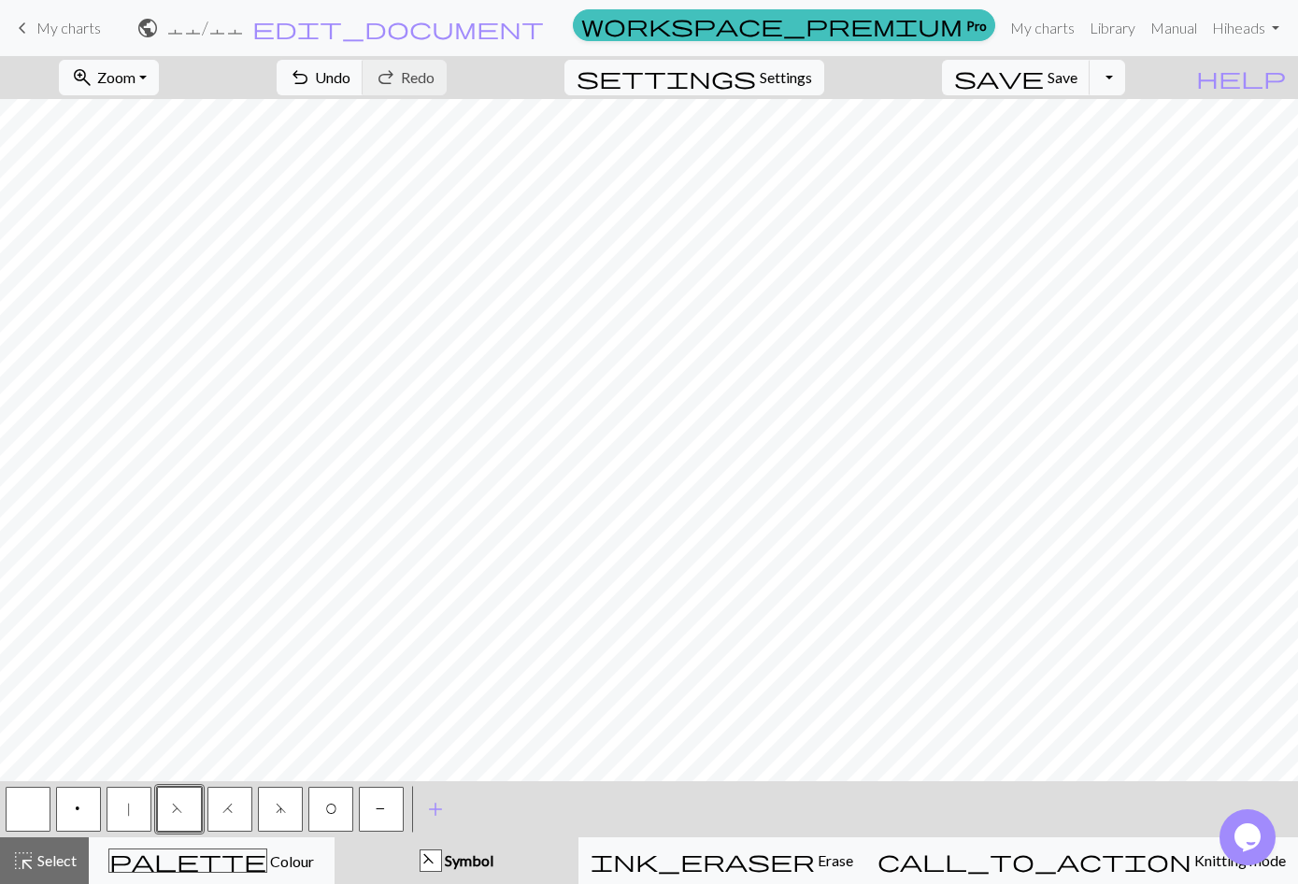
click at [128, 817] on span "|" at bounding box center [129, 811] width 8 height 19
click at [330, 811] on span "O" at bounding box center [330, 811] width 11 height 19
click at [235, 813] on span "H" at bounding box center [229, 811] width 15 height 19
click at [123, 820] on button "|" at bounding box center [129, 809] width 45 height 45
click at [311, 80] on span "undo" at bounding box center [300, 77] width 22 height 26
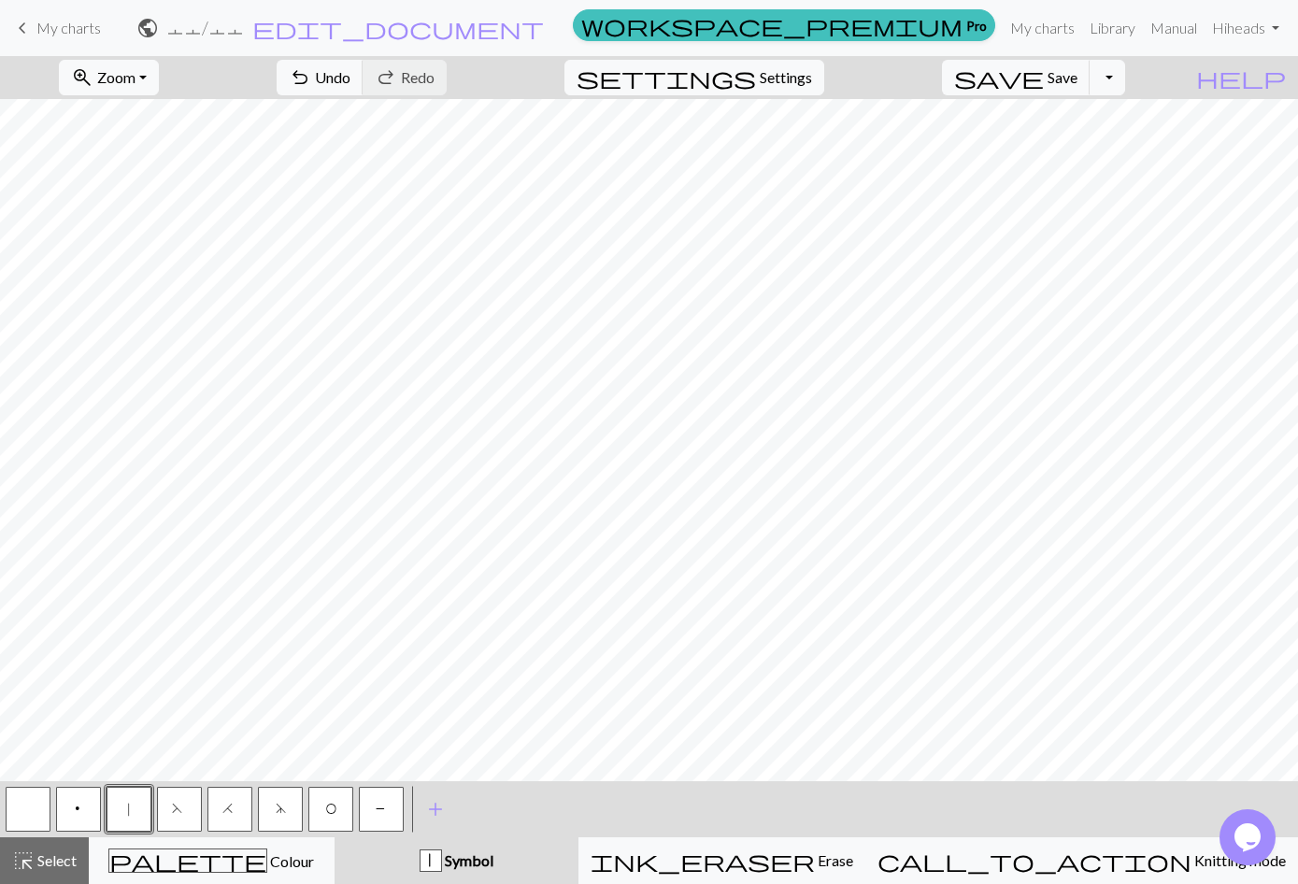
click at [331, 810] on span "O" at bounding box center [330, 811] width 11 height 19
click at [183, 819] on button "F" at bounding box center [179, 809] width 45 height 45
click at [338, 818] on button "O" at bounding box center [330, 809] width 45 height 45
click at [382, 825] on button "P" at bounding box center [381, 809] width 45 height 45
click at [336, 823] on button "O" at bounding box center [330, 809] width 45 height 45
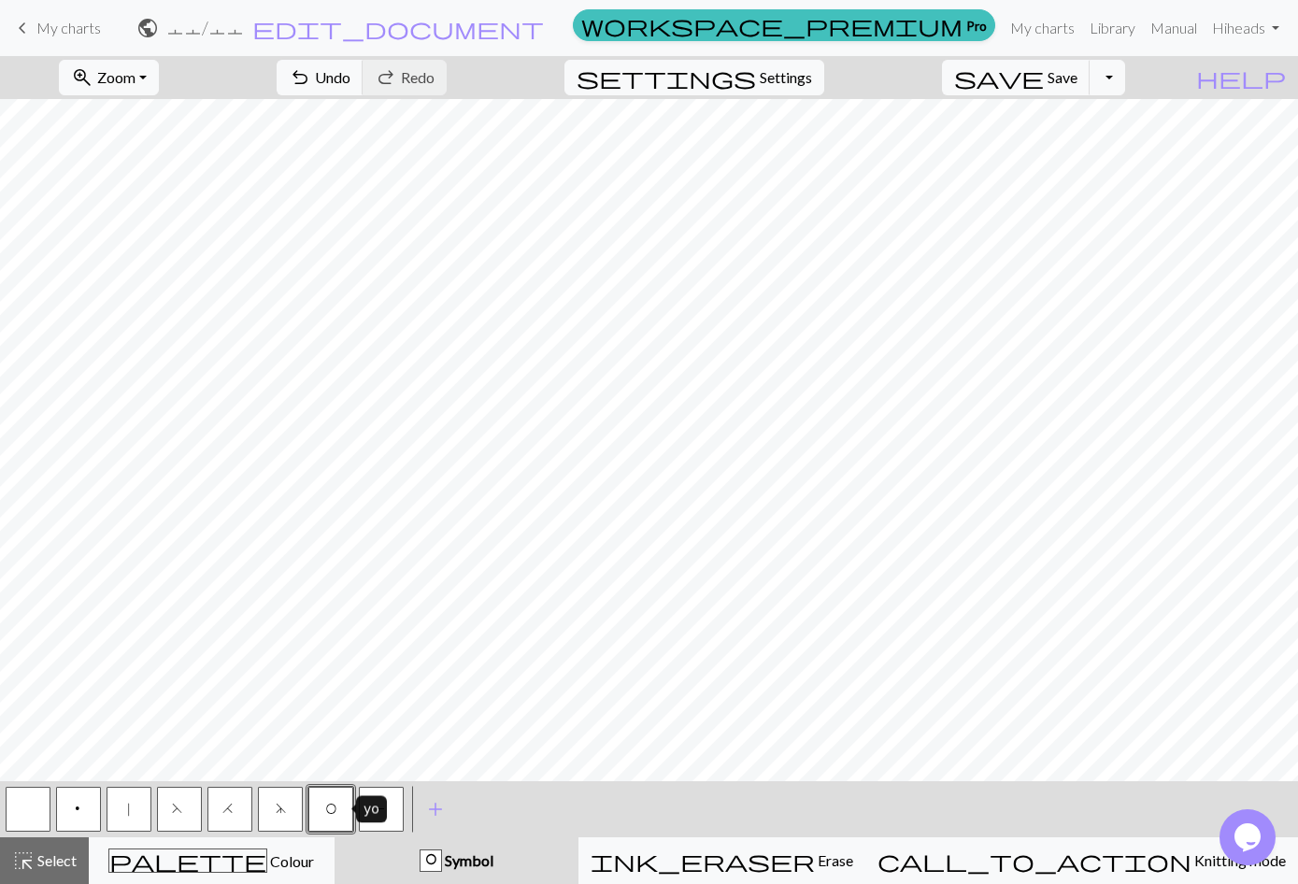
click at [138, 812] on button "|" at bounding box center [129, 809] width 45 height 45
click at [187, 825] on button "F" at bounding box center [179, 809] width 45 height 45
click at [126, 817] on span "|" at bounding box center [129, 811] width 8 height 19
click at [186, 816] on button "F" at bounding box center [179, 809] width 45 height 45
click at [341, 816] on button "O" at bounding box center [330, 809] width 45 height 45
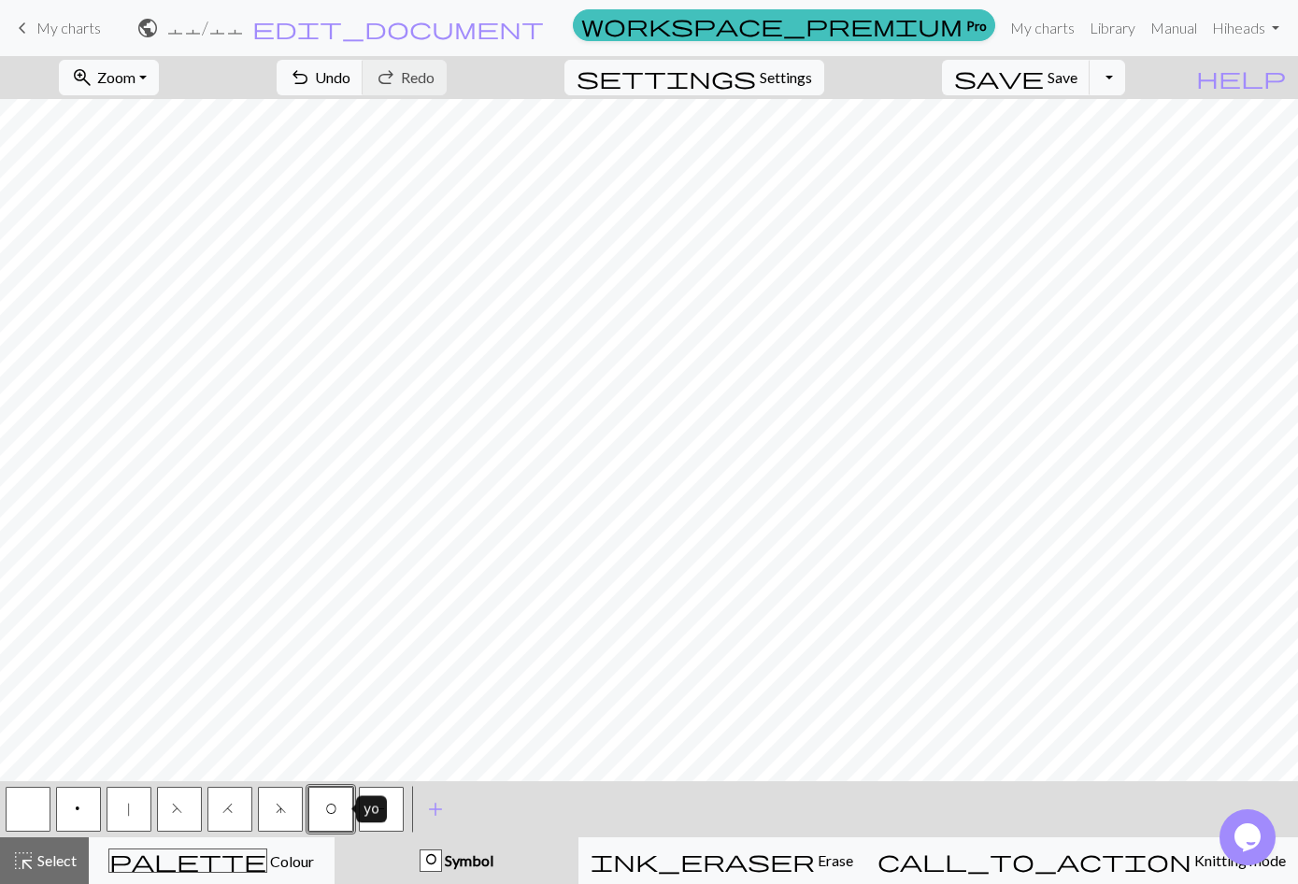
click at [137, 825] on button "|" at bounding box center [129, 809] width 45 height 45
click at [332, 822] on button "O" at bounding box center [330, 809] width 45 height 45
click at [236, 815] on button "H" at bounding box center [229, 809] width 45 height 45
click at [136, 821] on button "|" at bounding box center [129, 809] width 45 height 45
click at [327, 821] on button "O" at bounding box center [330, 809] width 45 height 45
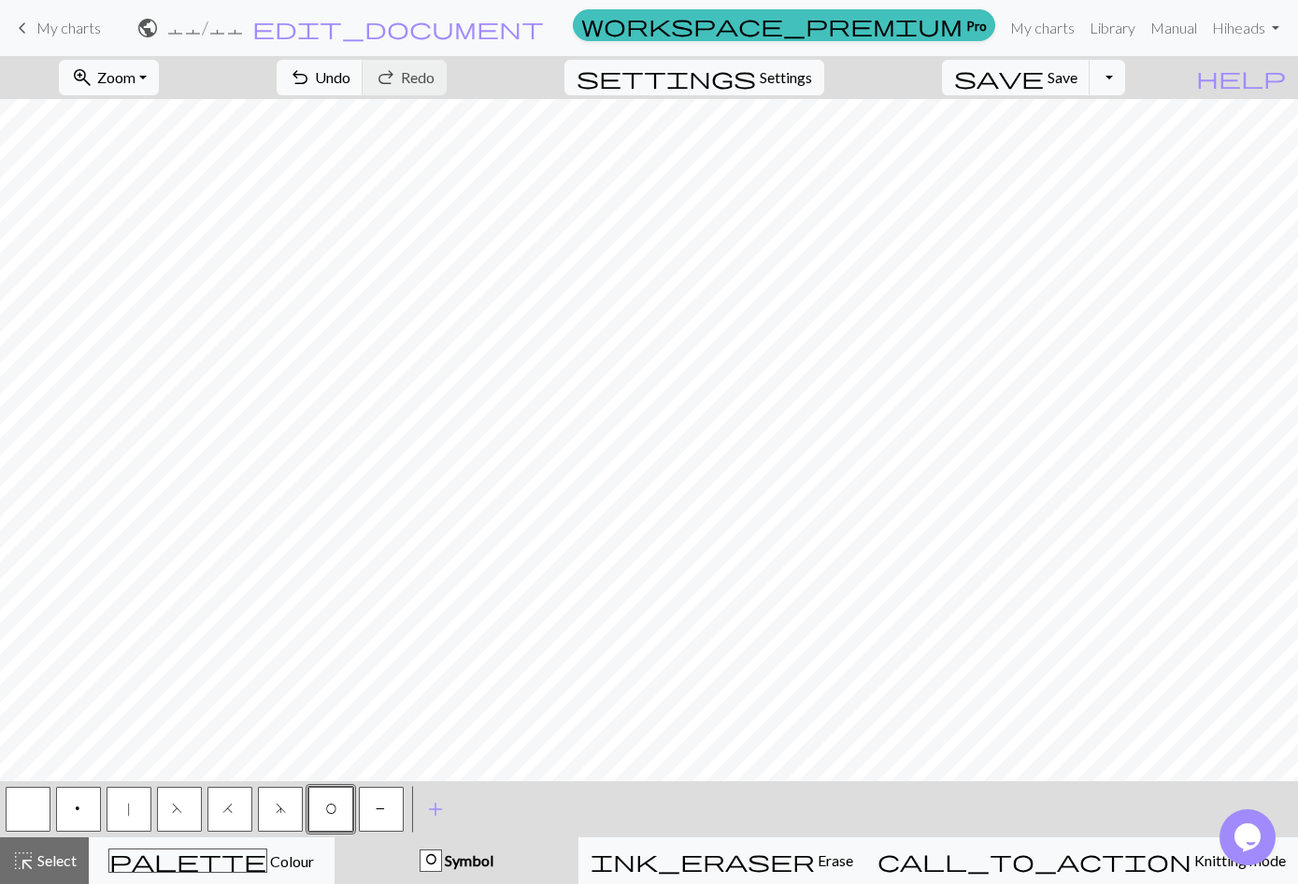
click at [380, 808] on span "P" at bounding box center [381, 811] width 11 height 19
click at [139, 812] on button "|" at bounding box center [129, 809] width 45 height 45
click at [325, 809] on span "O" at bounding box center [330, 811] width 11 height 19
click at [187, 818] on button "F" at bounding box center [179, 809] width 45 height 45
click at [144, 816] on button "|" at bounding box center [129, 809] width 45 height 45
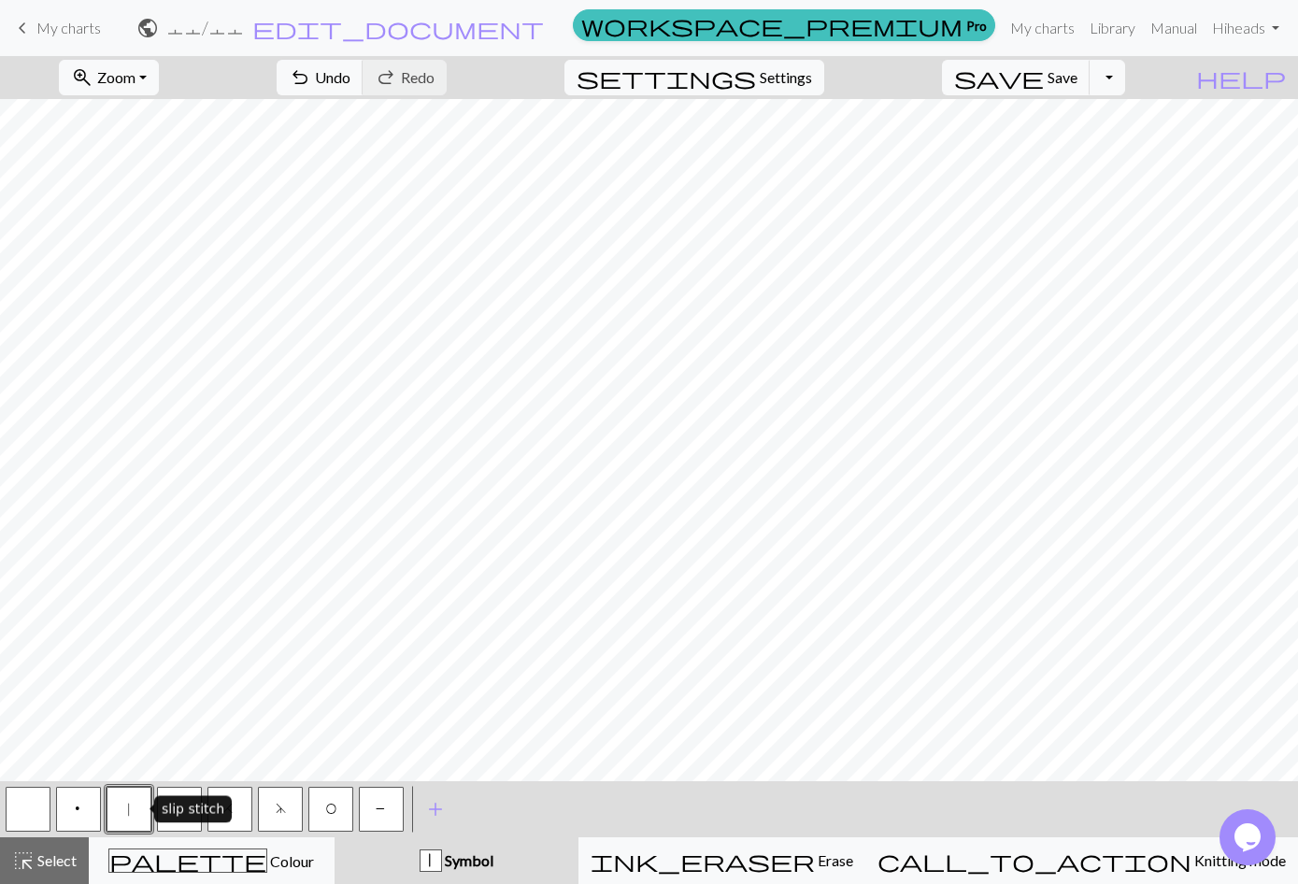
click at [331, 819] on button "O" at bounding box center [330, 809] width 45 height 45
click at [134, 819] on button "|" at bounding box center [129, 809] width 45 height 45
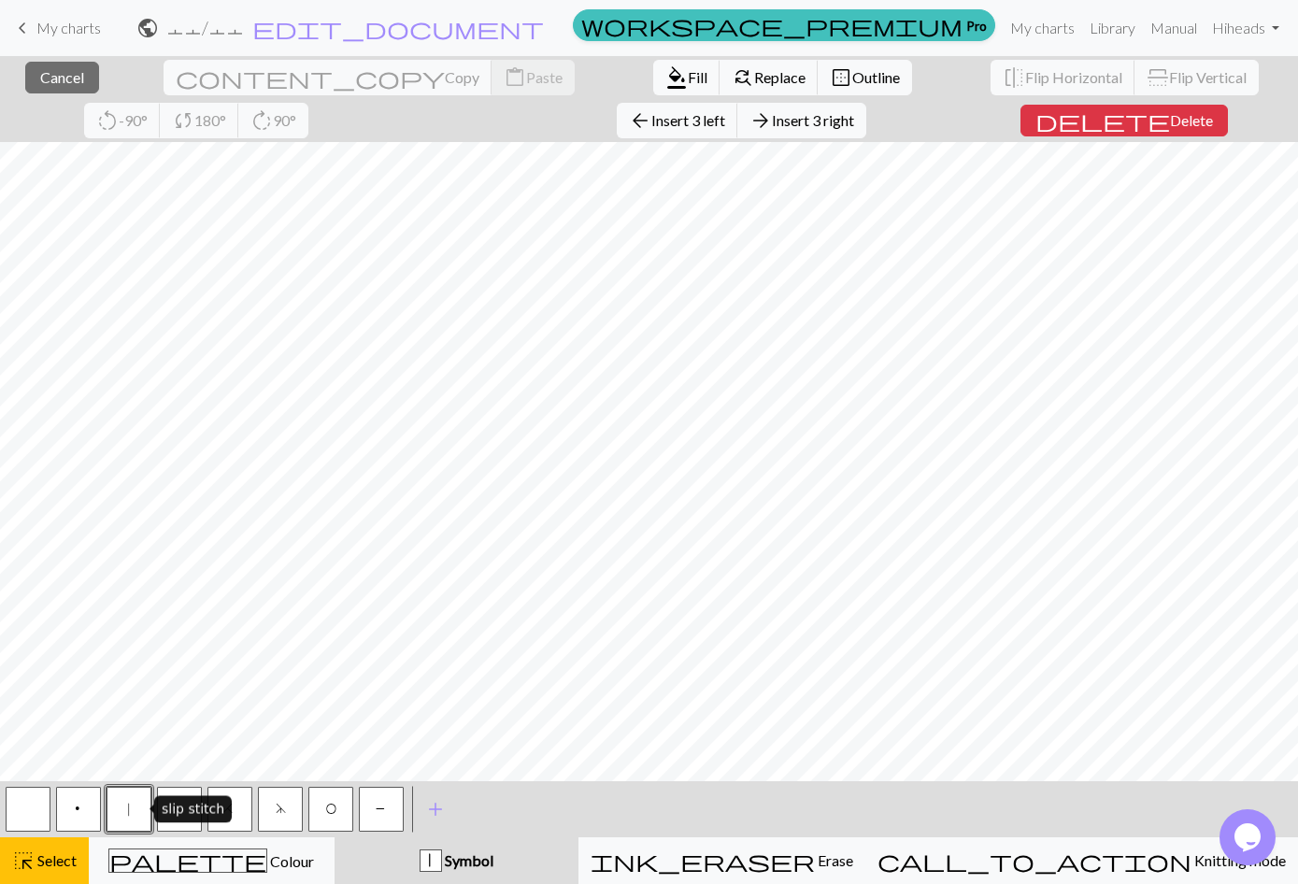
click at [58, 865] on span "Select" at bounding box center [56, 860] width 42 height 18
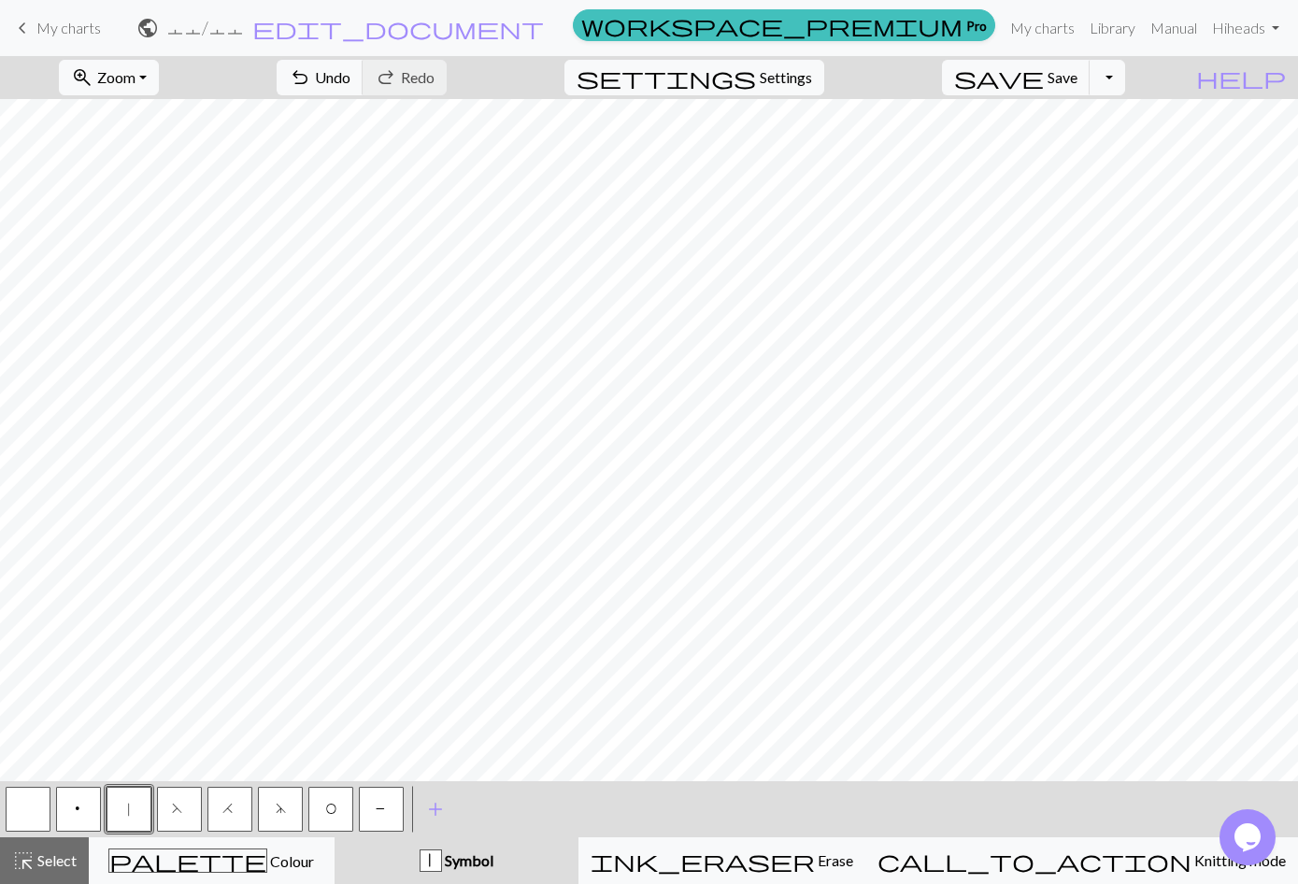
click at [126, 802] on button "|" at bounding box center [129, 809] width 45 height 45
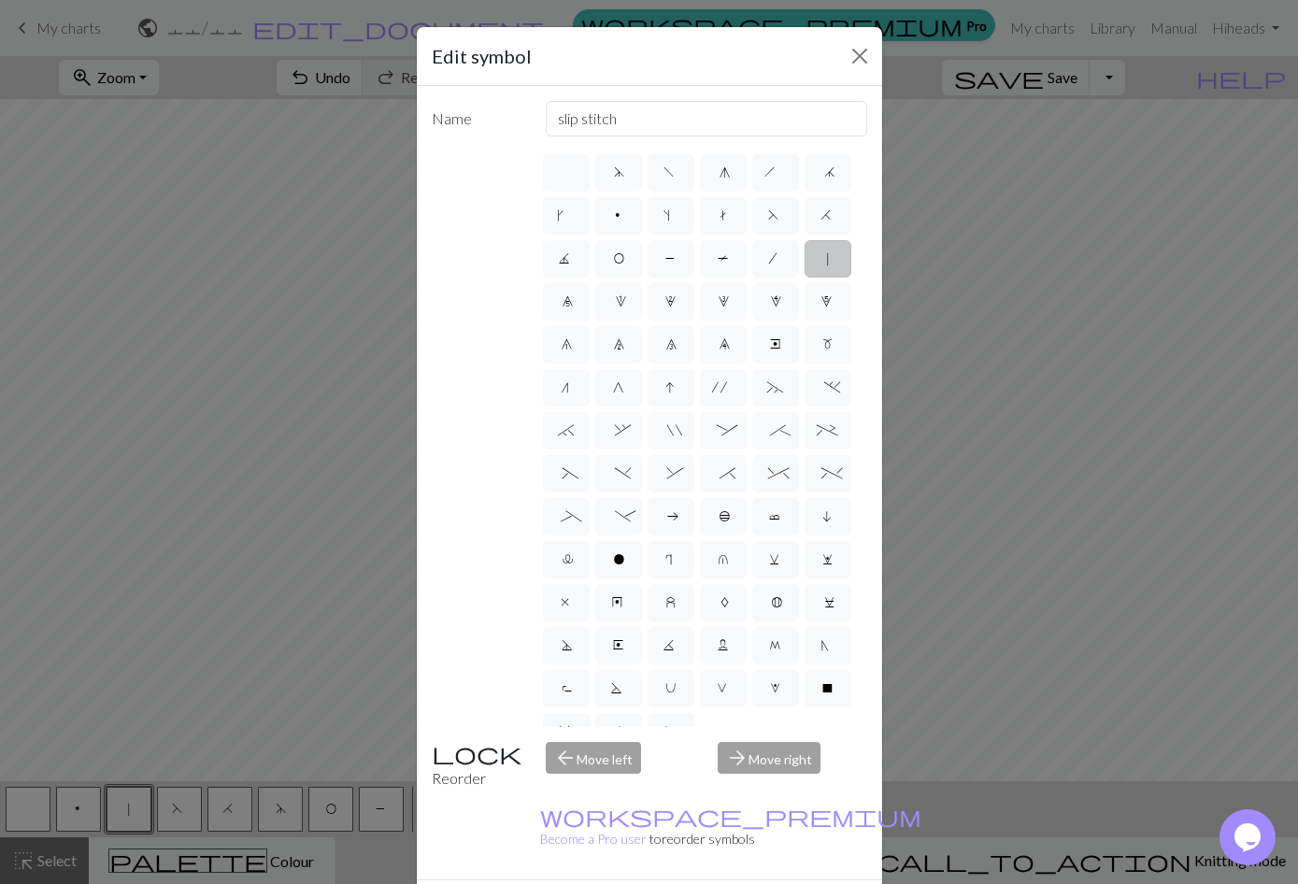
click at [218, 728] on div "Edit symbol Name slip stitch d f g h j k p s t F H J O P T / | 0 1 2 3 4 5 6 7 …" at bounding box center [649, 442] width 1298 height 884
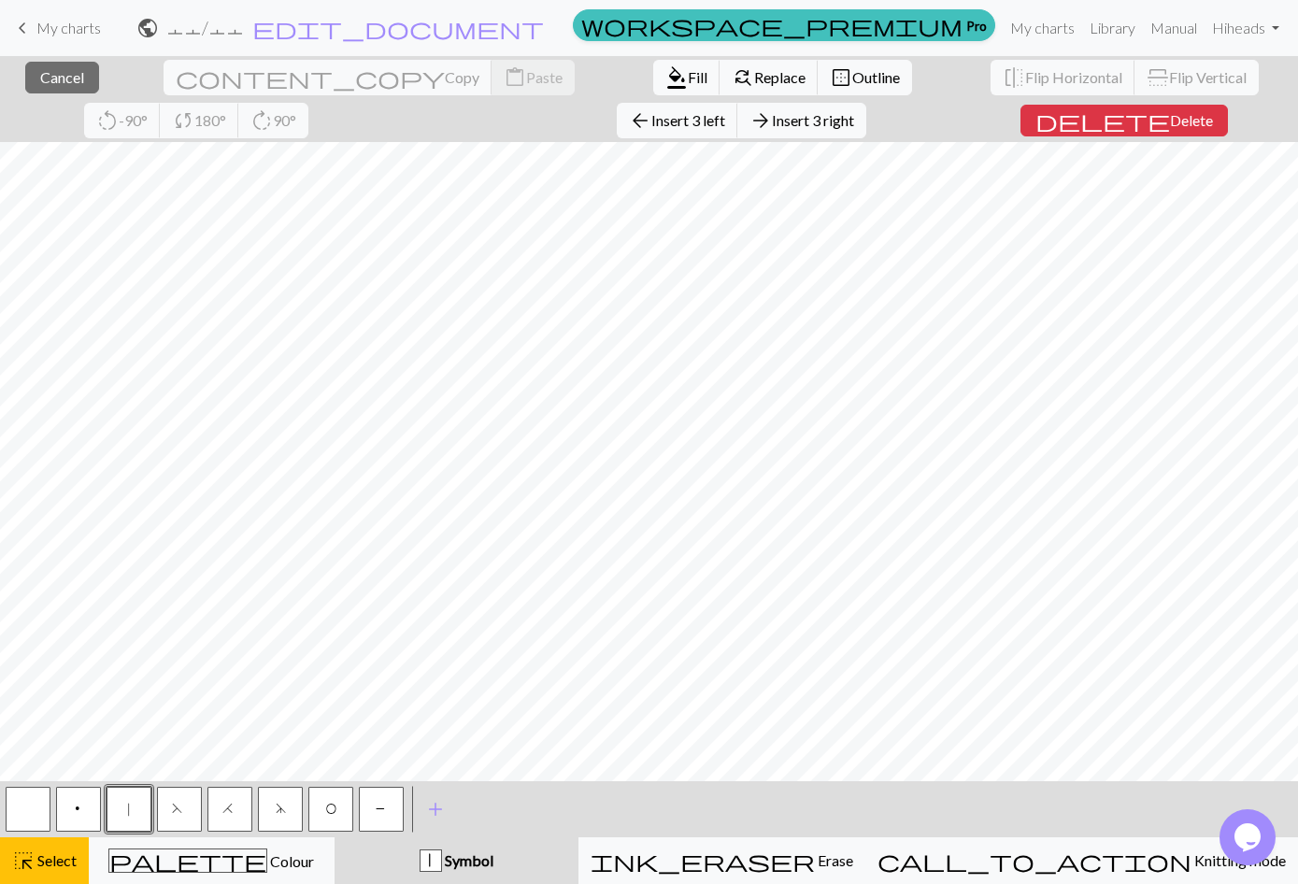
click at [50, 874] on button "highlight_alt Select Select" at bounding box center [44, 860] width 89 height 47
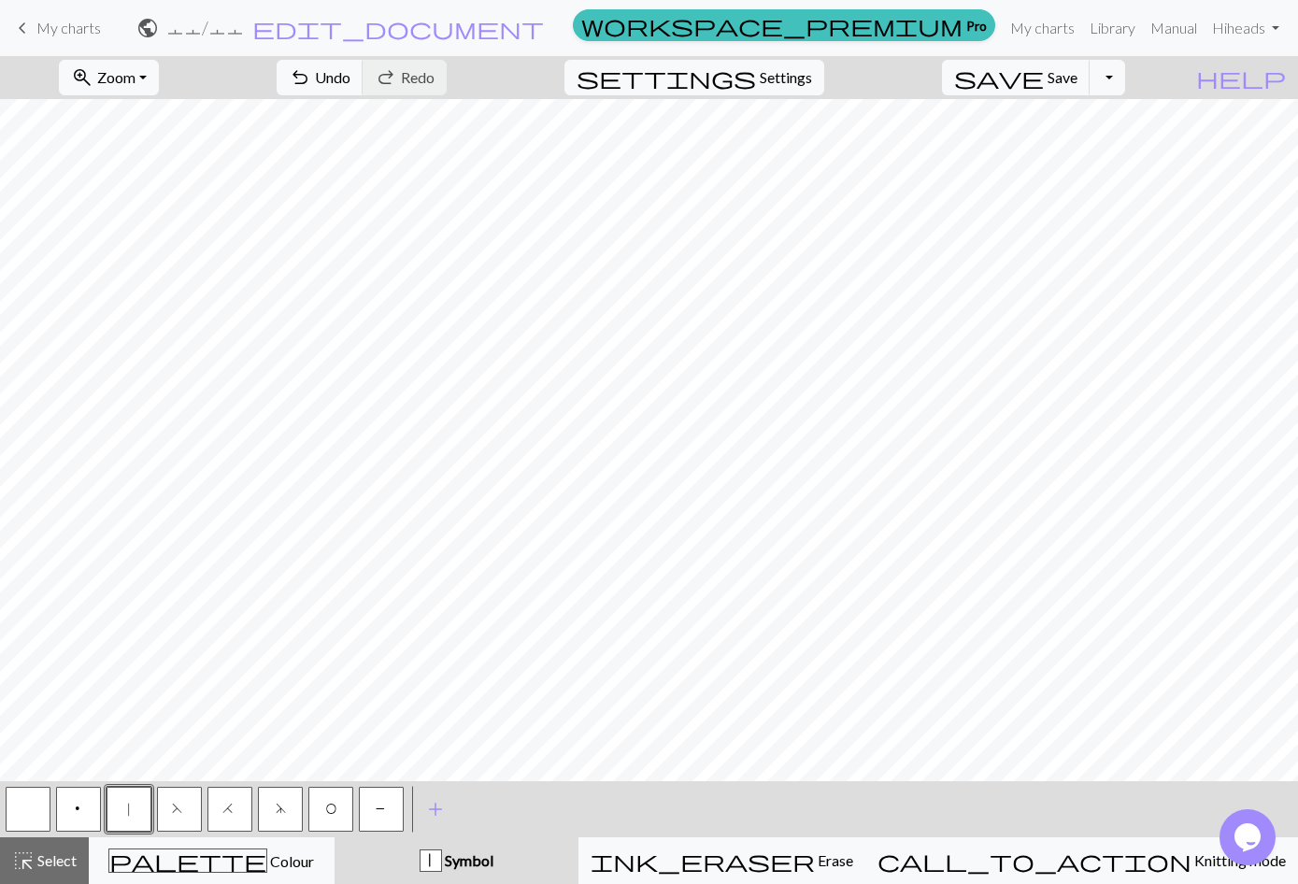
click at [59, 867] on span "Select" at bounding box center [56, 860] width 42 height 18
click at [136, 806] on button "|" at bounding box center [129, 809] width 45 height 45
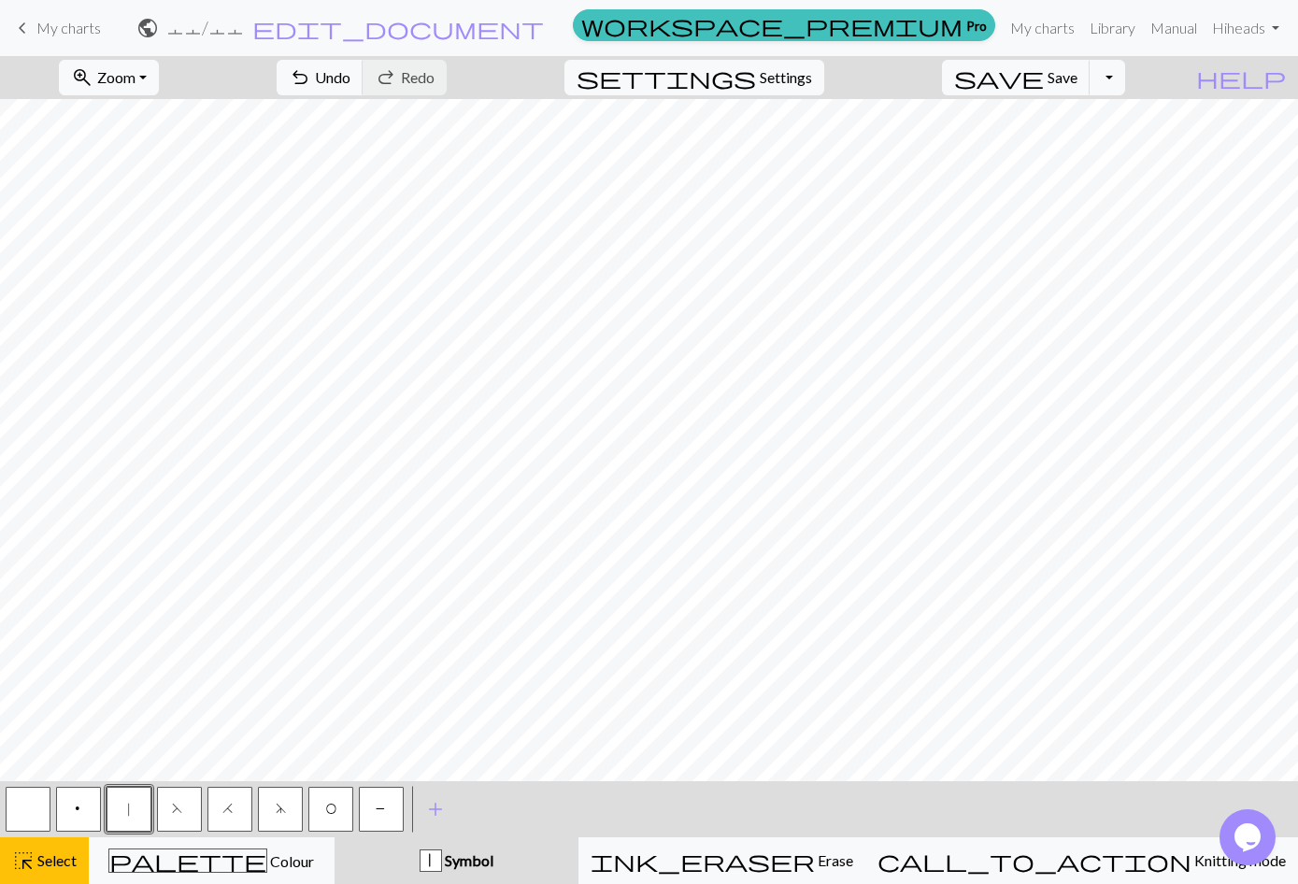
click at [493, 866] on span "Symbol" at bounding box center [467, 860] width 51 height 18
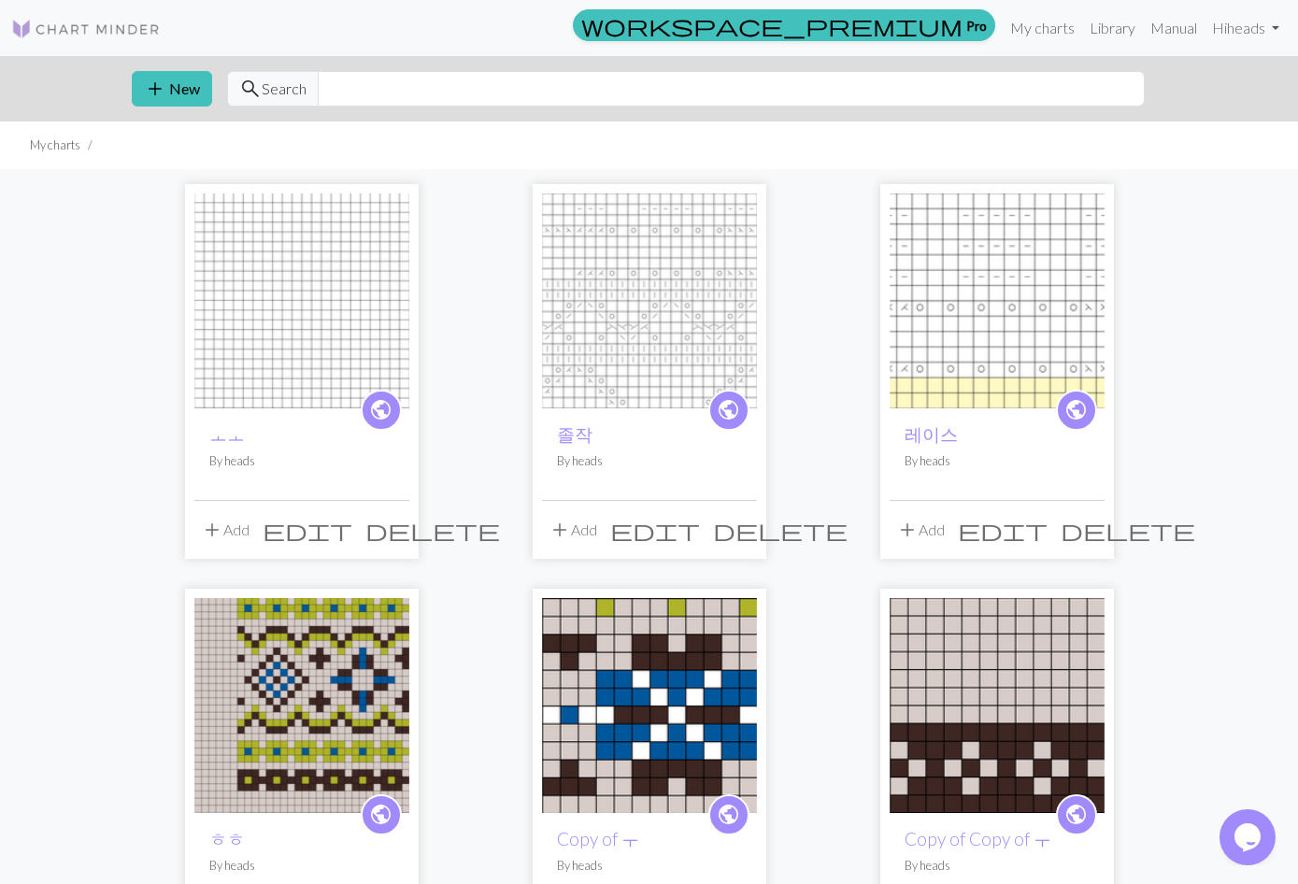
click at [283, 331] on img at bounding box center [301, 300] width 215 height 215
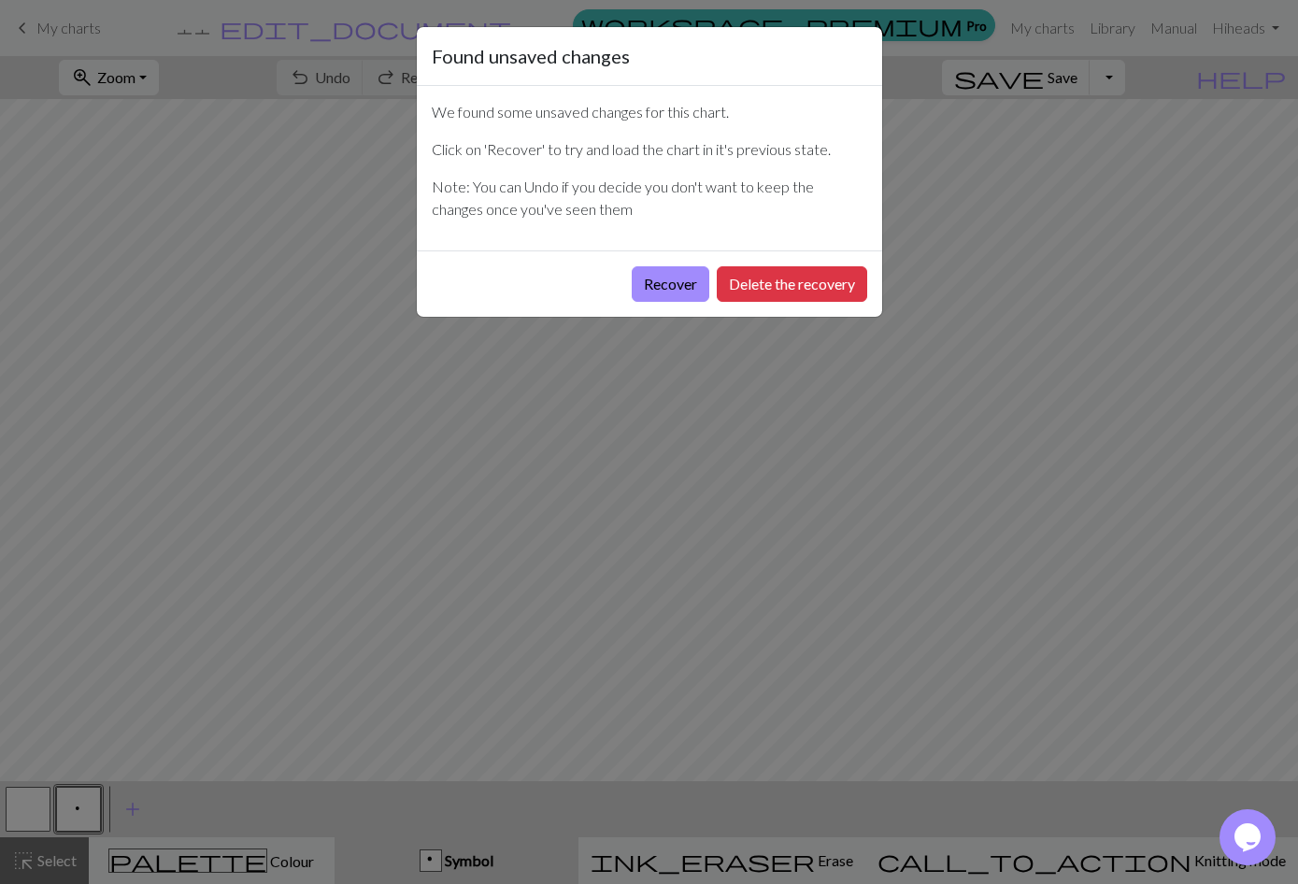
click at [849, 278] on button "Delete the recovery" at bounding box center [792, 284] width 150 height 36
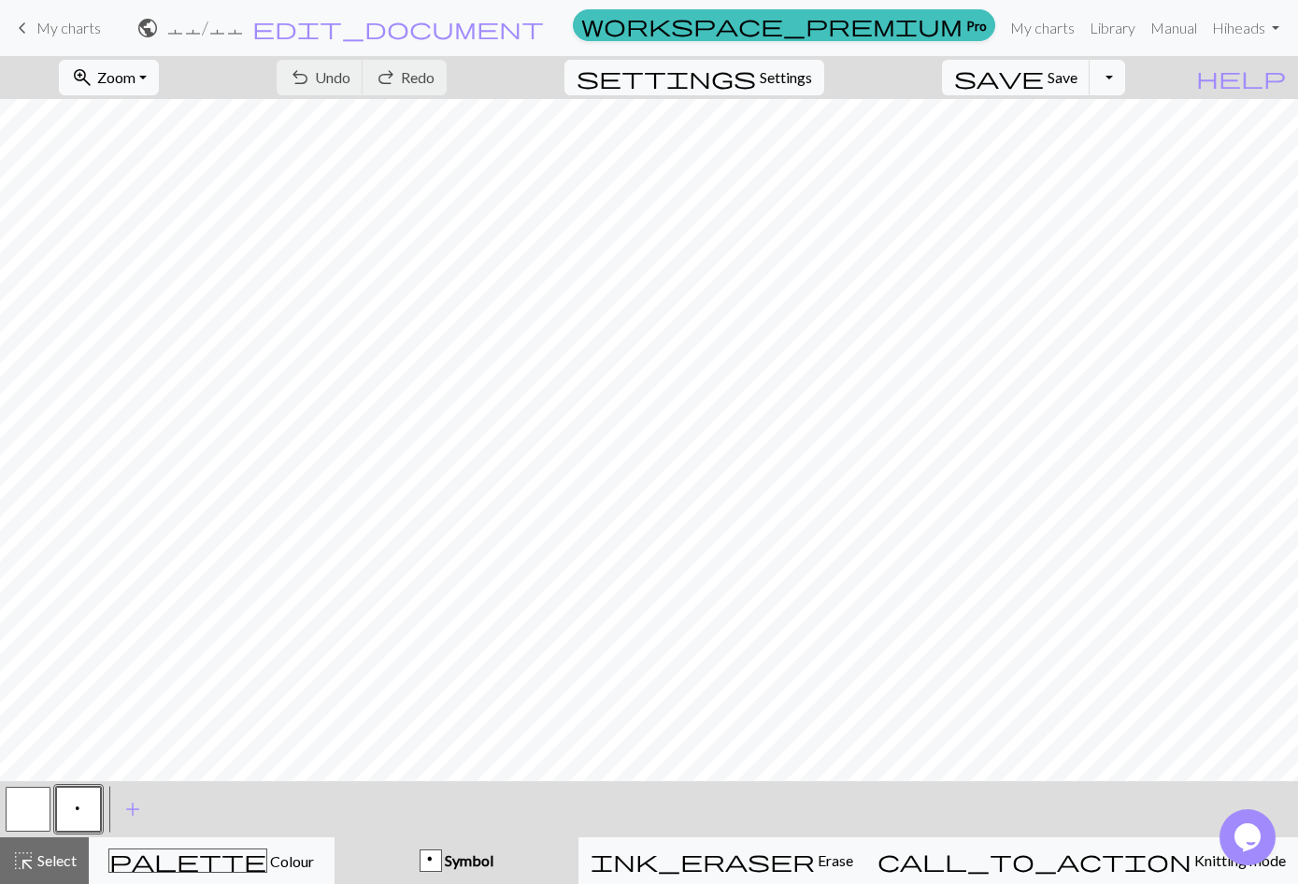
click at [34, 30] on link "keyboard_arrow_left My charts" at bounding box center [56, 28] width 90 height 32
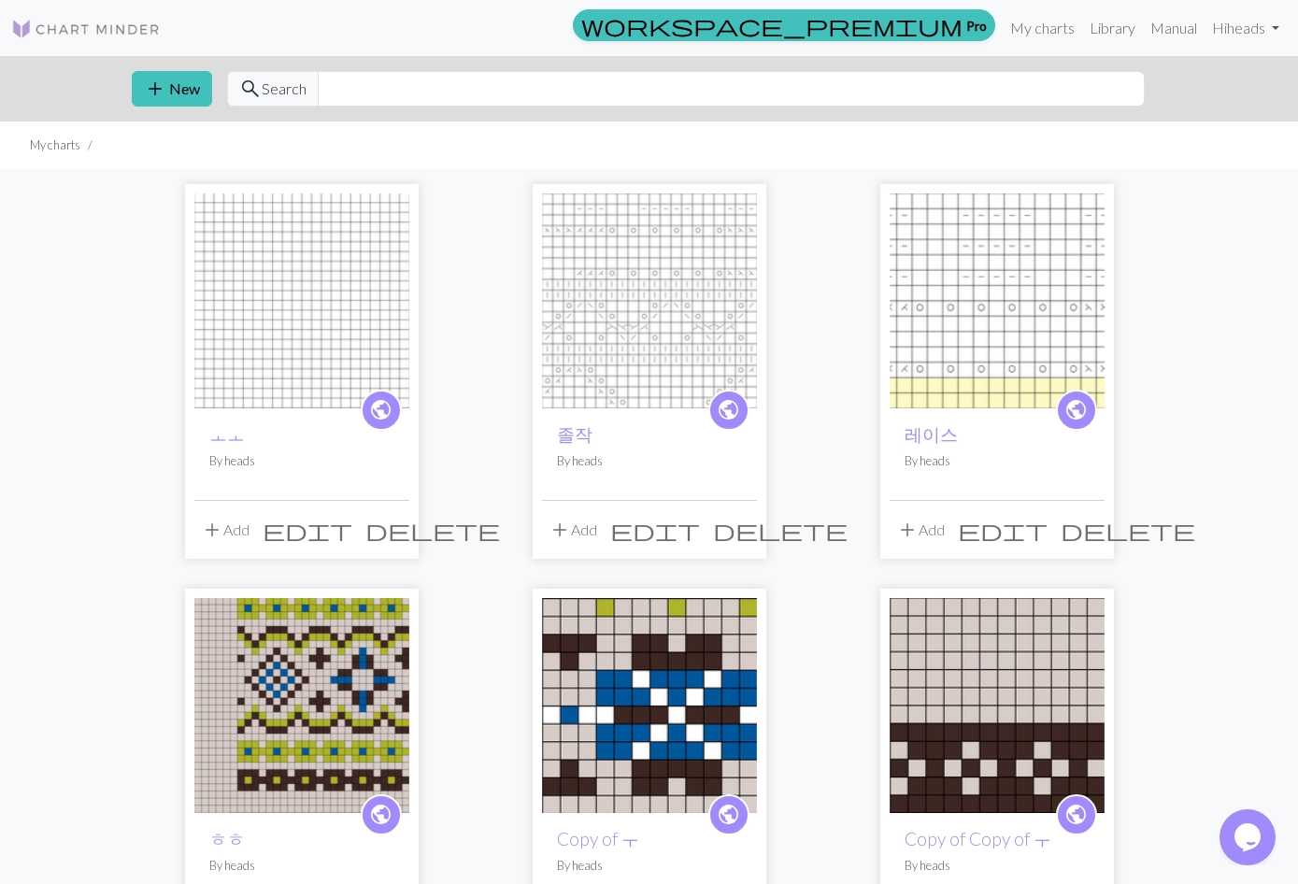
click at [688, 297] on img at bounding box center [649, 300] width 215 height 215
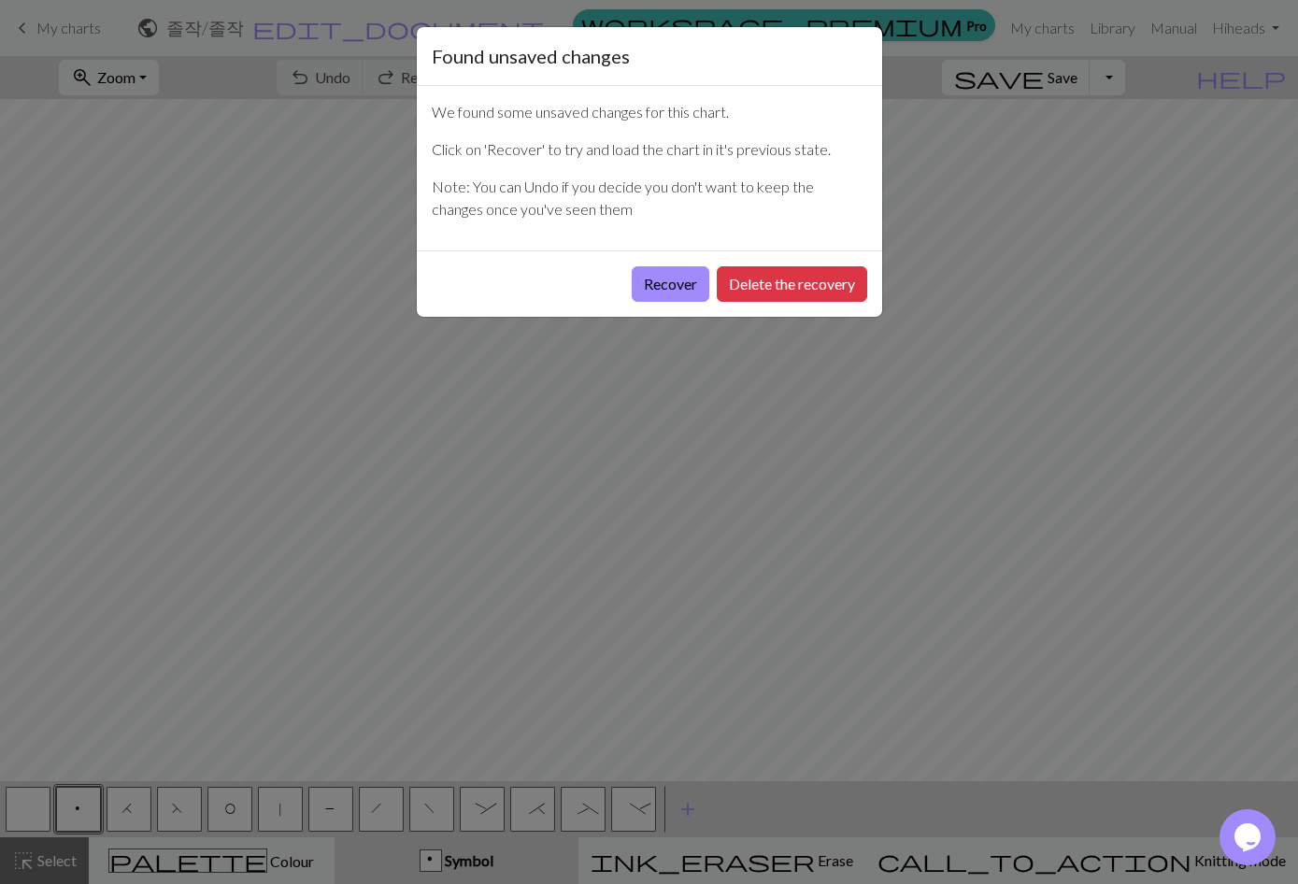
click at [767, 299] on button "Delete the recovery" at bounding box center [792, 284] width 150 height 36
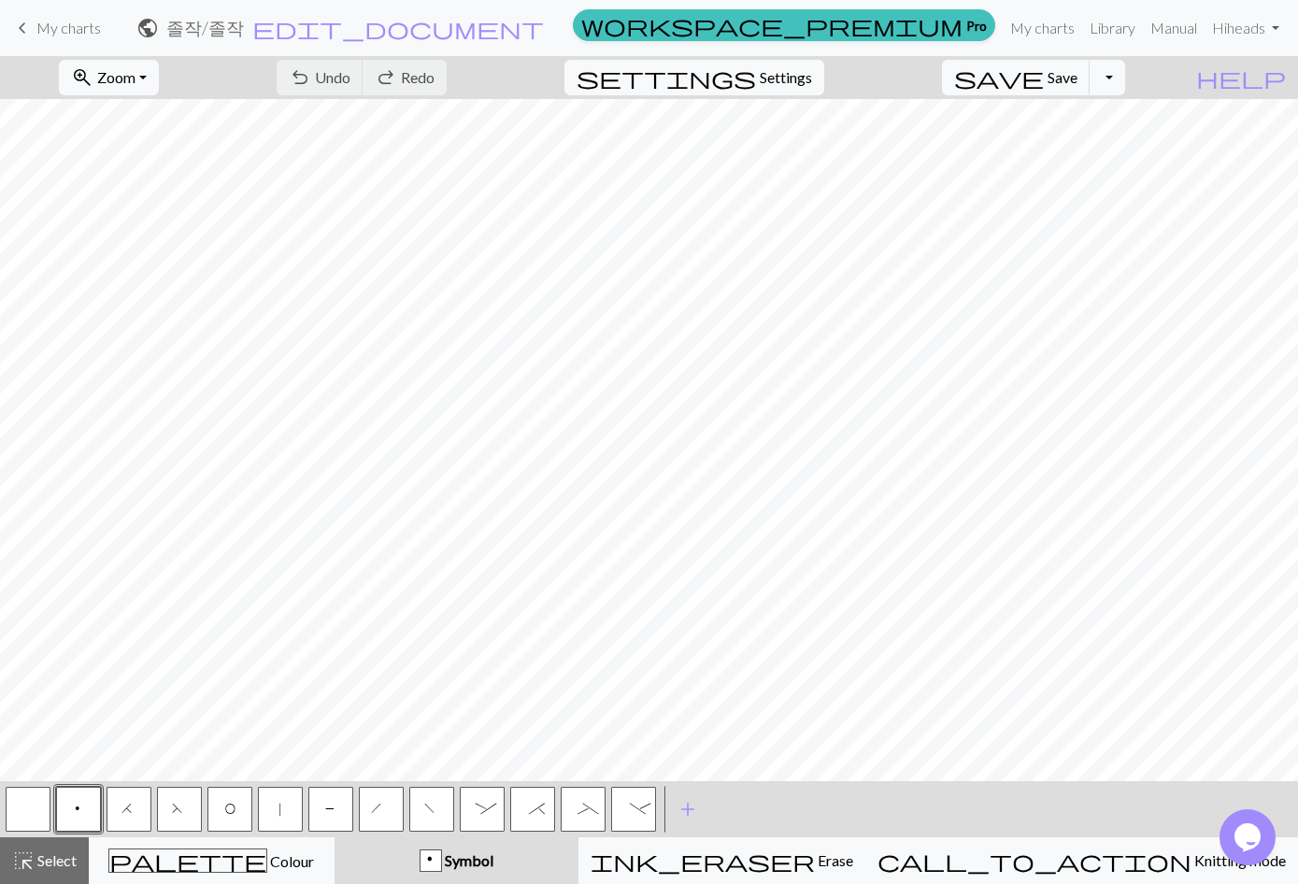
click at [29, 23] on span "keyboard_arrow_left" at bounding box center [22, 28] width 22 height 26
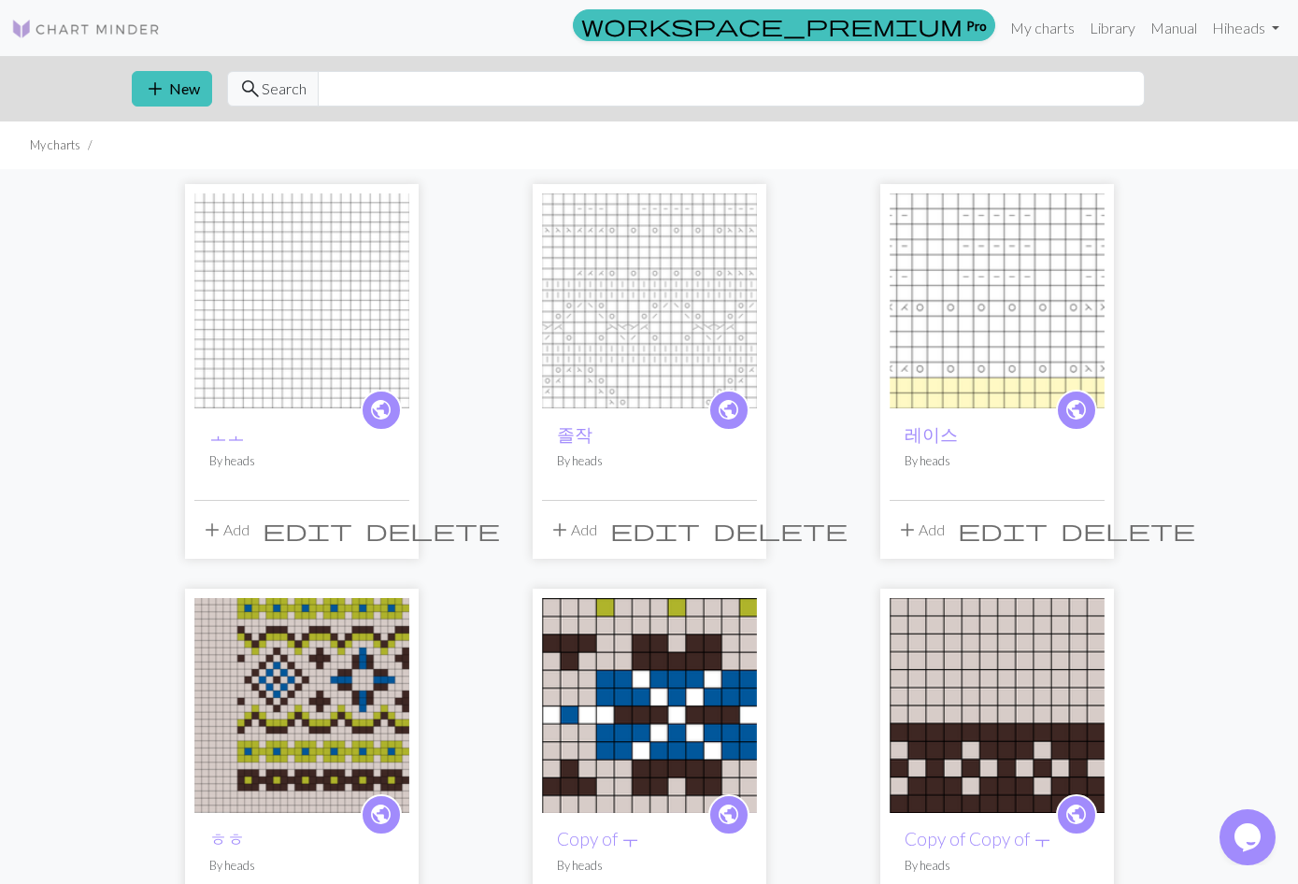
click at [976, 309] on img at bounding box center [997, 300] width 215 height 215
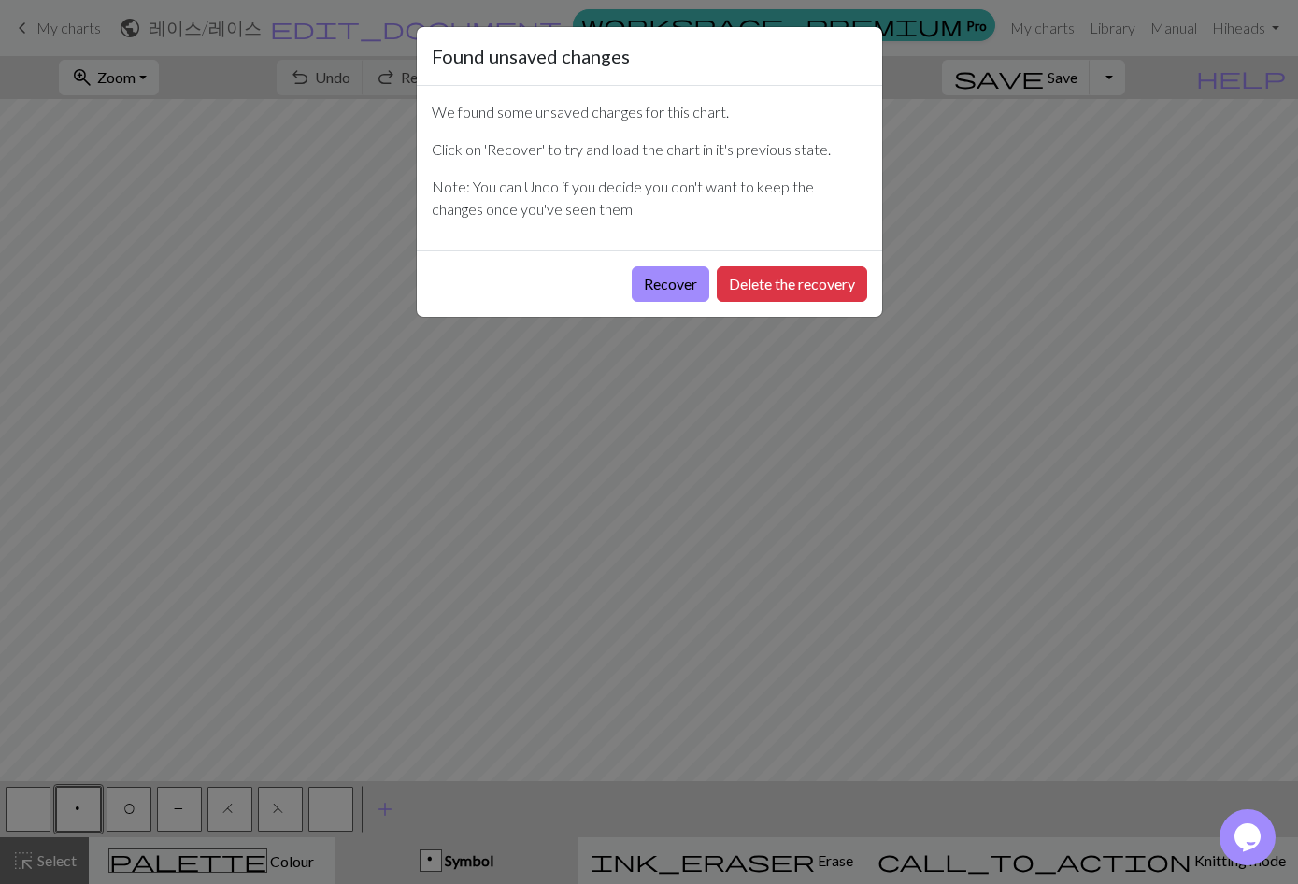
click at [848, 285] on button "Delete the recovery" at bounding box center [792, 284] width 150 height 36
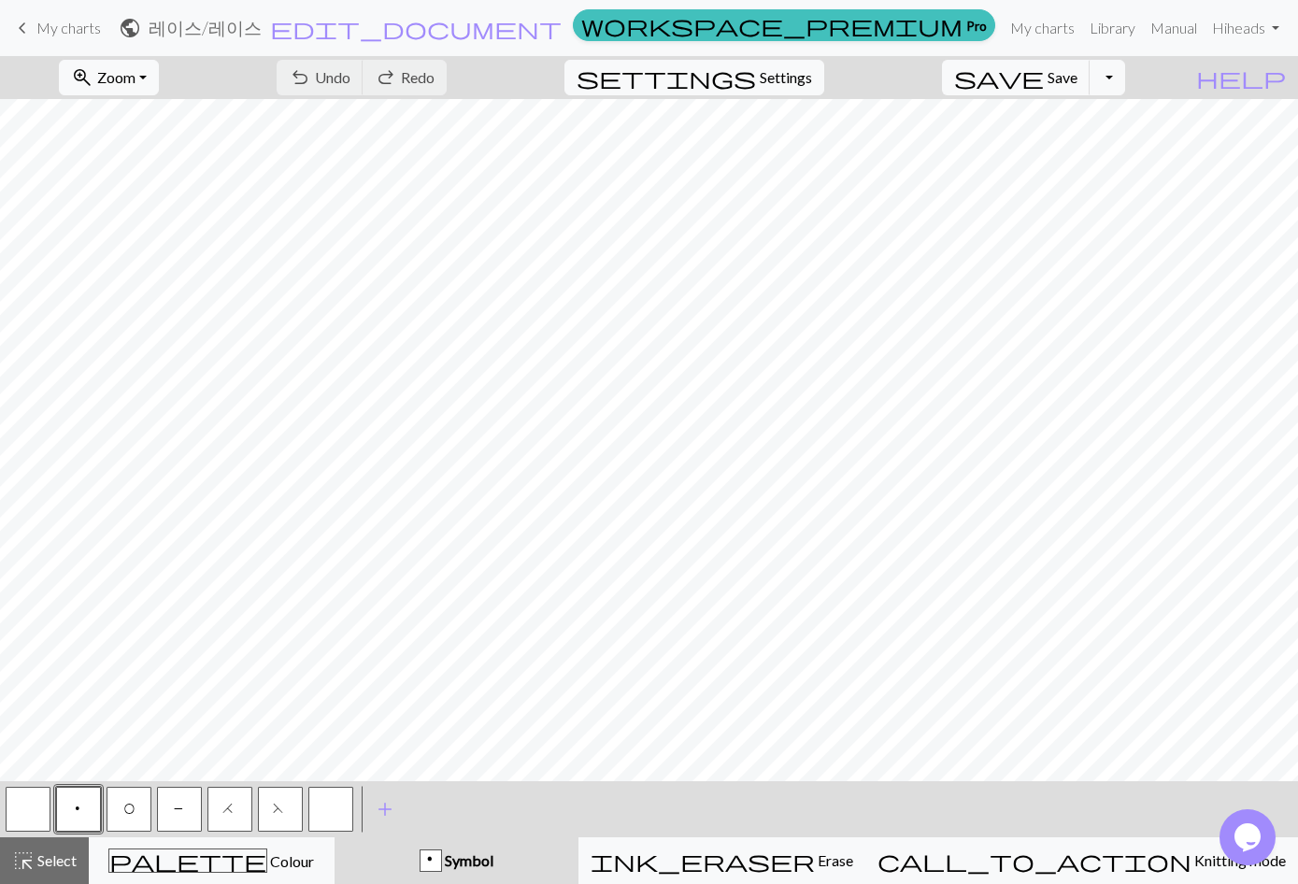
click at [36, 36] on link "keyboard_arrow_left My charts" at bounding box center [56, 28] width 90 height 32
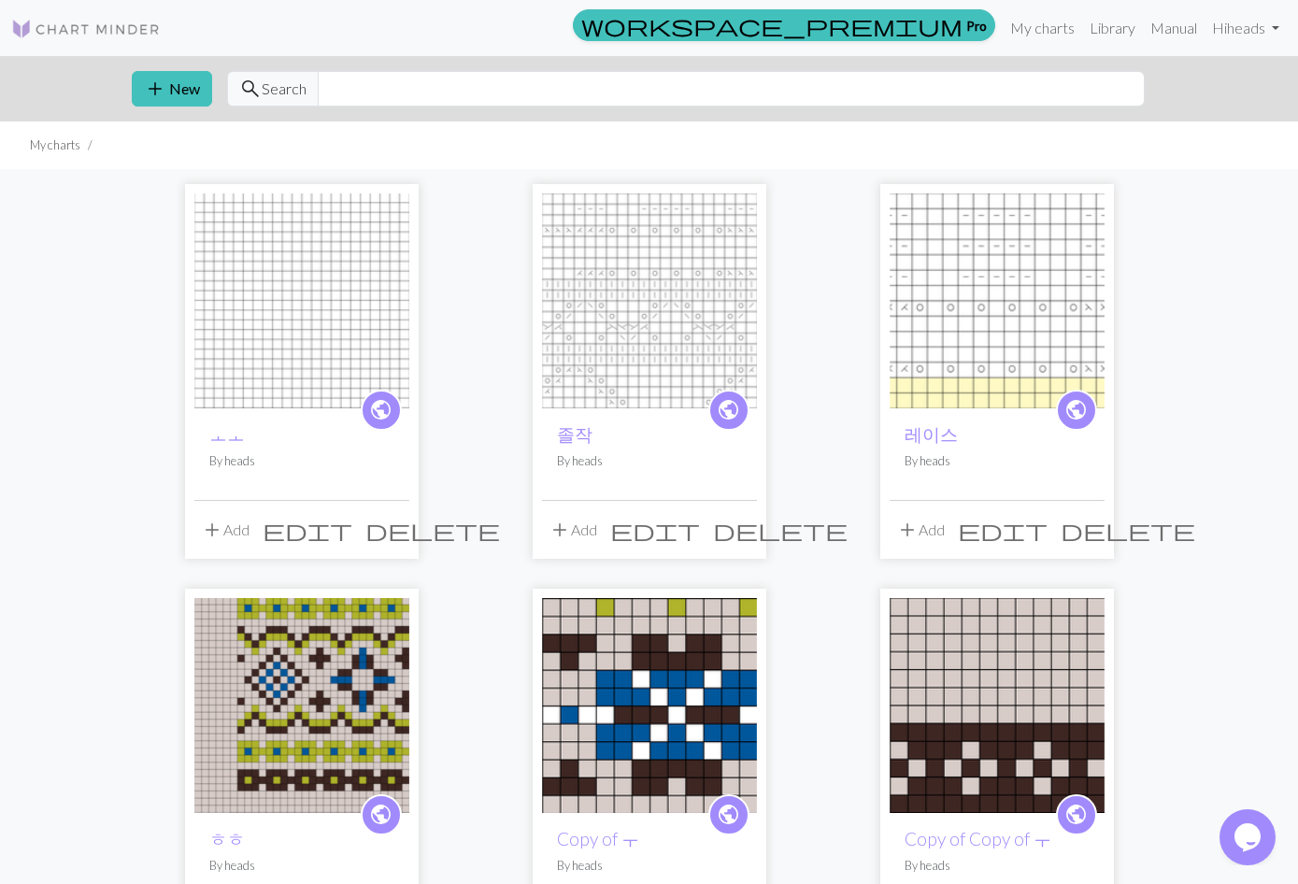
click at [684, 310] on img at bounding box center [649, 300] width 215 height 215
